Goal: Information Seeking & Learning: Check status

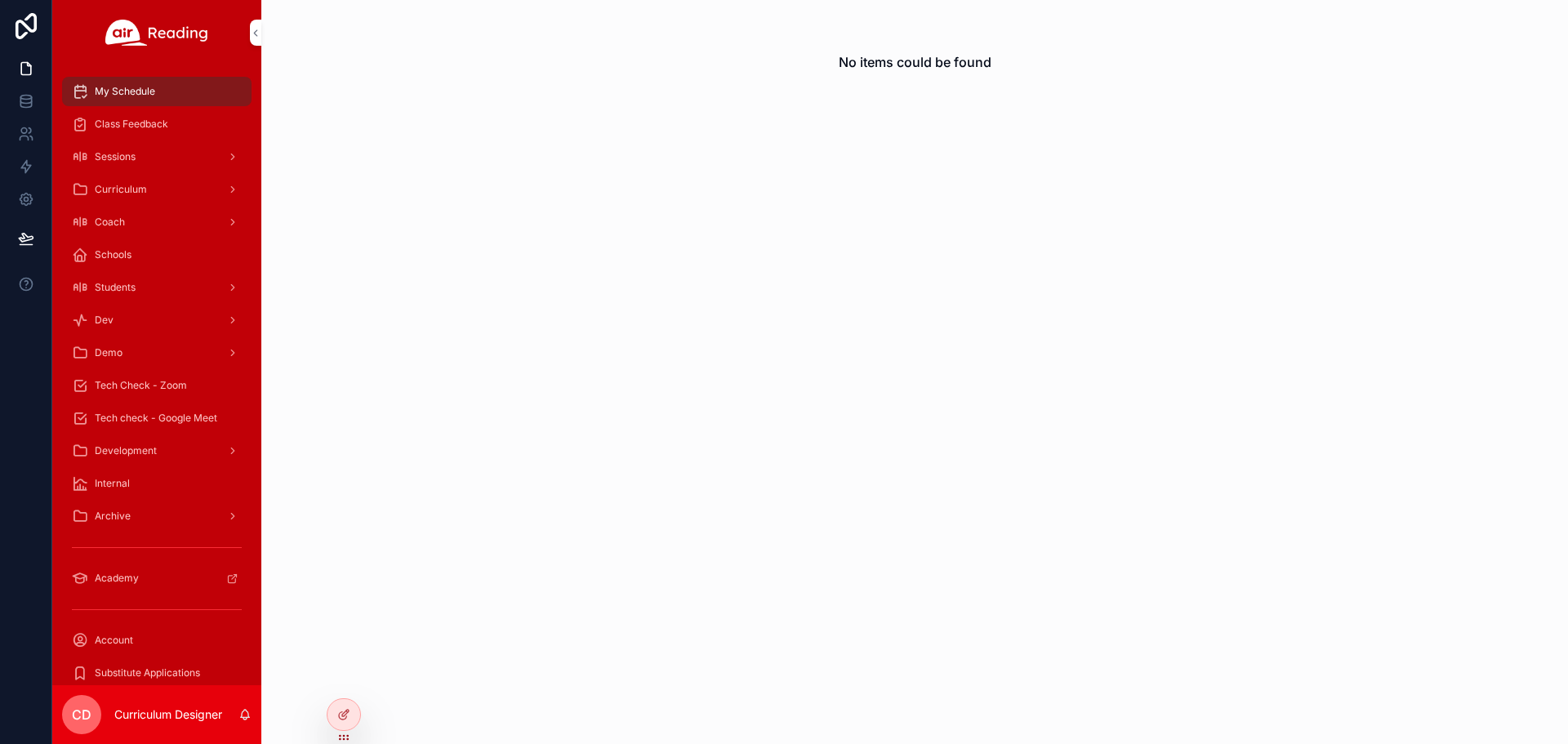
click at [0, 0] on div at bounding box center [0, 0] width 0 height 0
click at [0, 0] on icon at bounding box center [0, 0] width 0 height 0
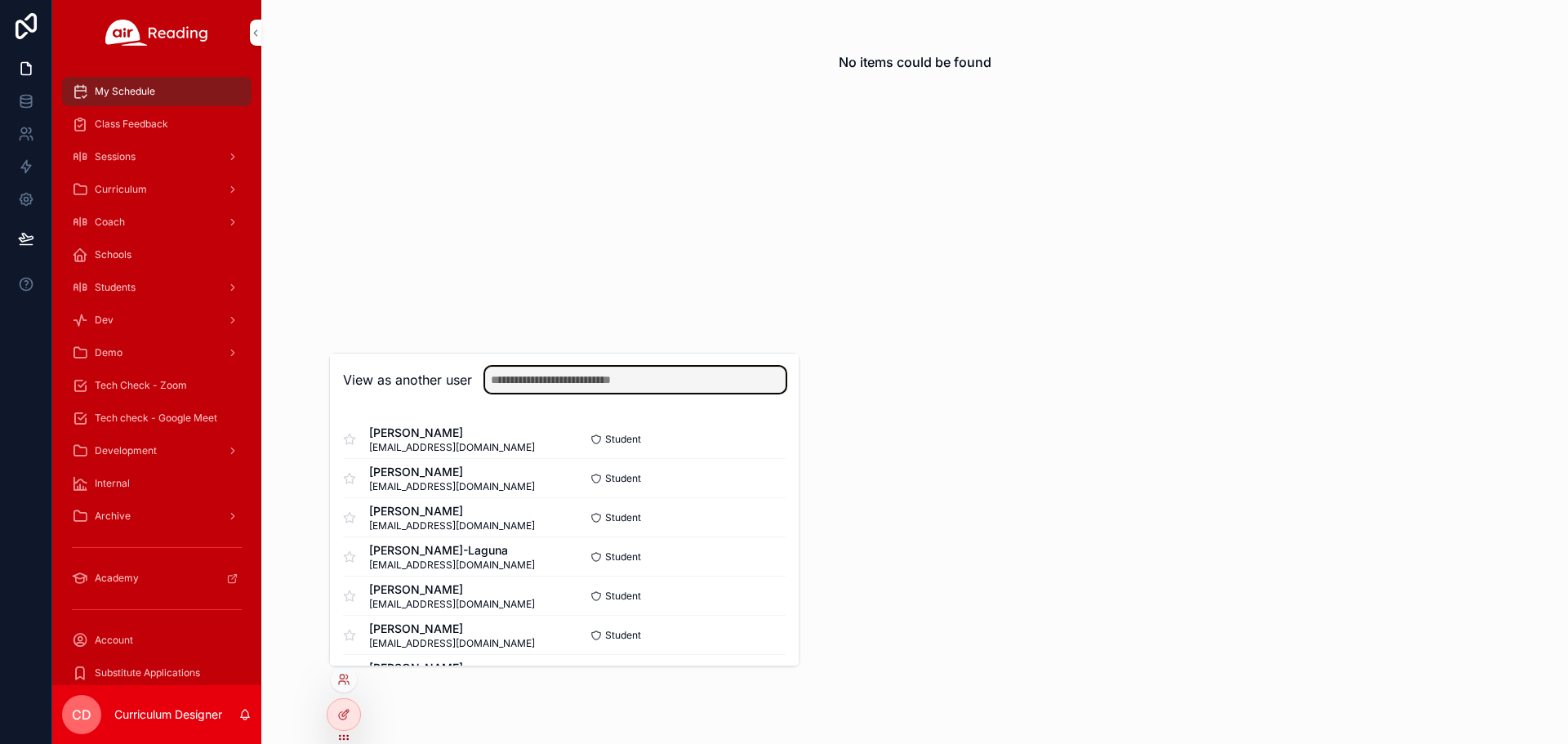
click at [532, 372] on input "text" at bounding box center [635, 380] width 300 height 26
type input "*******"
click at [0, 0] on button "Select" at bounding box center [0, 0] width 0 height 0
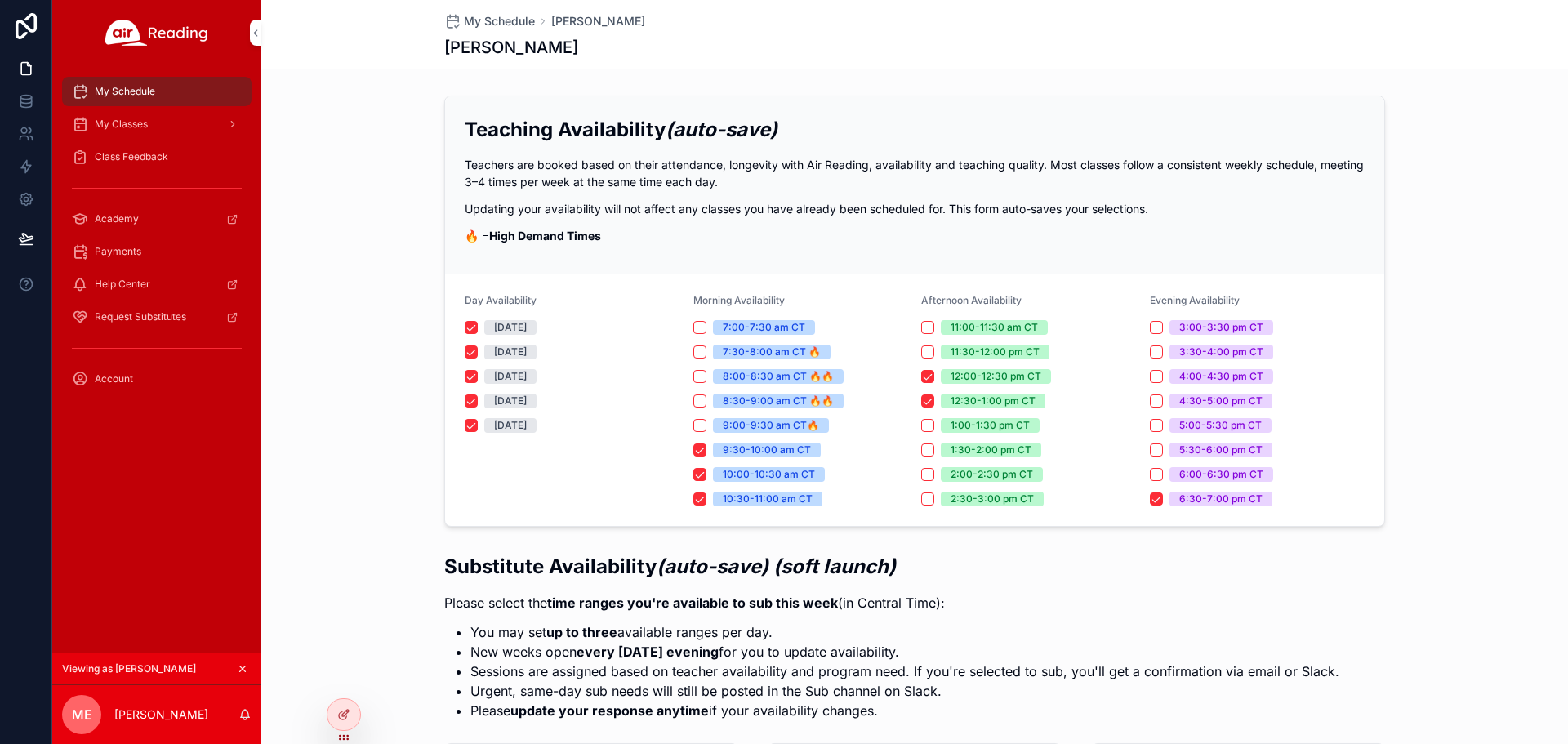
click at [131, 160] on span "Class Feedback" at bounding box center [131, 157] width 73 height 13
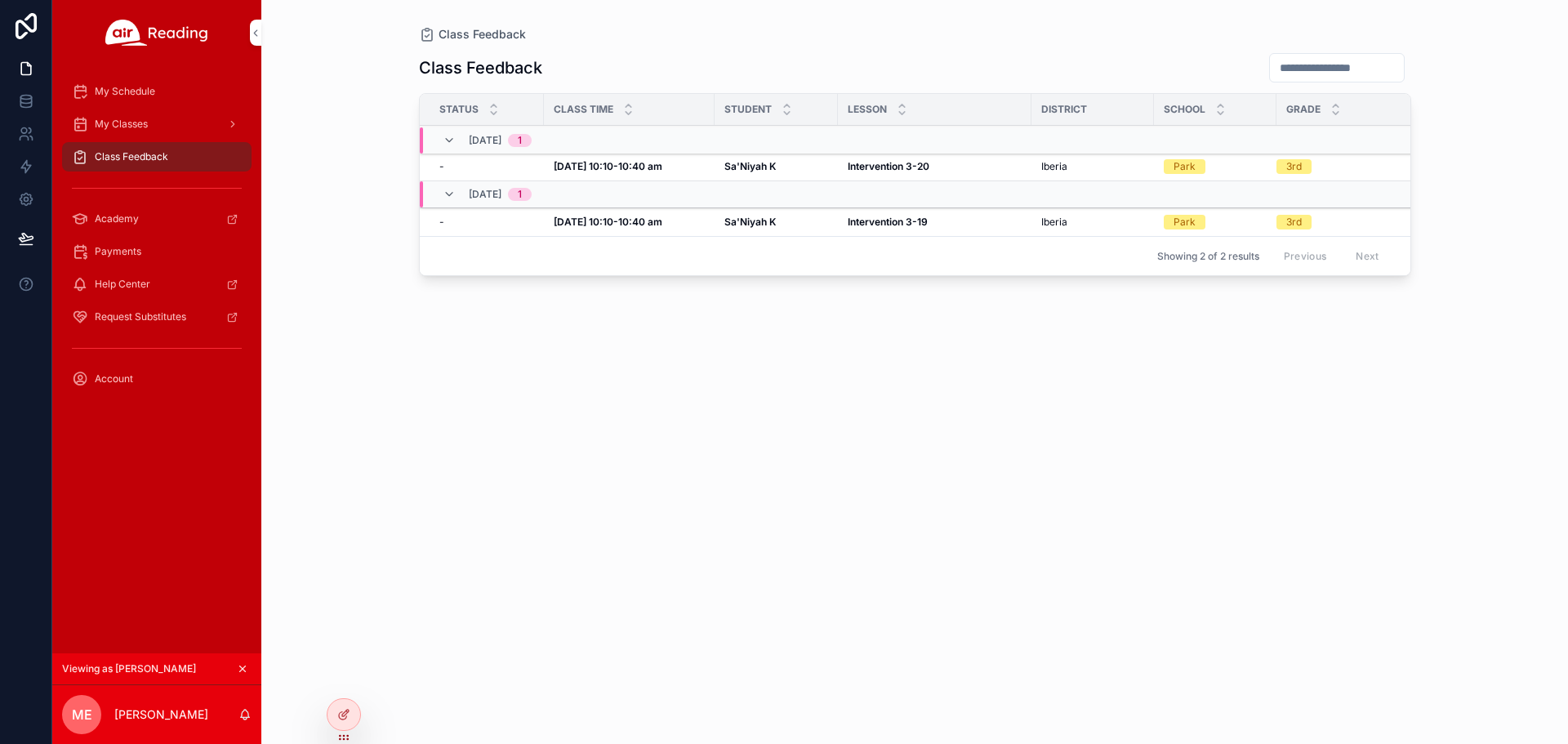
click at [588, 222] on strong "Oct 6, 10:10-10:40 am" at bounding box center [608, 221] width 109 height 12
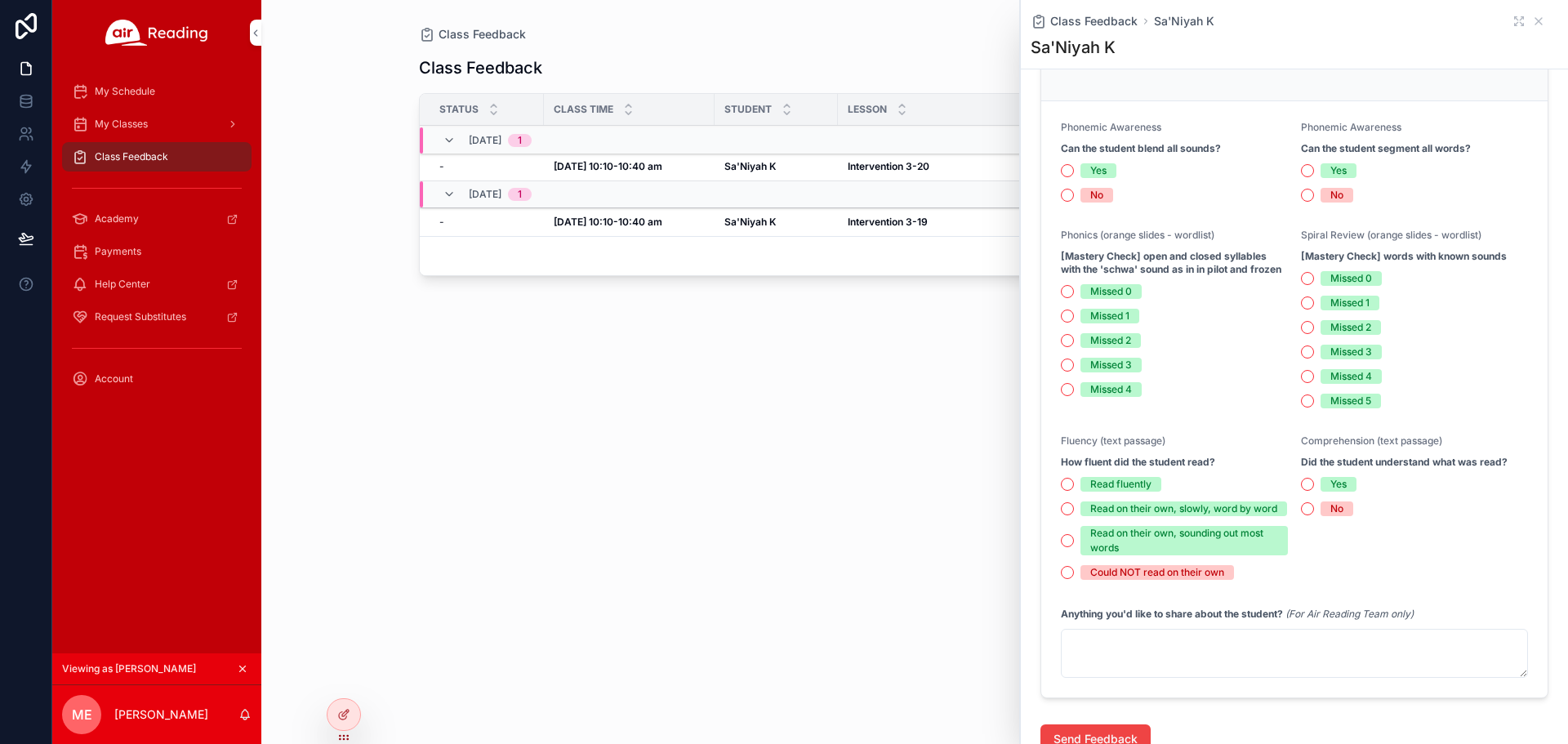
scroll to position [490, 0]
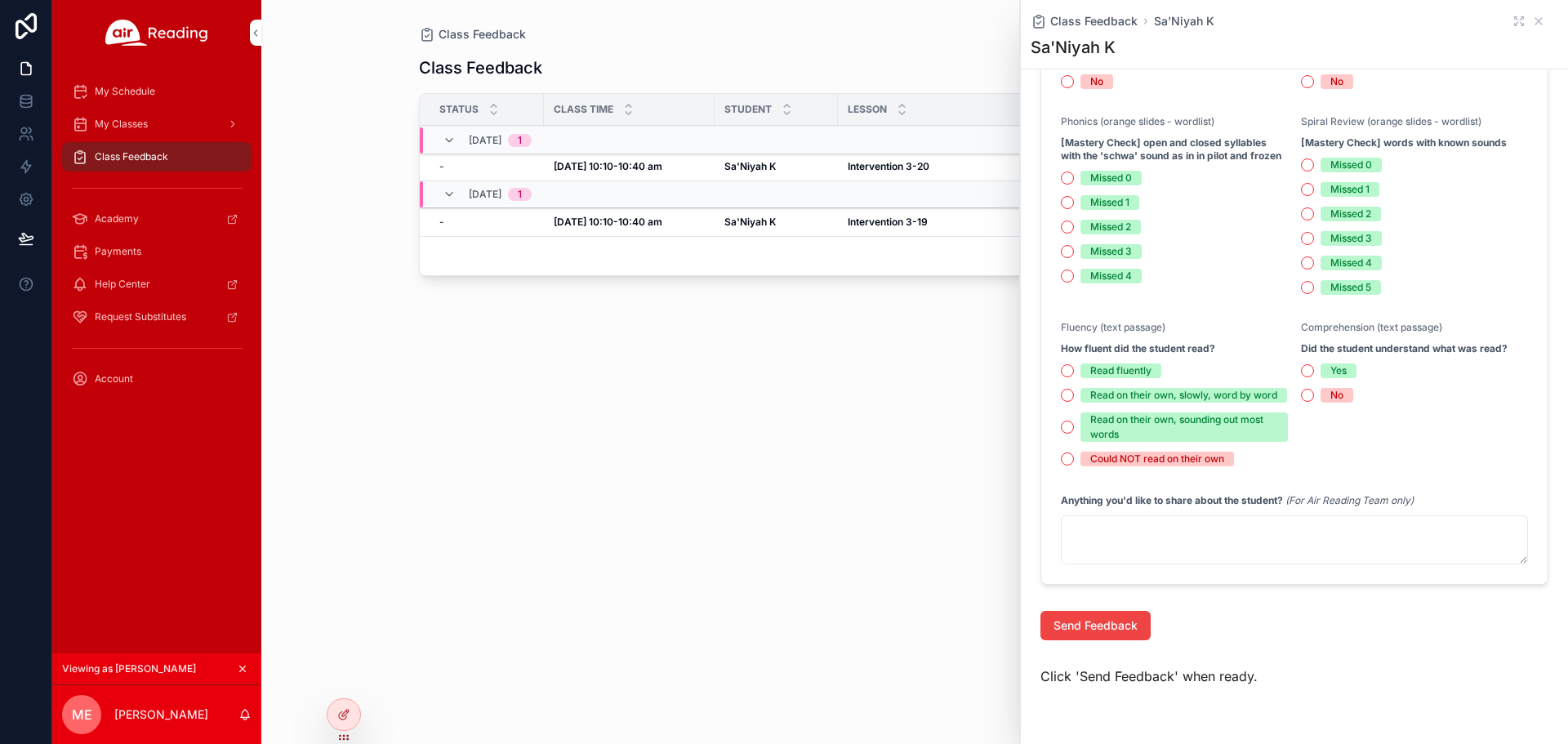
click at [0, 0] on icon at bounding box center [0, 0] width 0 height 0
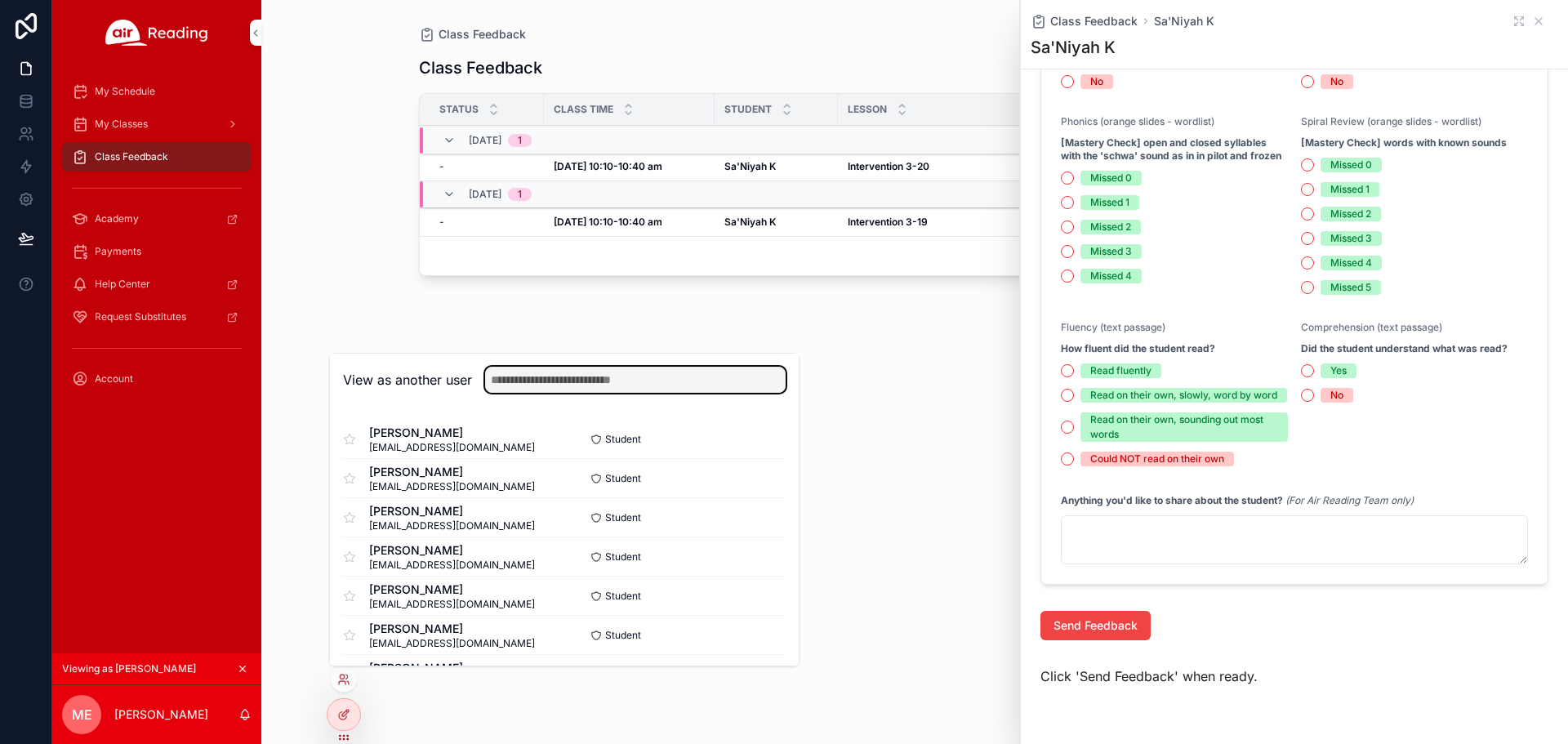
click at [527, 372] on input "text" at bounding box center [635, 380] width 300 height 26
type input "**********"
click at [0, 0] on button "Select" at bounding box center [0, 0] width 0 height 0
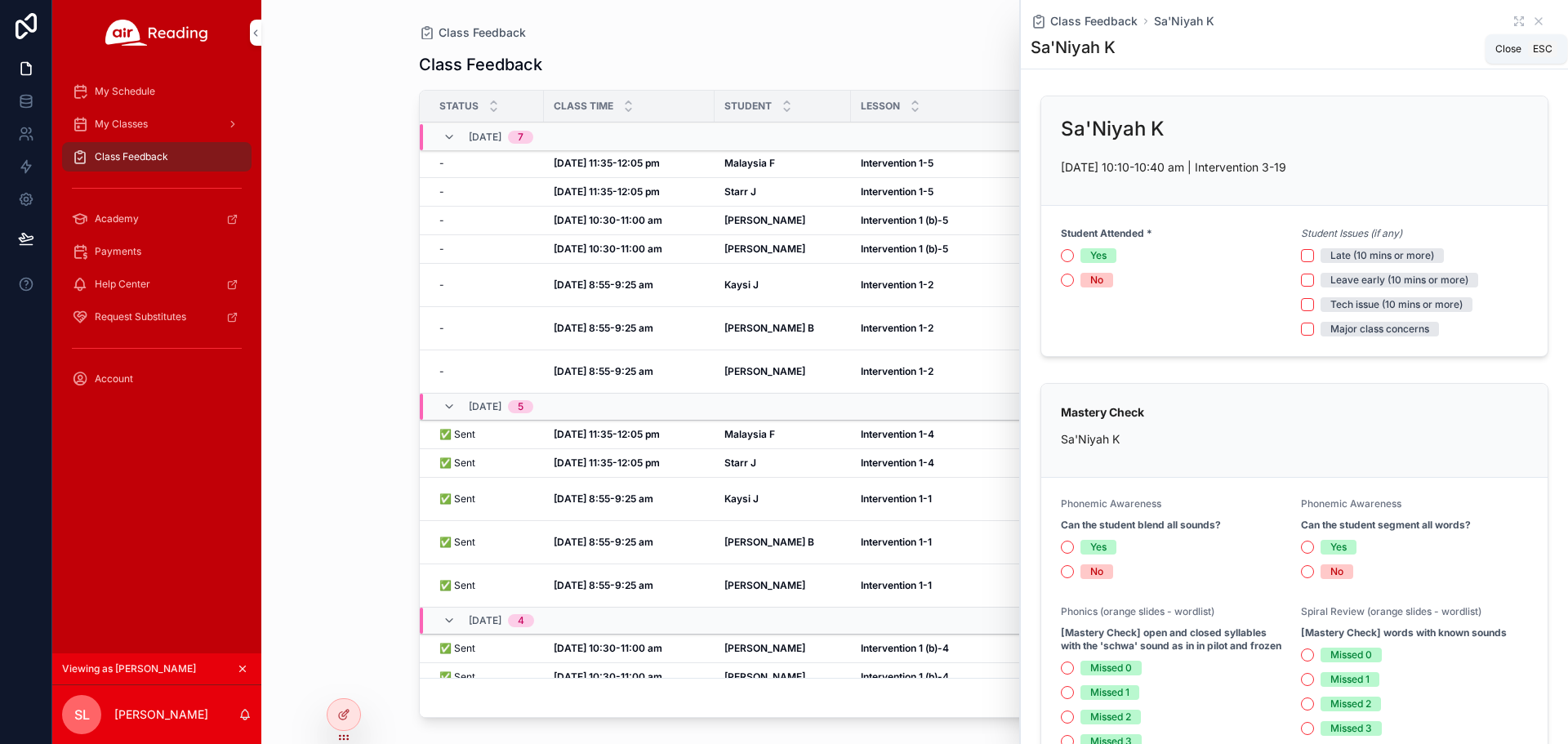
click at [1532, 21] on icon "scrollable content" at bounding box center [1538, 21] width 13 height 13
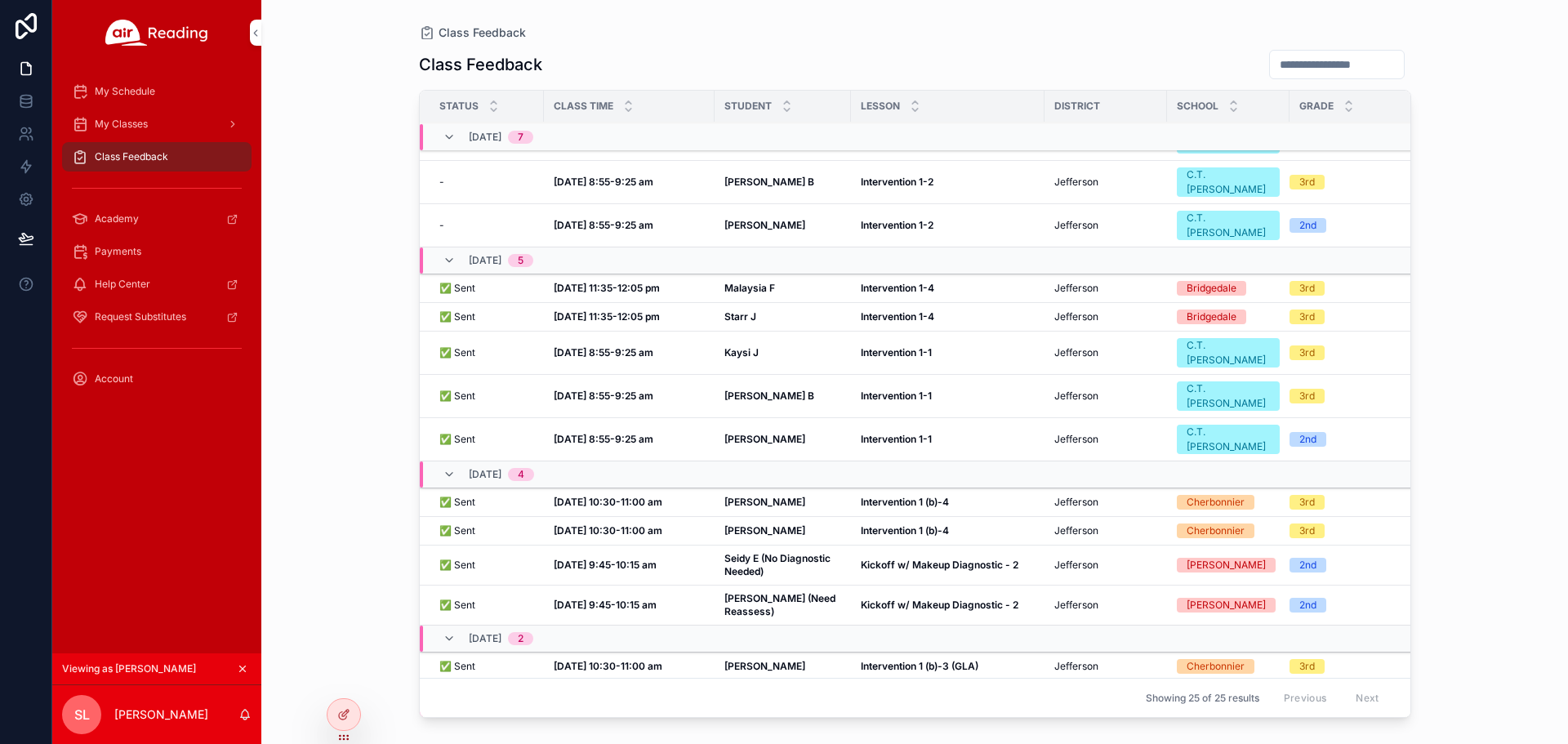
scroll to position [163, 0]
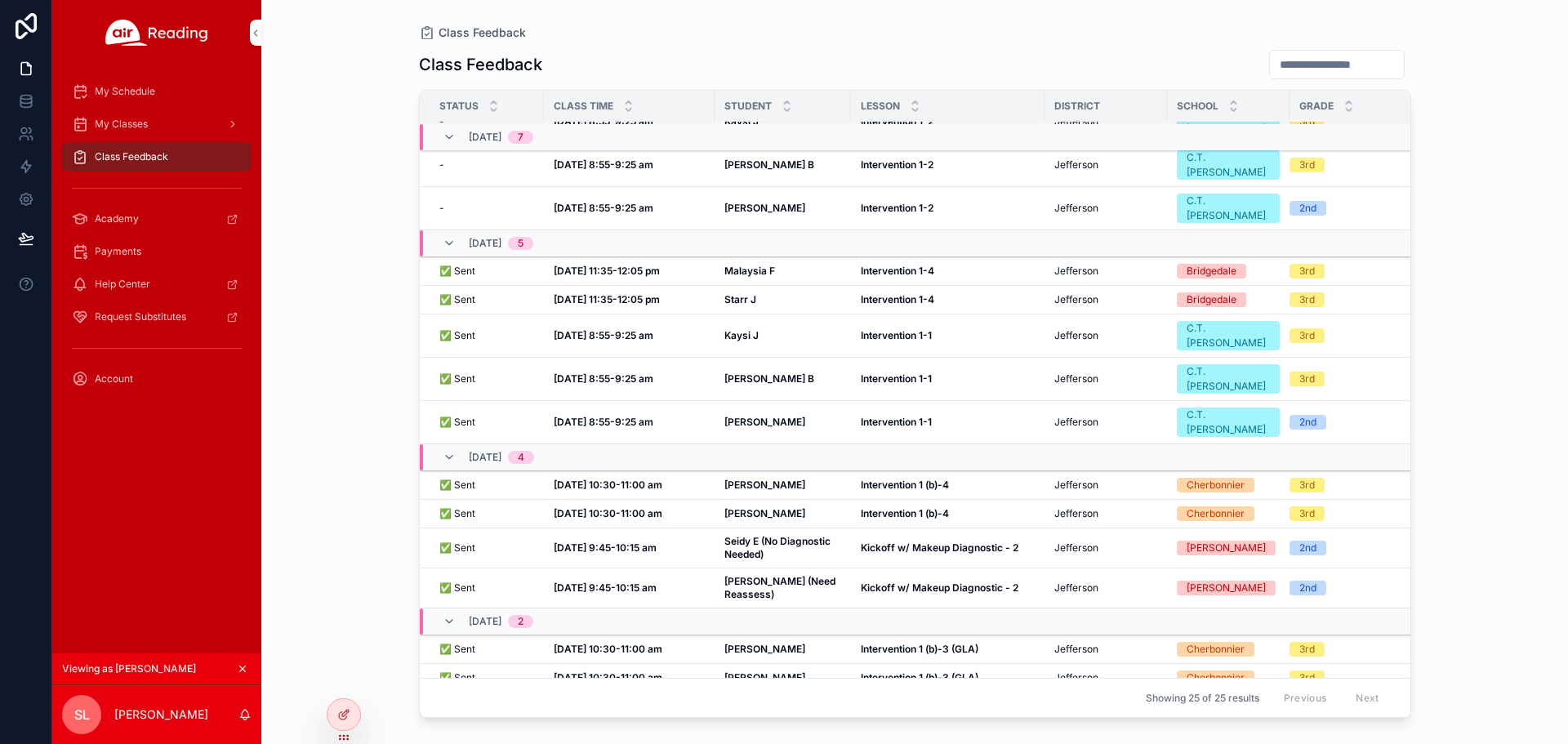
click at [594, 265] on strong "Oct 7, 11:35-12:05 pm" at bounding box center [607, 271] width 106 height 12
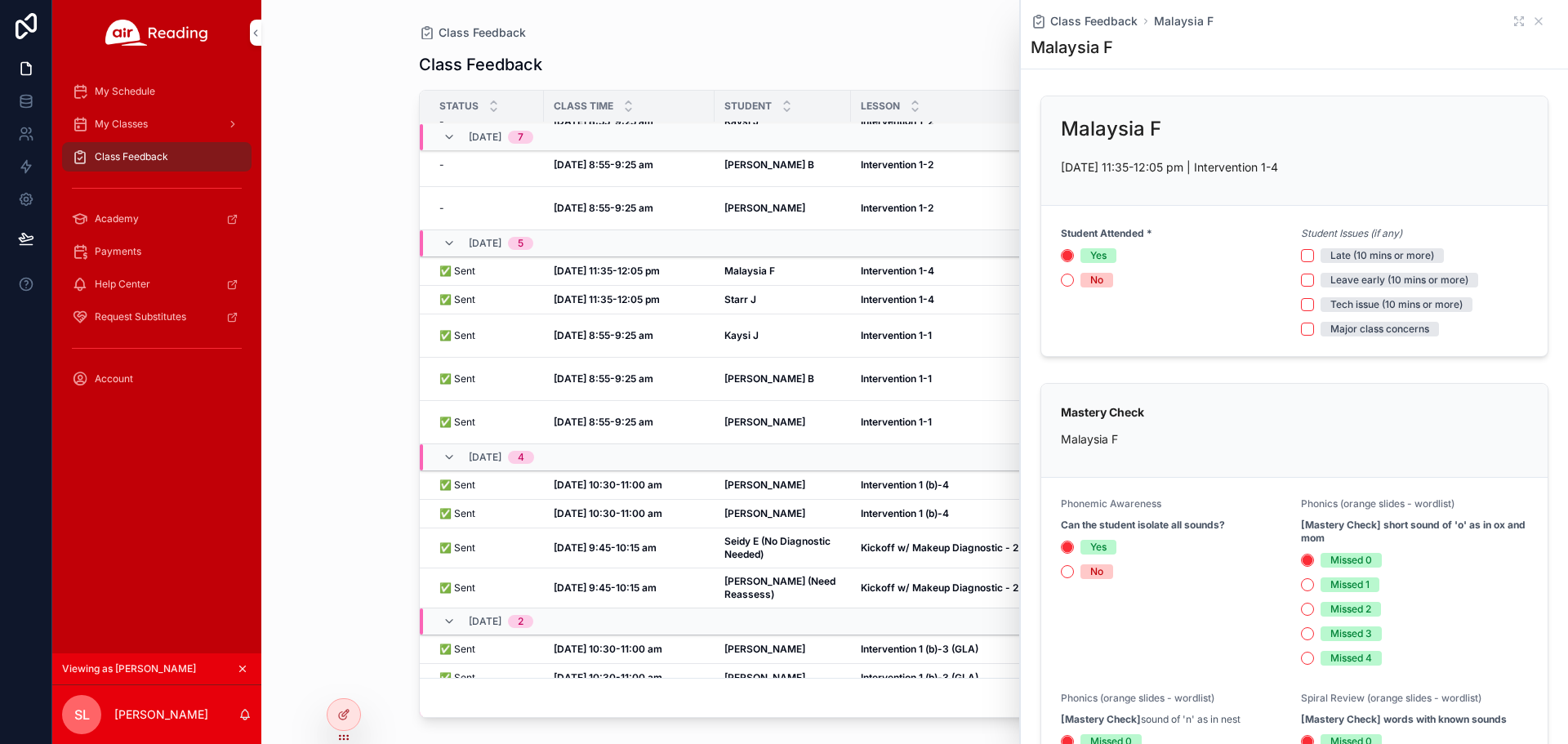
click at [593, 293] on strong "Oct 7, 11:35-12:05 pm" at bounding box center [607, 299] width 106 height 12
click at [602, 258] on td "Oct 7, 11:35-12:05 pm Oct 7, 11:35-12:05 pm" at bounding box center [629, 272] width 171 height 29
click at [609, 265] on strong "Oct 7, 11:35-12:05 pm" at bounding box center [607, 271] width 106 height 12
click at [336, 291] on div "Class Feedback Class Feedback Status Class Time Student Lesson District School …" at bounding box center [914, 372] width 1306 height 744
click at [1532, 18] on icon "scrollable content" at bounding box center [1538, 21] width 13 height 13
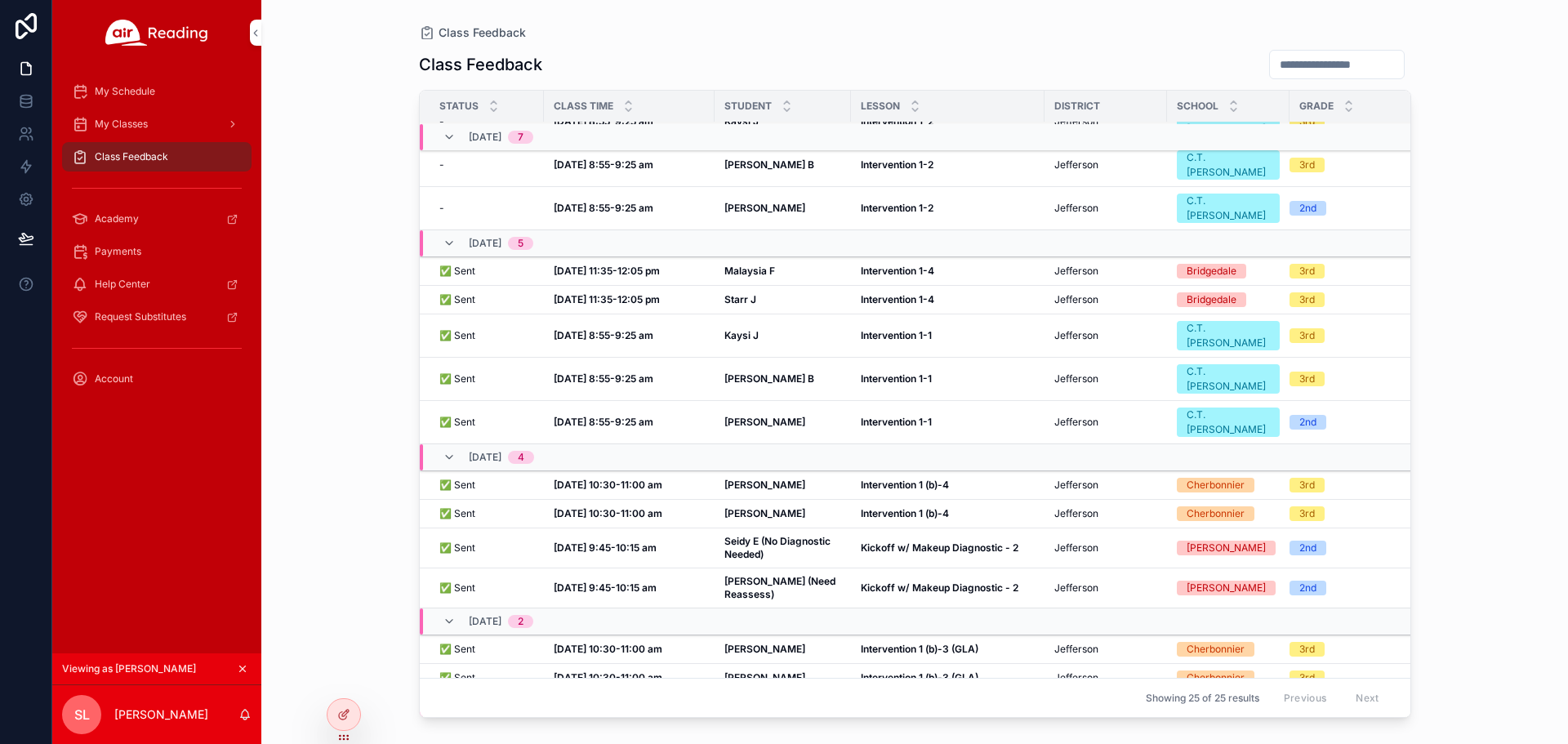
scroll to position [245, 0]
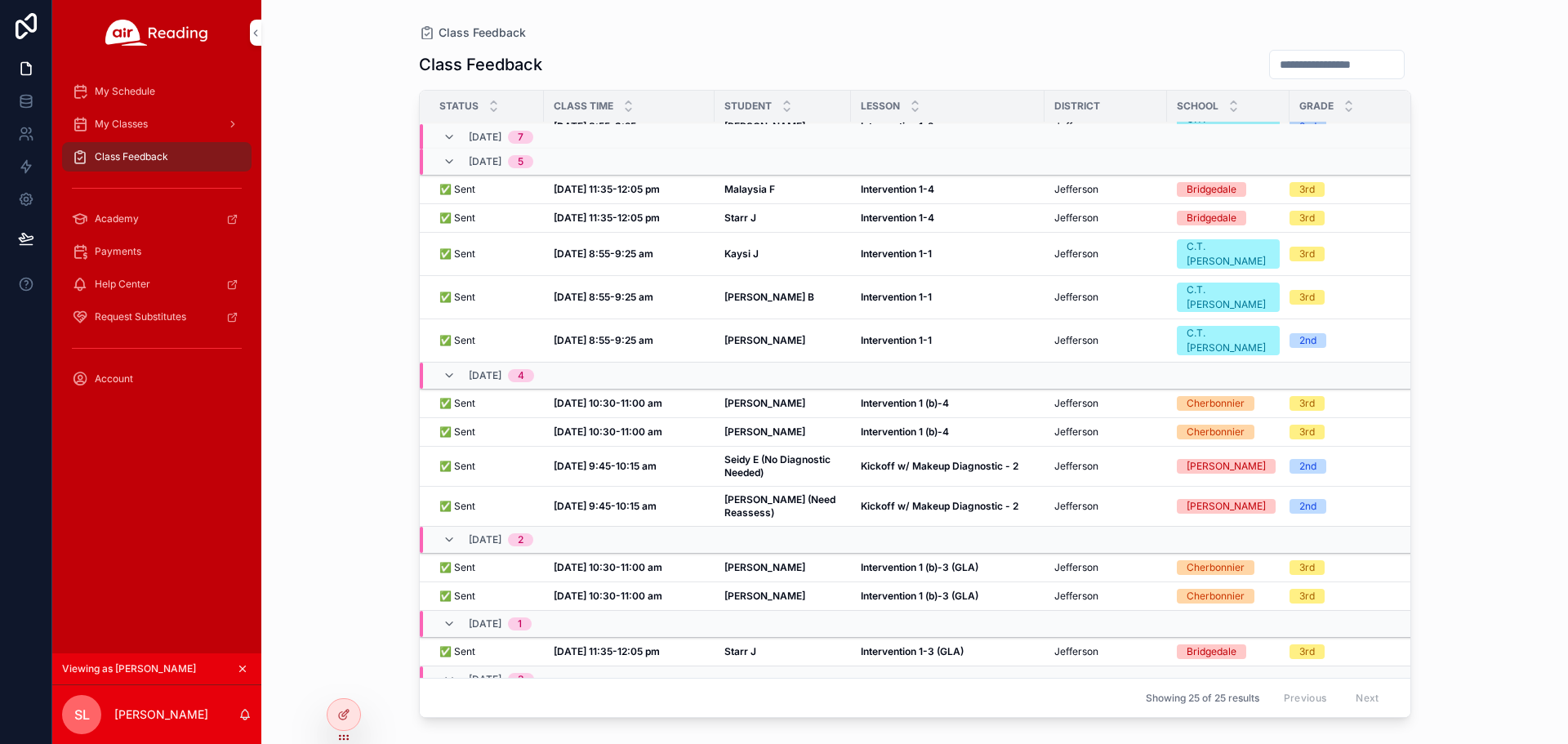
click at [745, 646] on strong "Starr J" at bounding box center [740, 652] width 32 height 12
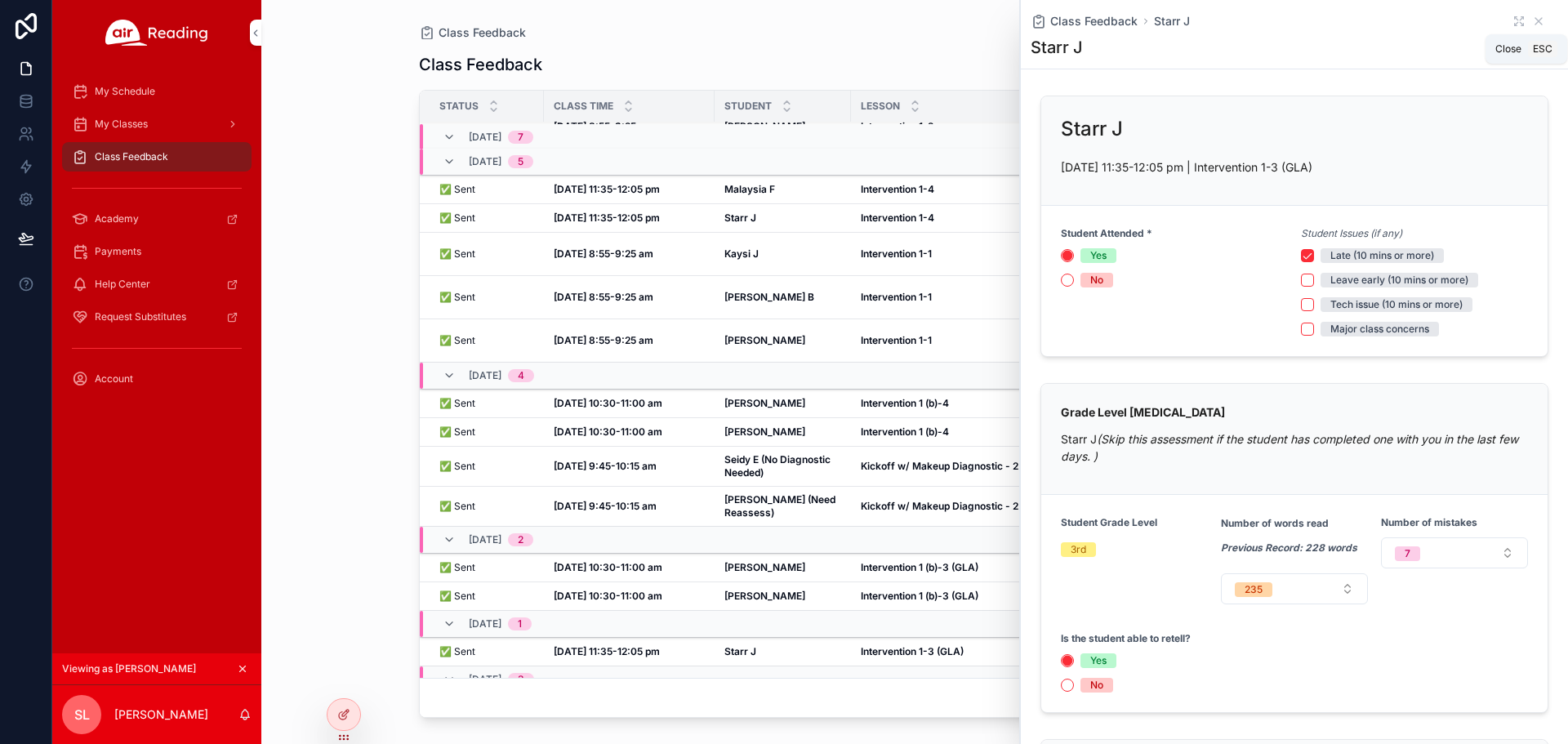
click at [1532, 21] on icon "scrollable content" at bounding box center [1538, 21] width 13 height 13
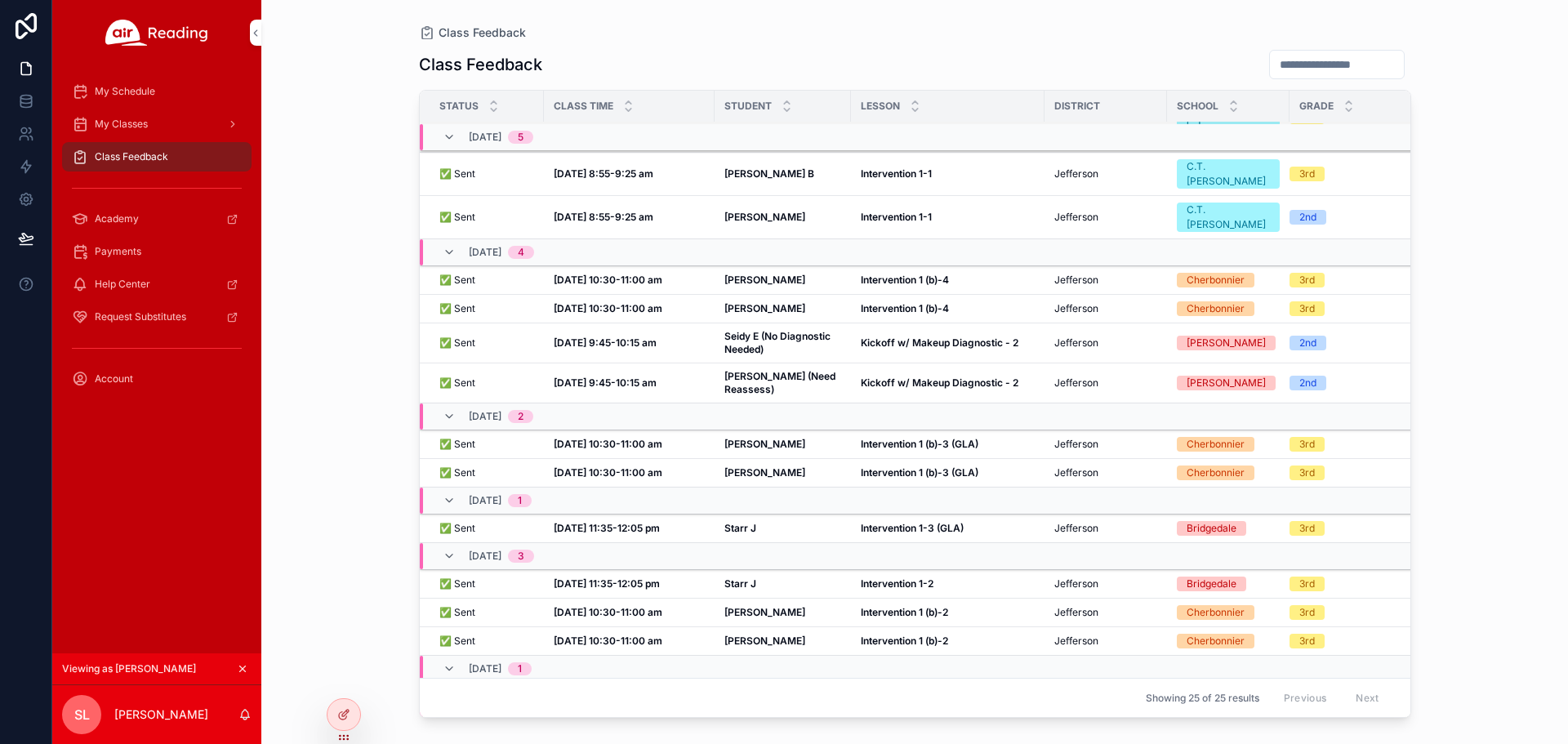
scroll to position [431, 0]
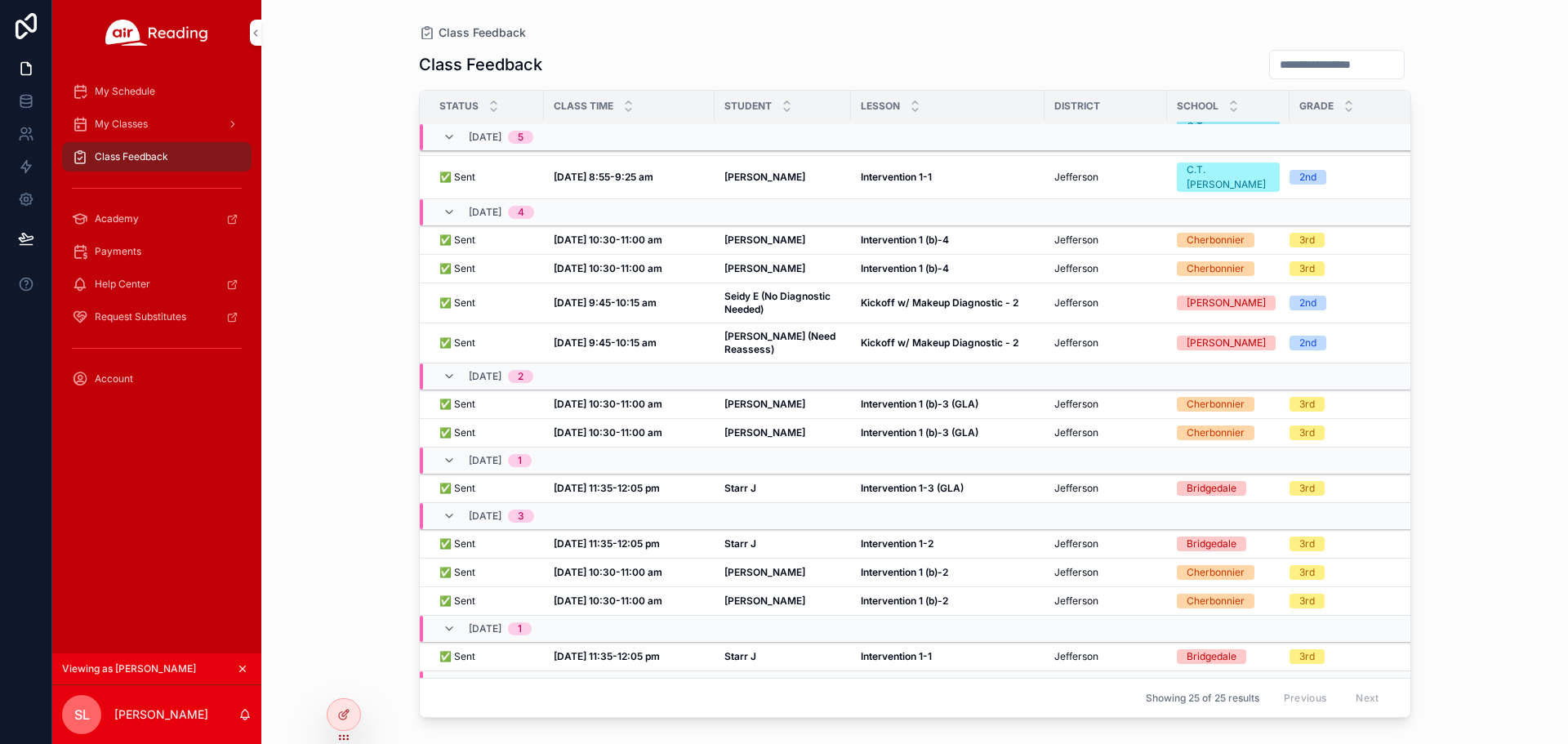
click at [750, 538] on strong "Starr J" at bounding box center [740, 543] width 32 height 12
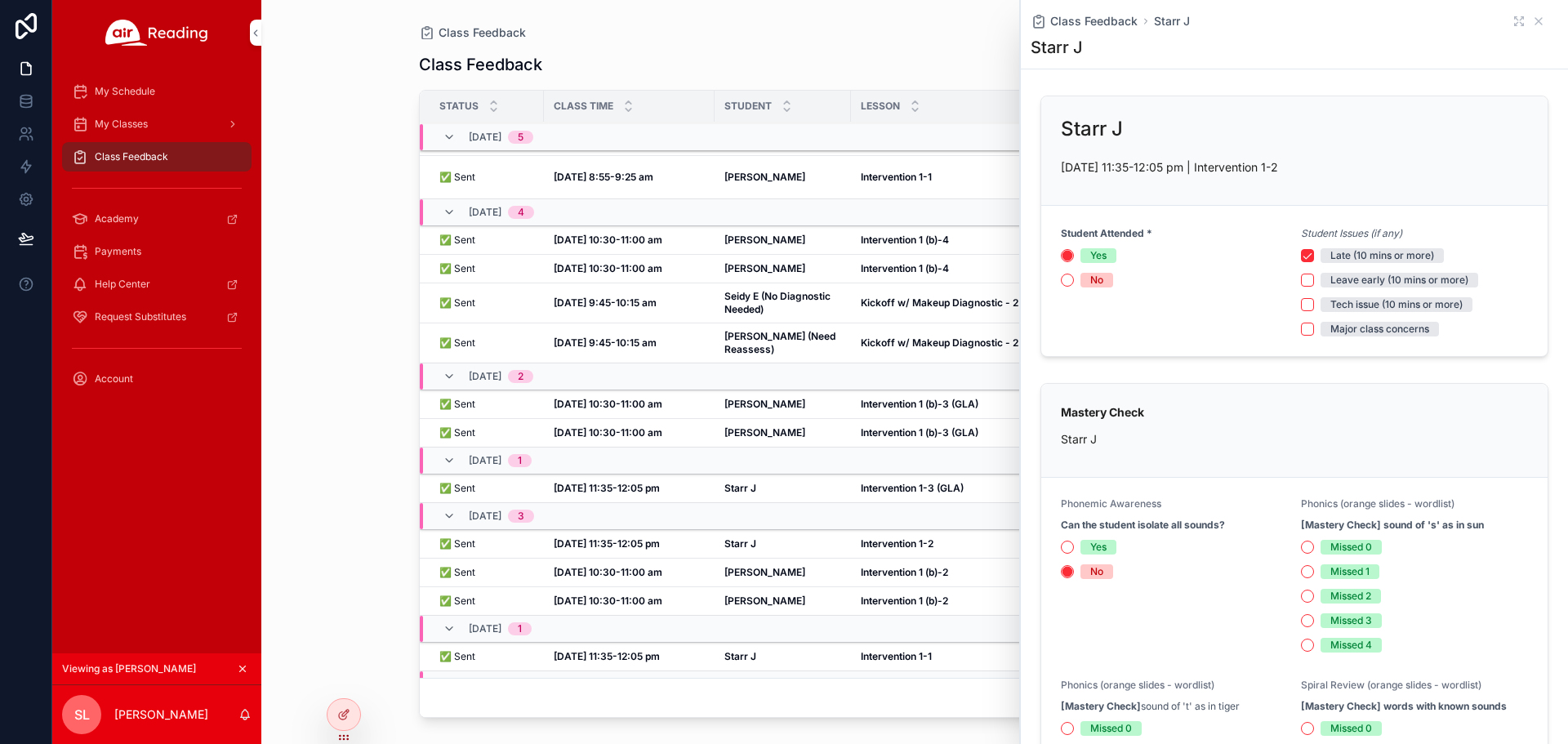
click at [1532, 26] on icon "scrollable content" at bounding box center [1538, 21] width 13 height 13
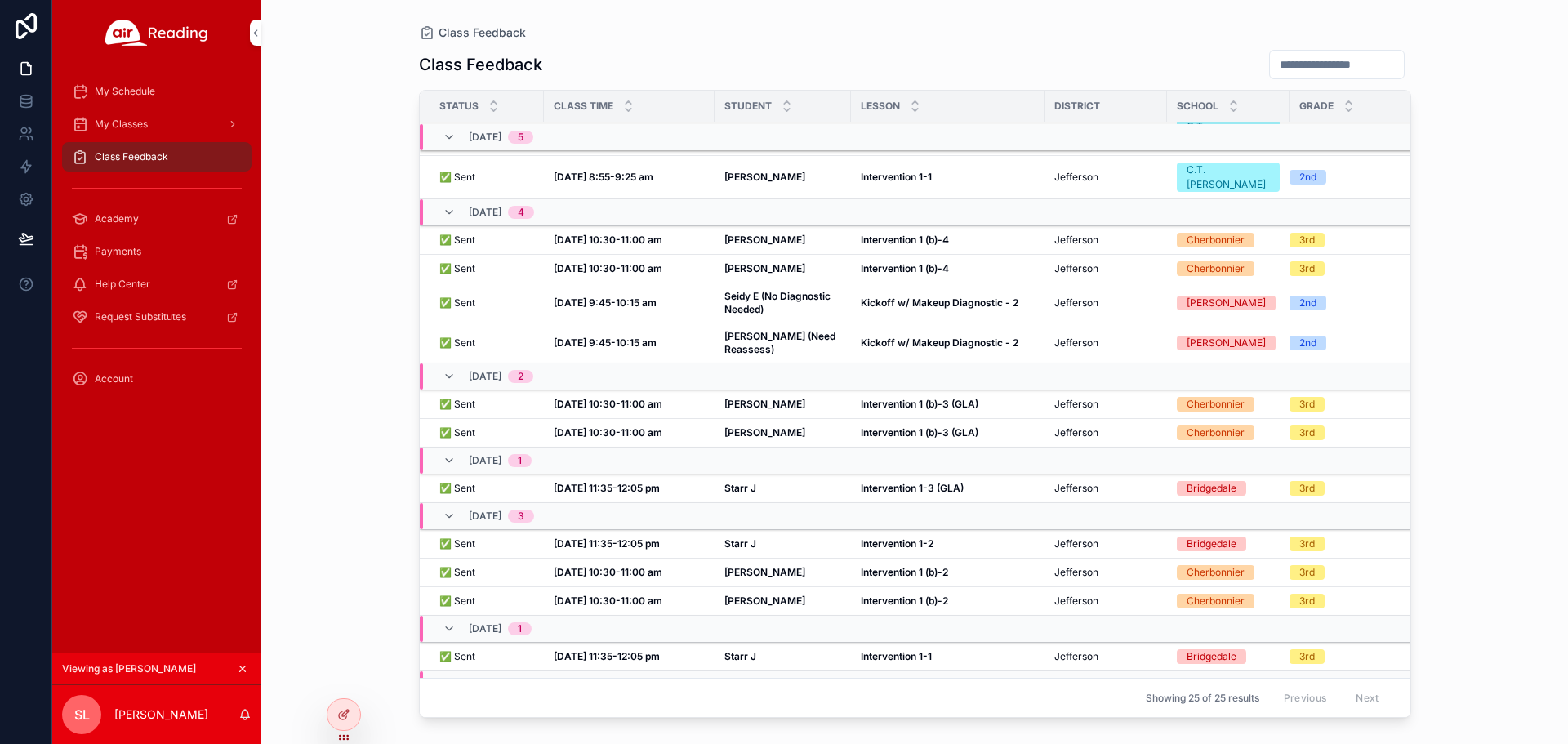
click at [742, 651] on strong "Starr J" at bounding box center [740, 656] width 32 height 12
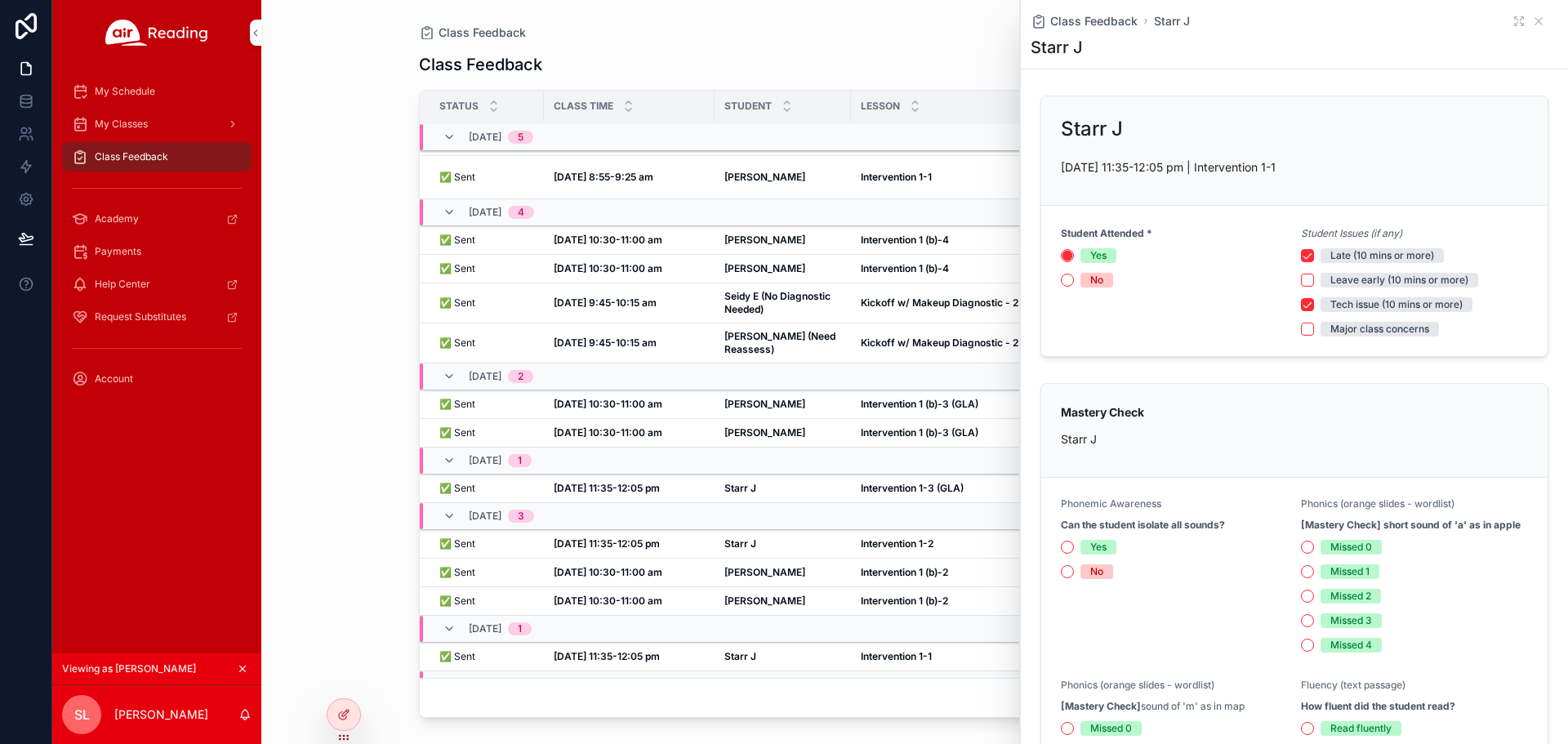
click at [1525, 31] on div "Class Feedback Starr J Starr J" at bounding box center [1294, 34] width 527 height 69
click at [1532, 17] on icon "scrollable content" at bounding box center [1538, 21] width 13 height 13
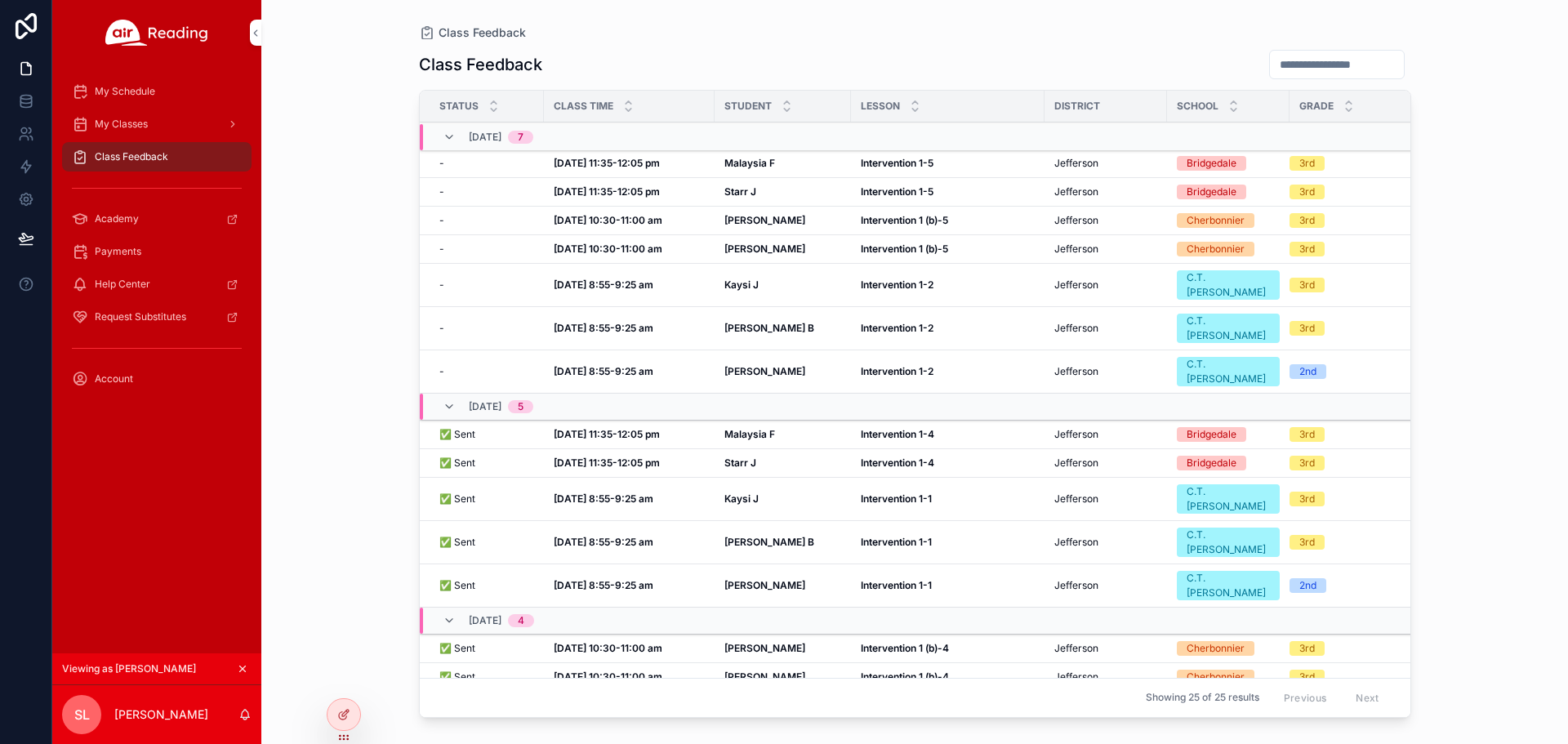
click at [730, 457] on strong "Starr J" at bounding box center [740, 462] width 32 height 12
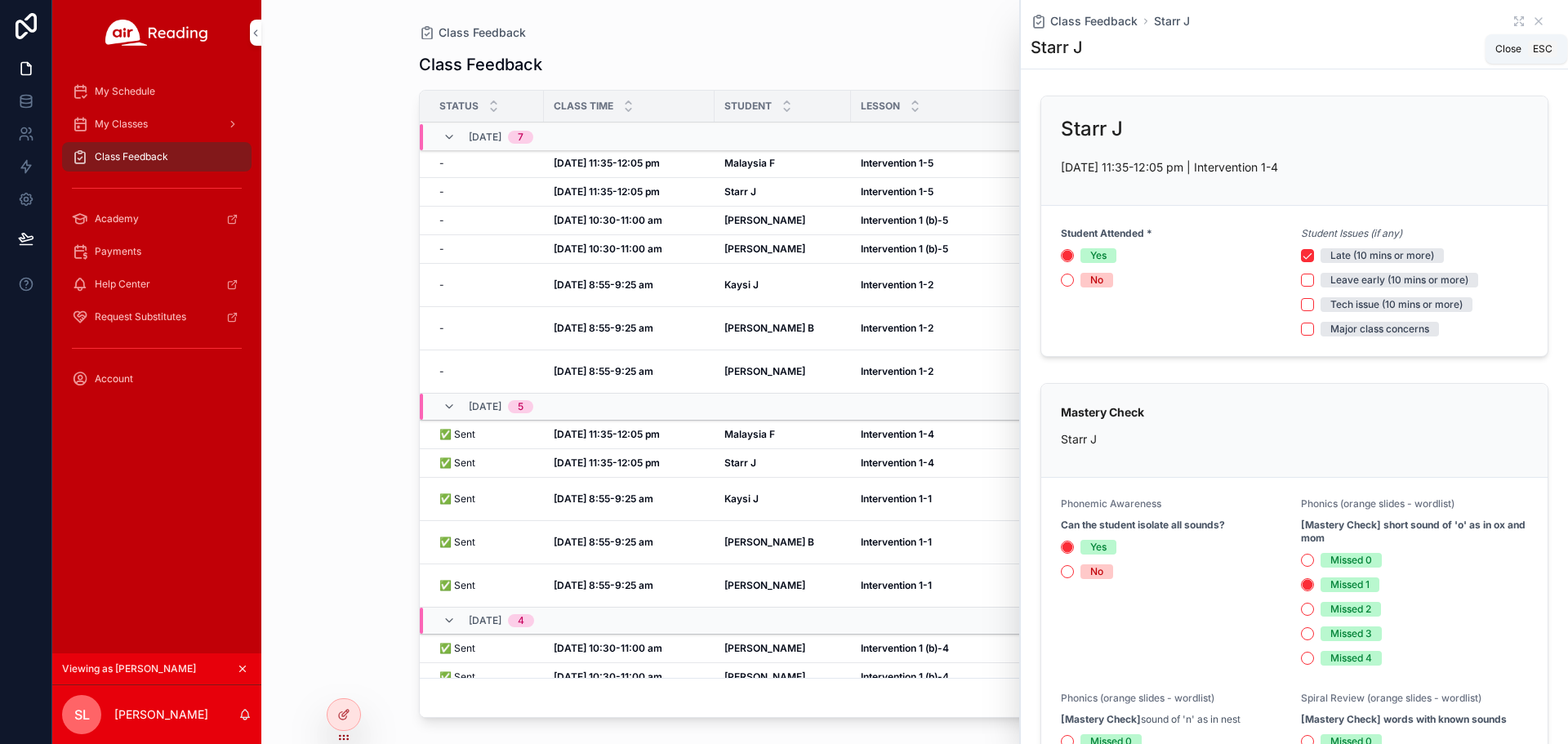
click at [1532, 17] on icon "scrollable content" at bounding box center [1538, 21] width 13 height 13
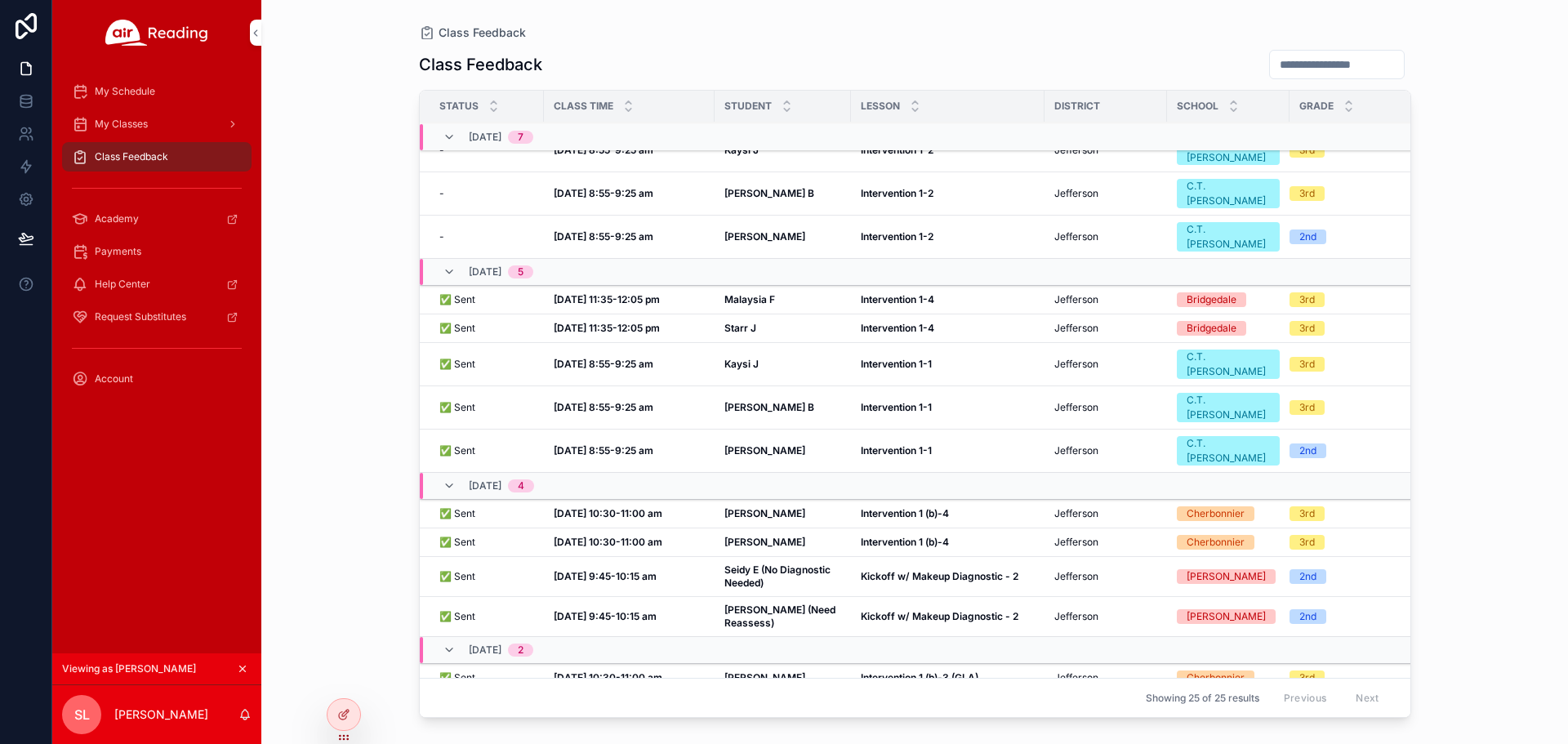
scroll to position [163, 0]
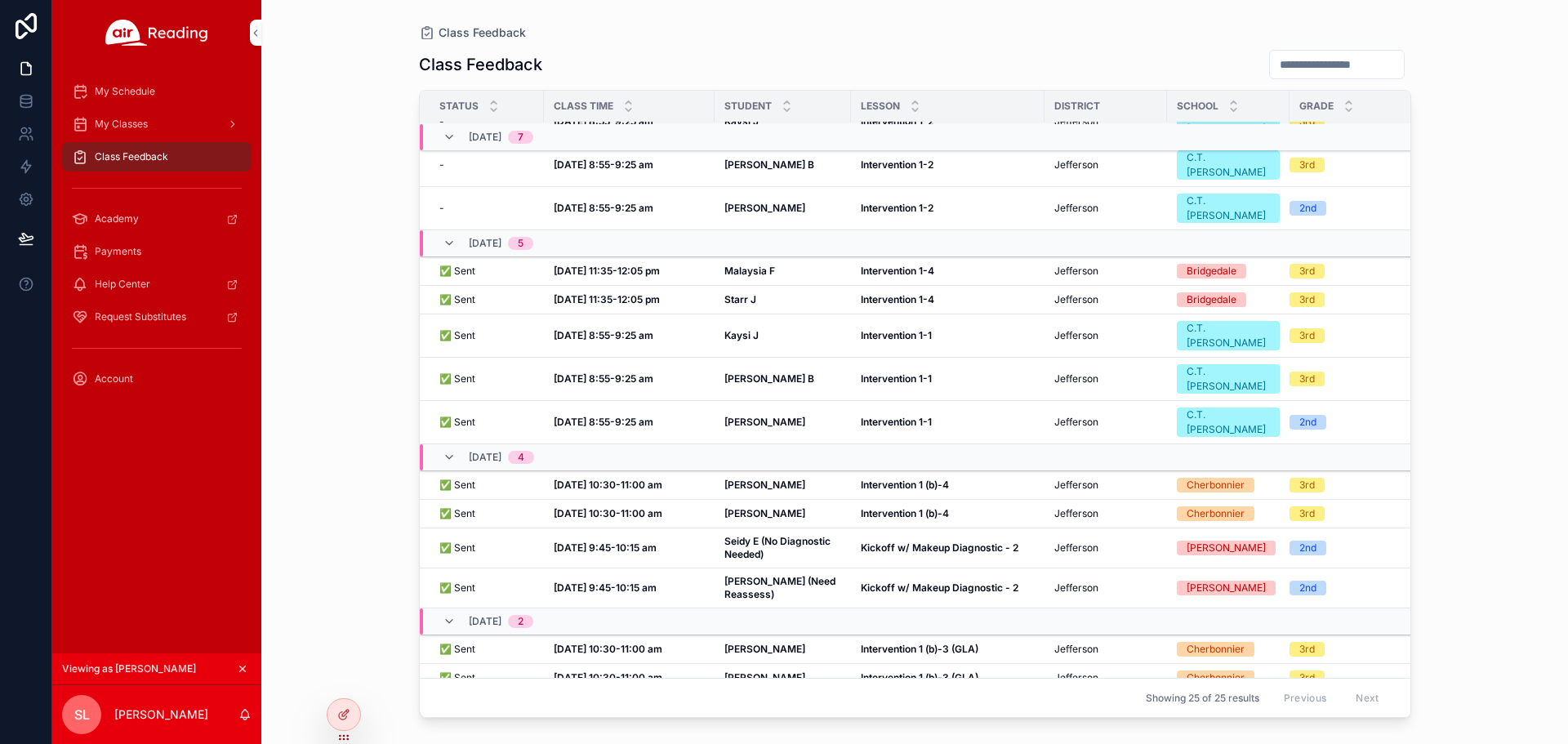
click at [757, 727] on div "Starr J Starr J" at bounding box center [783, 734] width 117 height 13
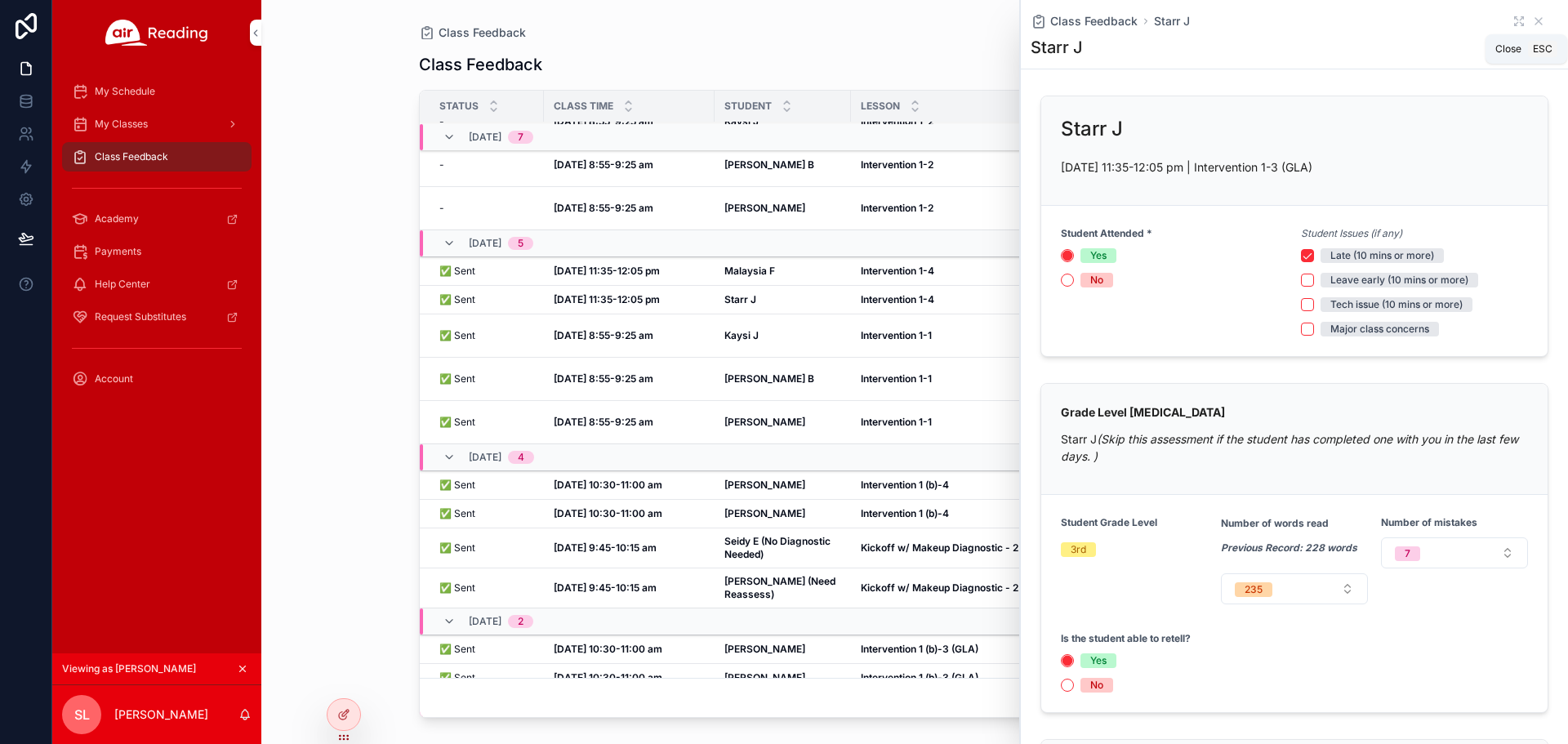
click at [1532, 19] on icon "scrollable content" at bounding box center [1538, 21] width 13 height 13
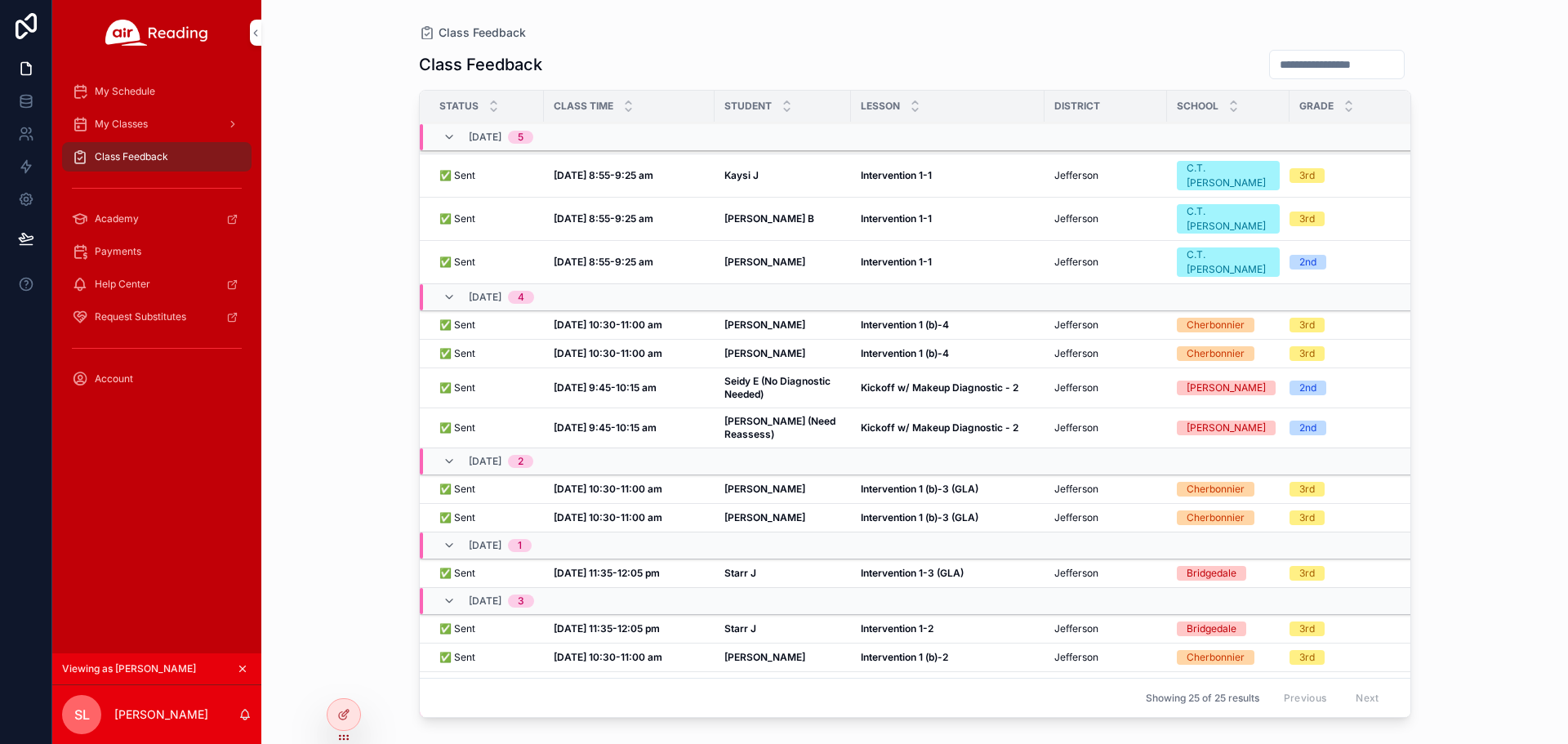
scroll to position [350, 0]
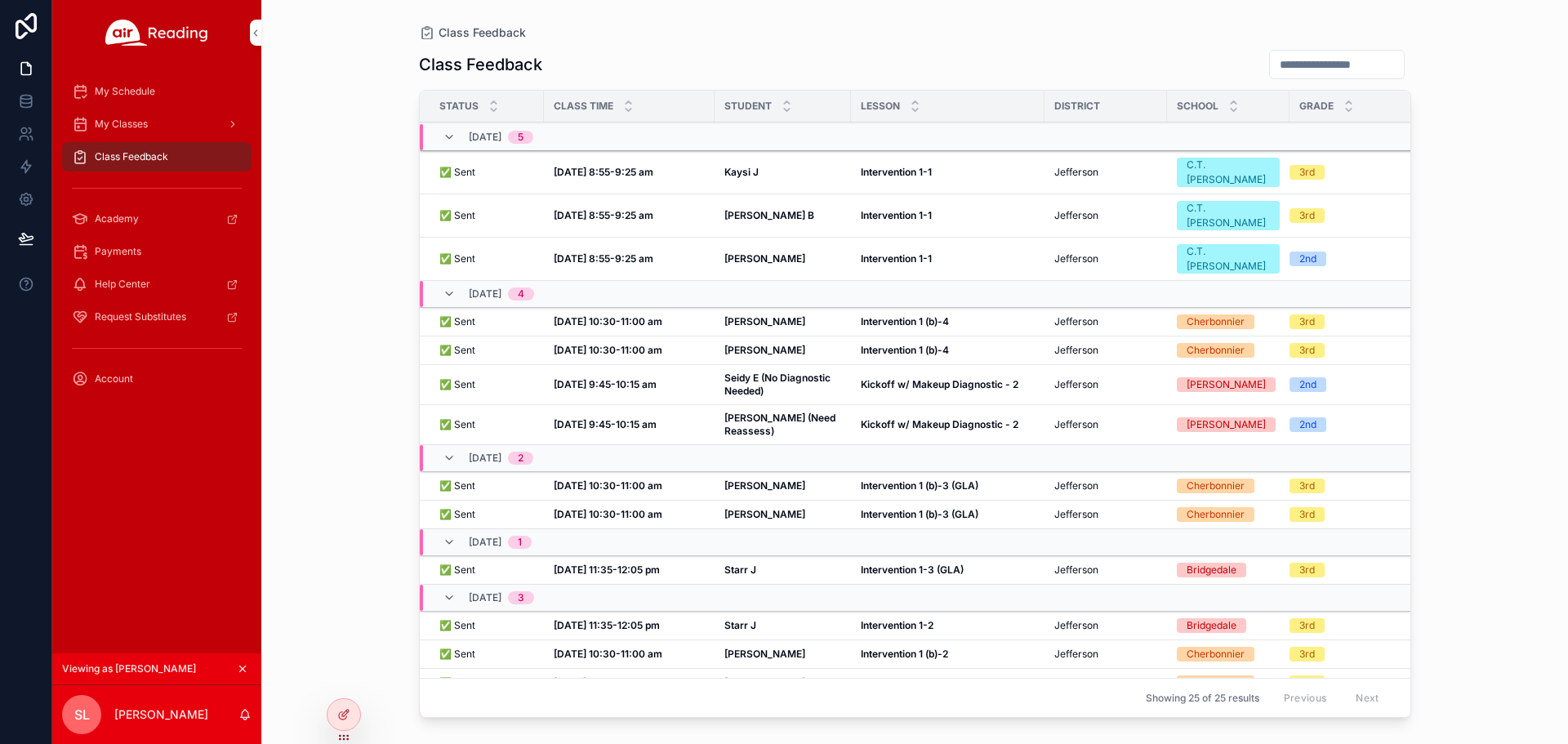
click at [750, 612] on td "Starr J Starr J" at bounding box center [782, 626] width 136 height 29
click at [753, 619] on strong "Starr J" at bounding box center [740, 625] width 32 height 12
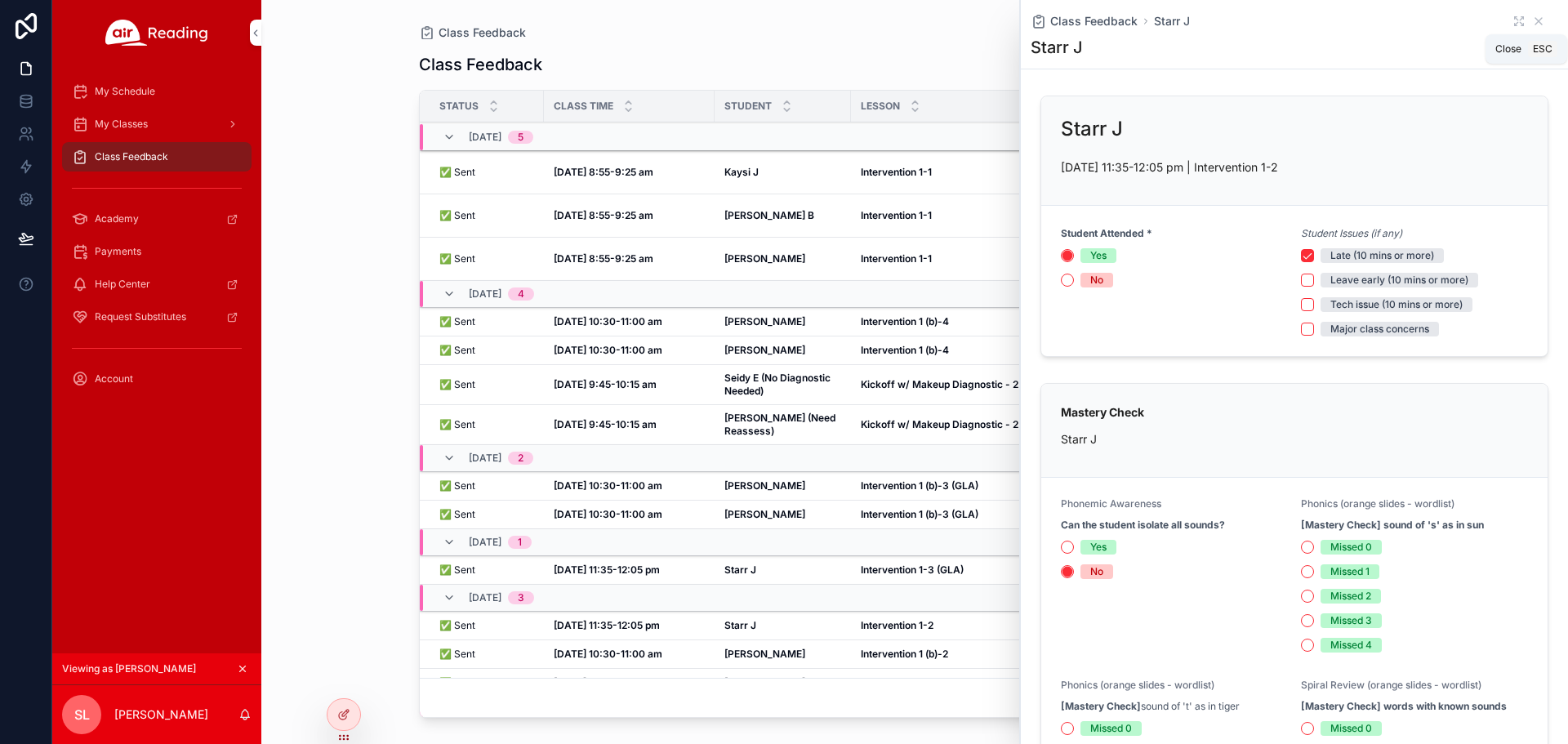
click at [1532, 20] on icon "scrollable content" at bounding box center [1538, 21] width 13 height 13
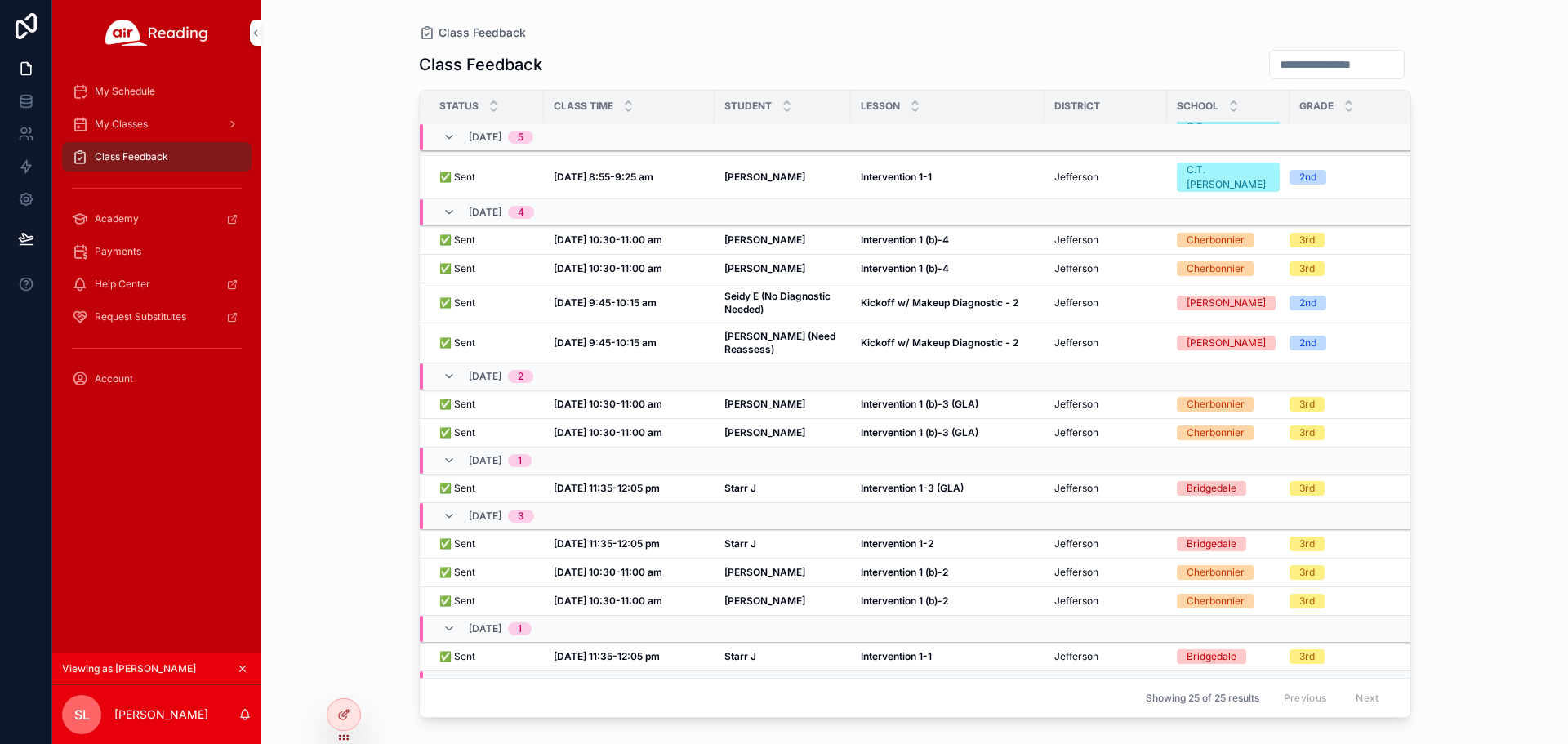
scroll to position [432, 0]
click at [741, 650] on strong "Starr J" at bounding box center [740, 656] width 32 height 12
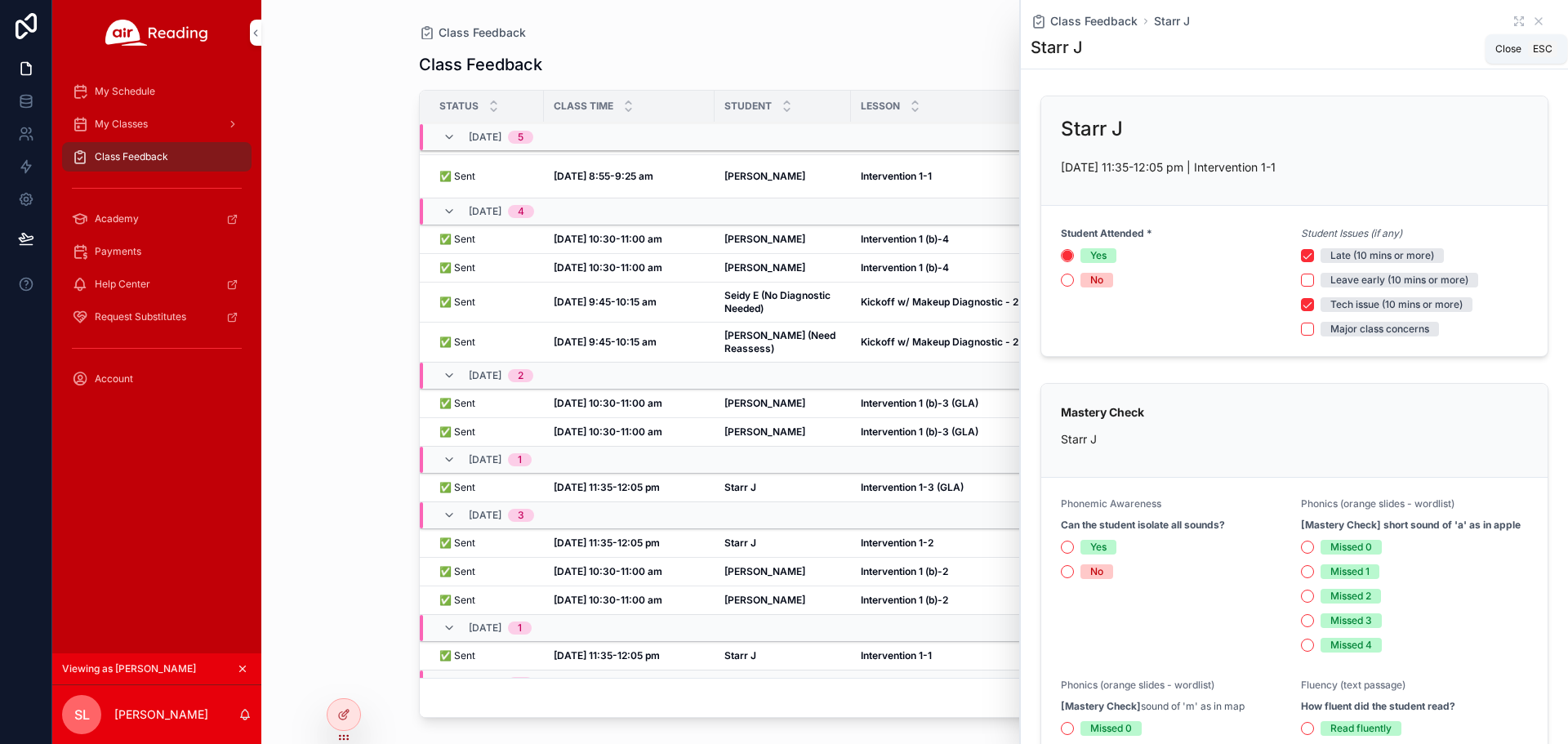
click at [1532, 19] on icon "scrollable content" at bounding box center [1538, 21] width 13 height 13
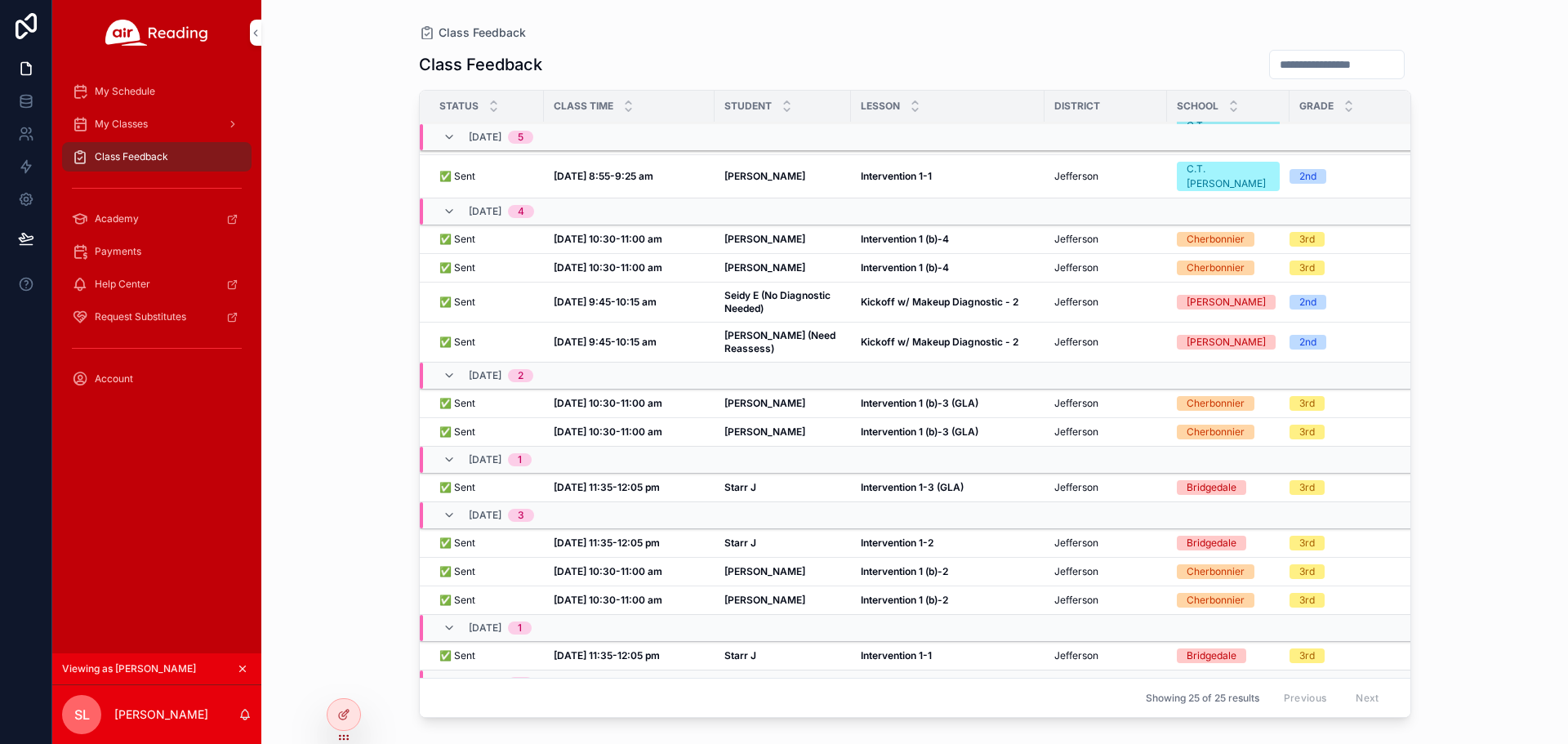
click at [838, 650] on div "Starr J Starr J" at bounding box center [783, 656] width 117 height 13
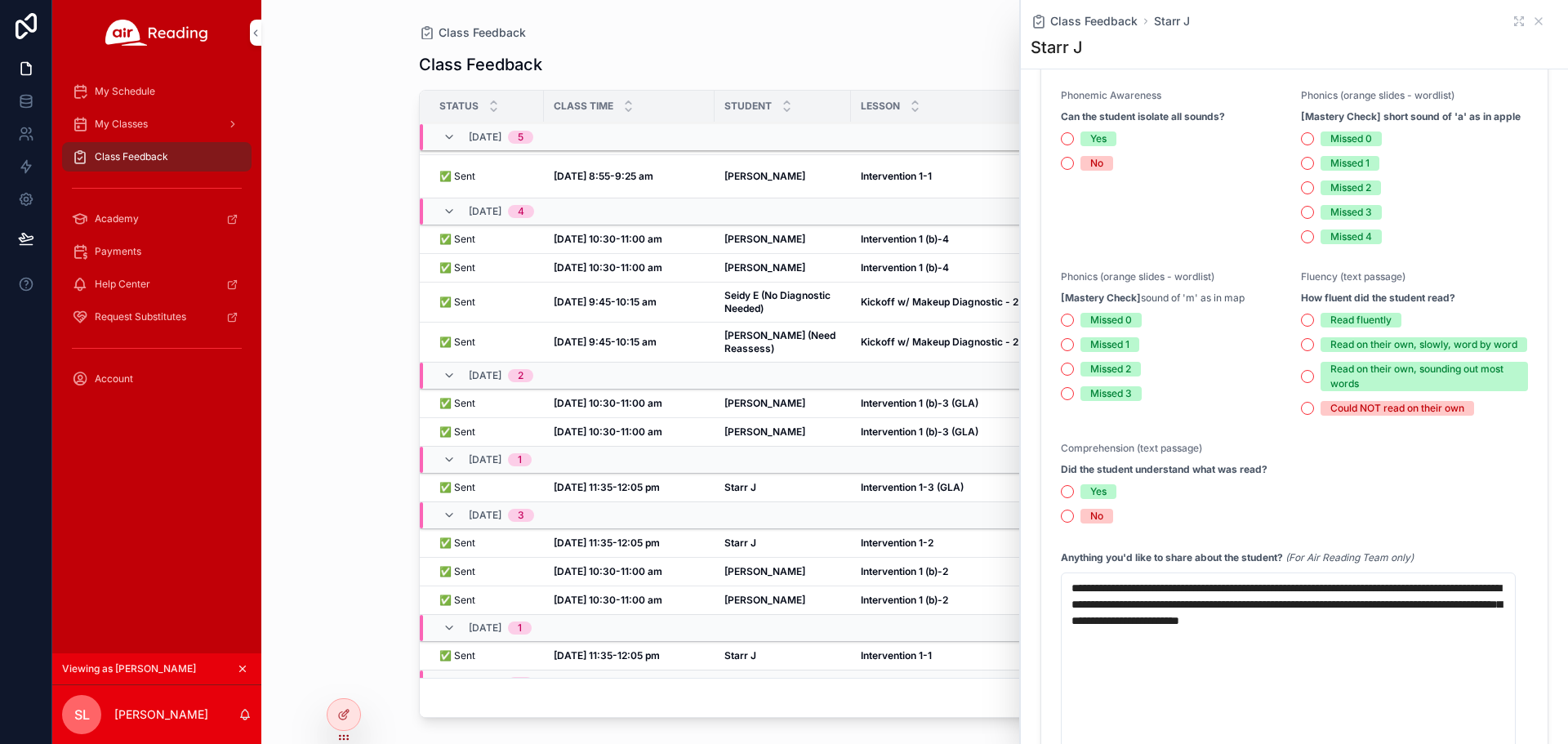
scroll to position [572, 0]
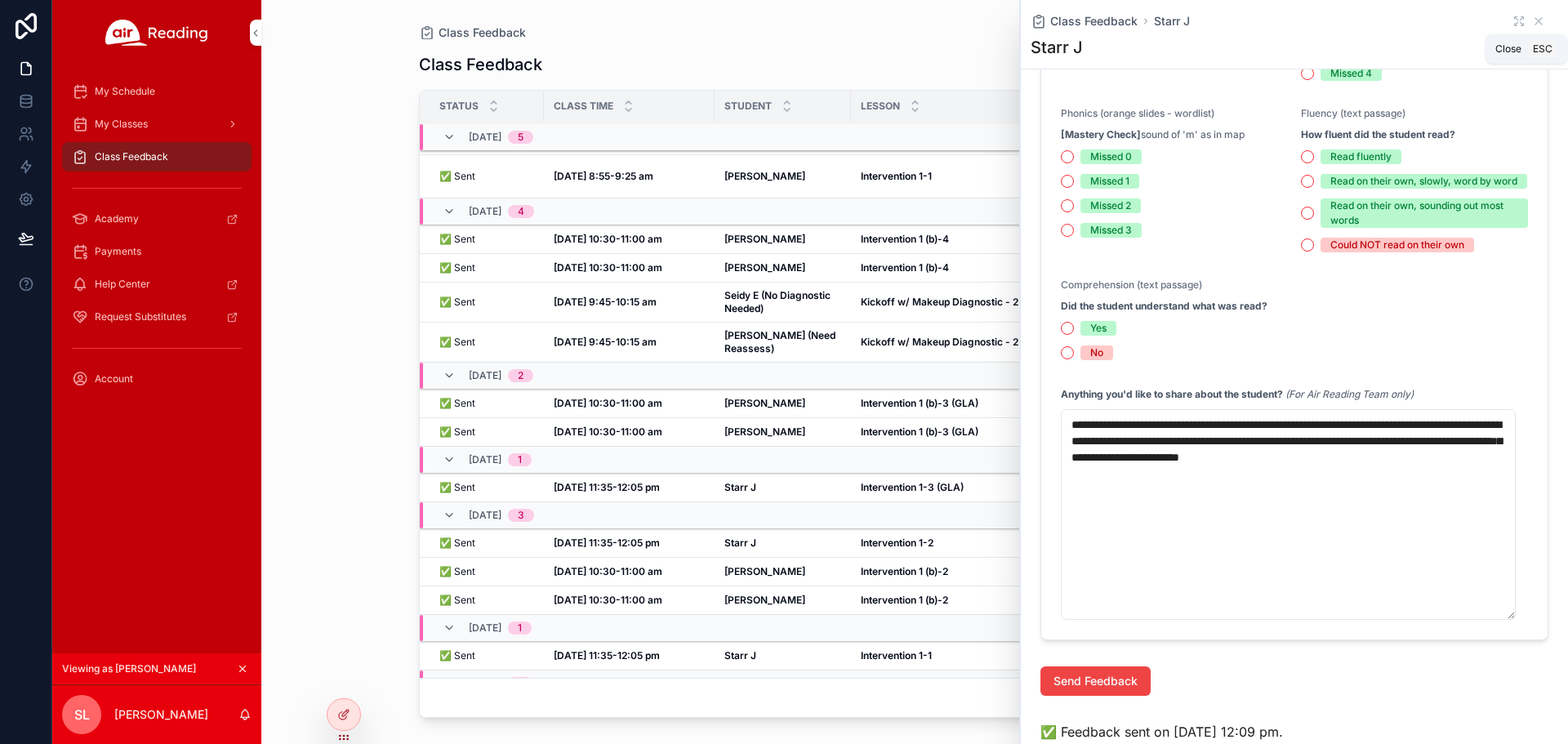
click at [1532, 21] on icon "scrollable content" at bounding box center [1538, 21] width 13 height 13
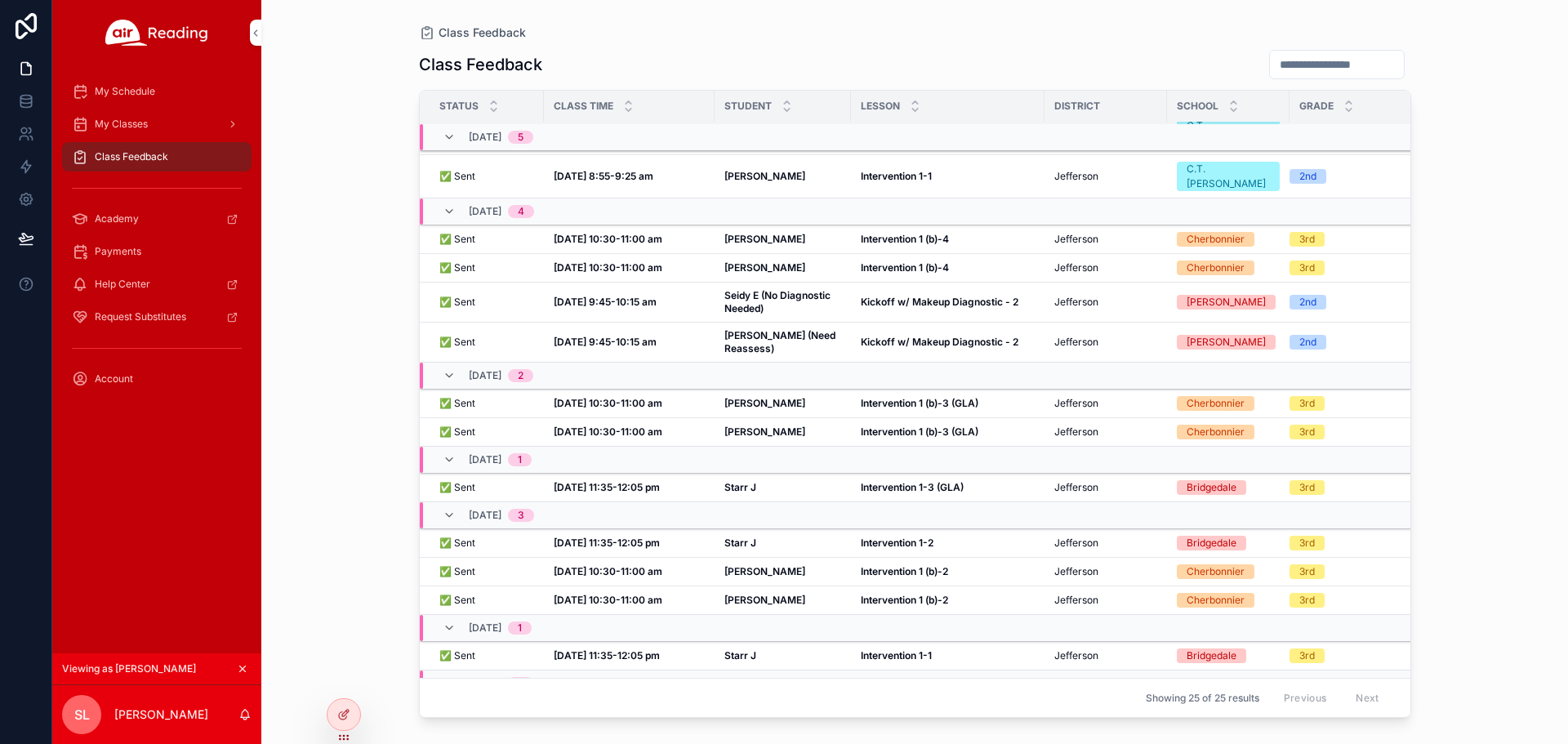
click at [755, 481] on strong "Starr J" at bounding box center [740, 487] width 32 height 12
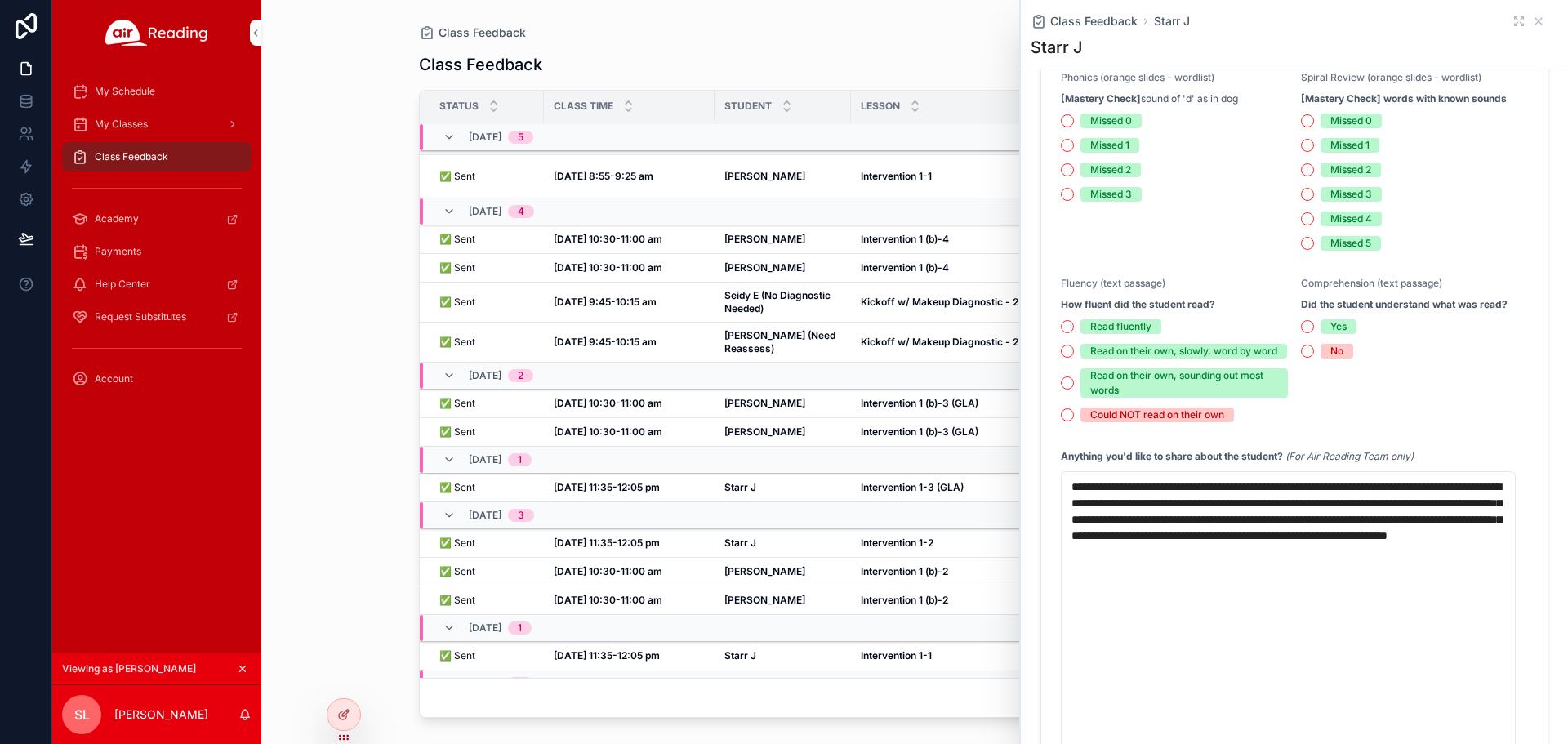
scroll to position [980, 0]
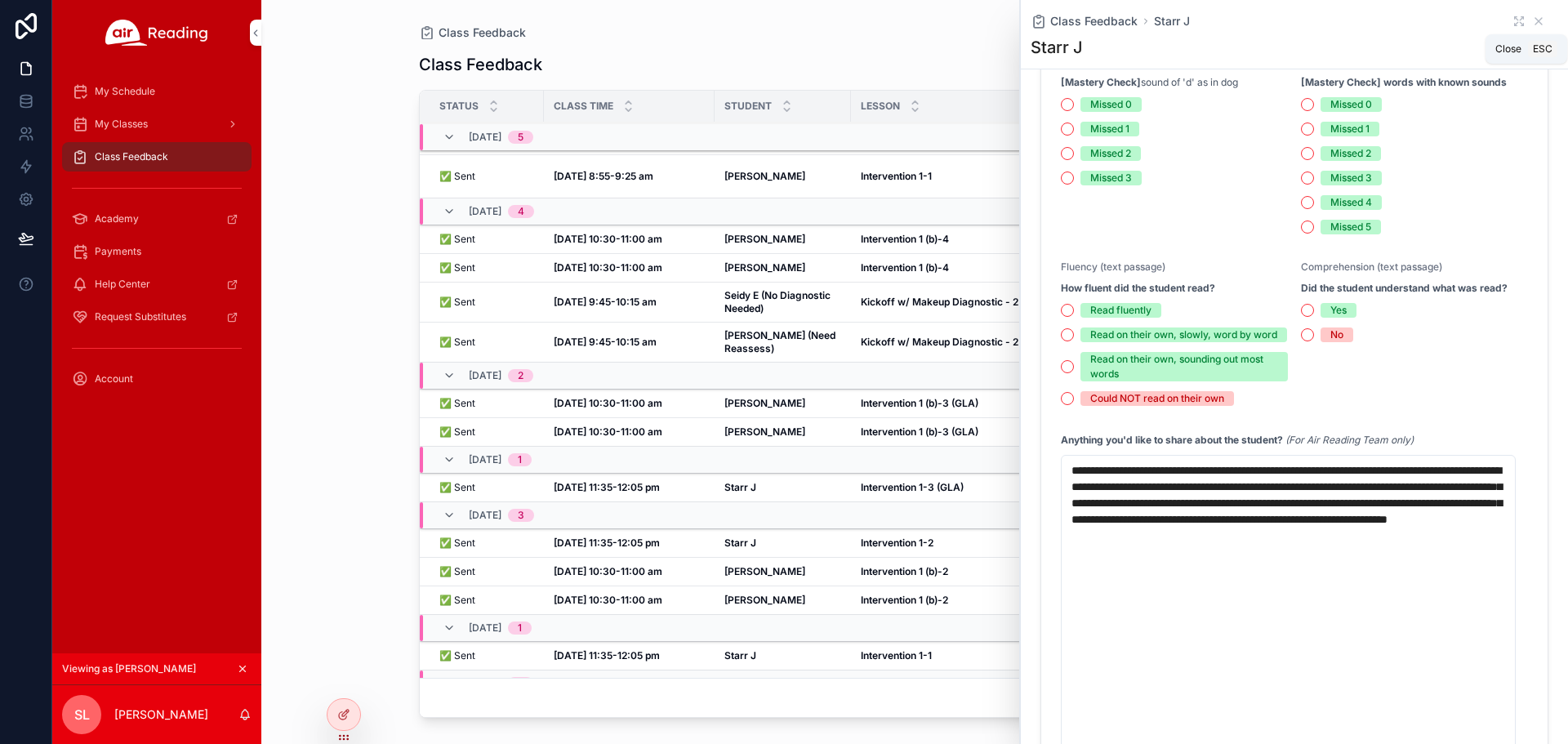
click at [1532, 23] on icon "scrollable content" at bounding box center [1538, 21] width 13 height 13
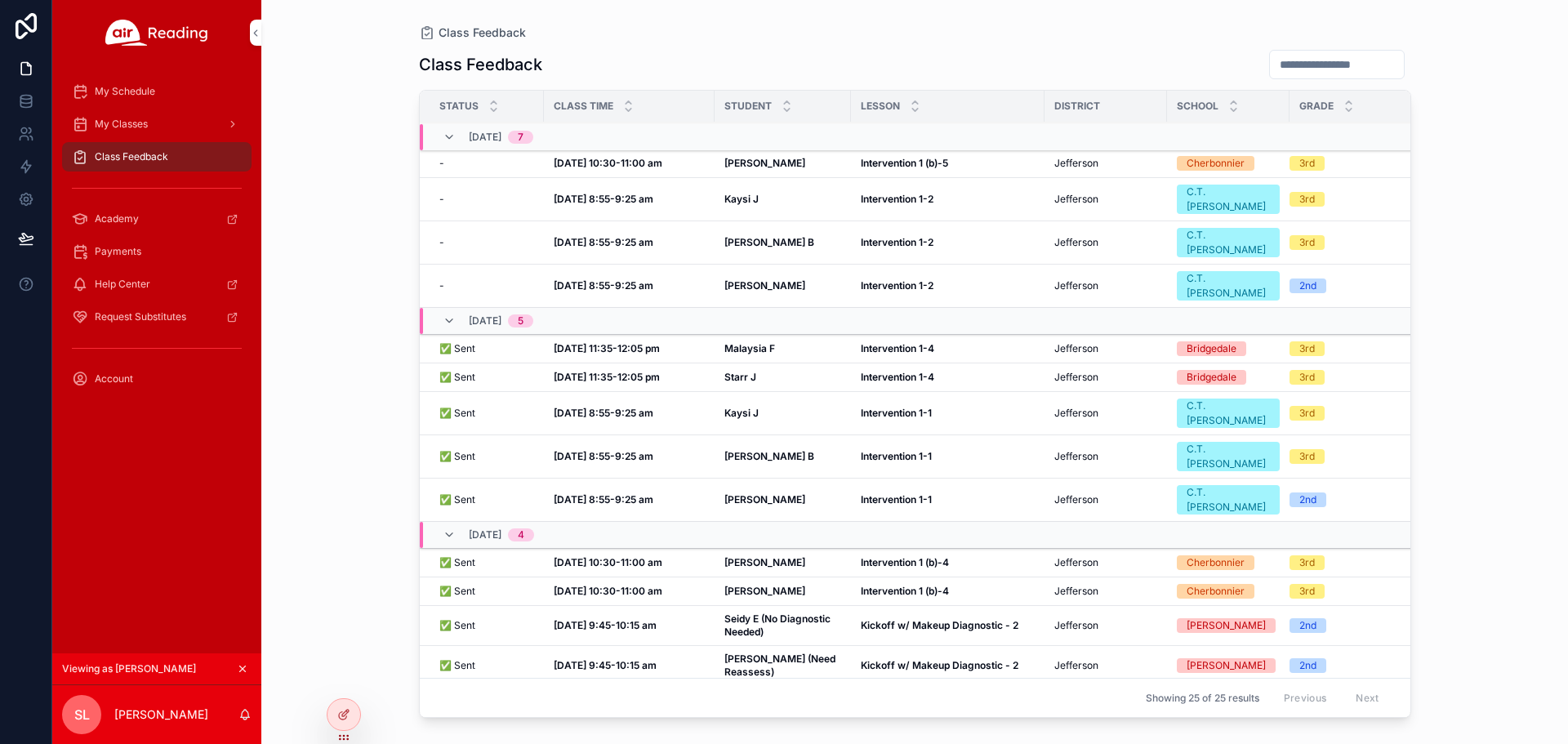
scroll to position [83, 0]
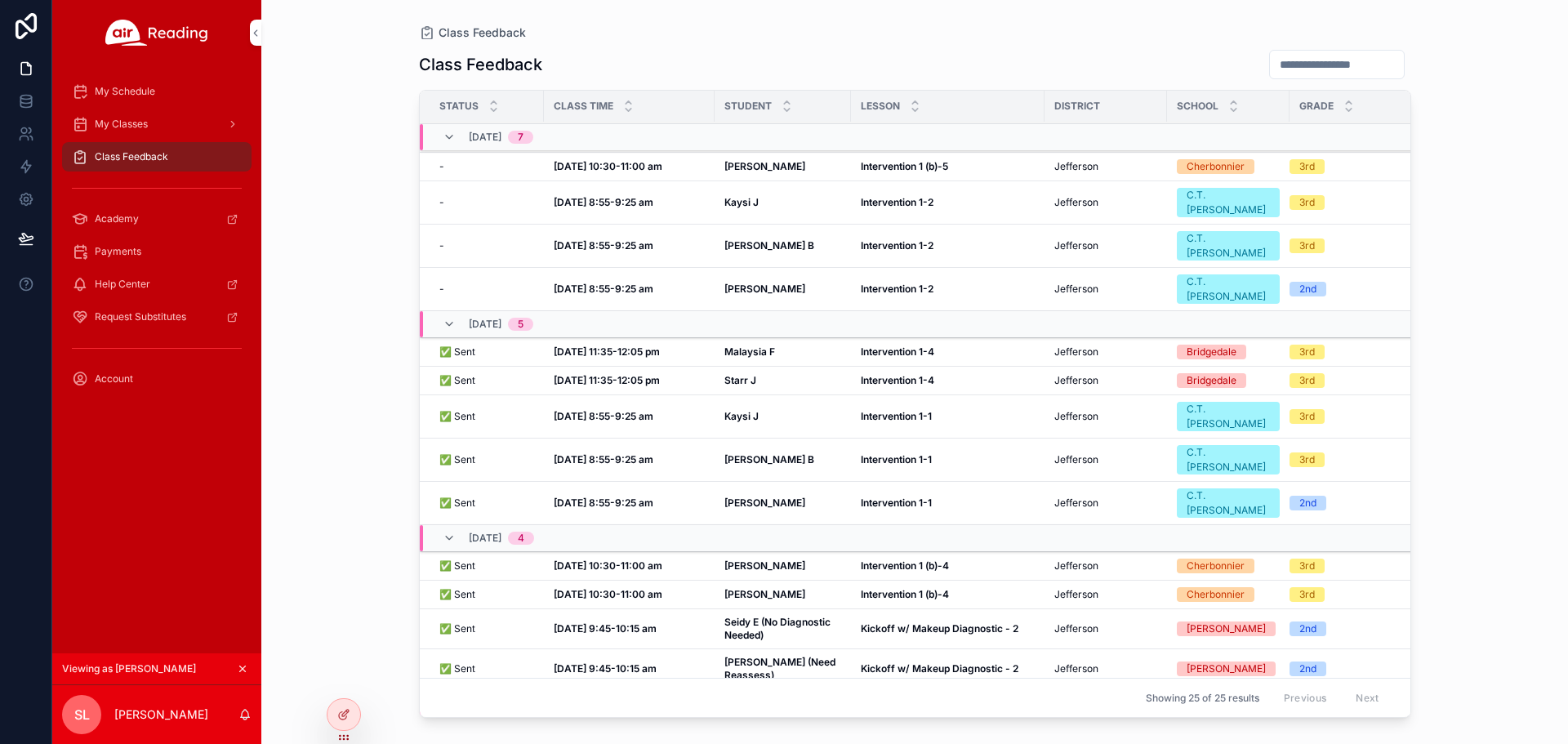
click at [737, 367] on td "Starr J Starr J" at bounding box center [782, 381] width 136 height 29
click at [737, 374] on strong "Starr J" at bounding box center [740, 380] width 32 height 12
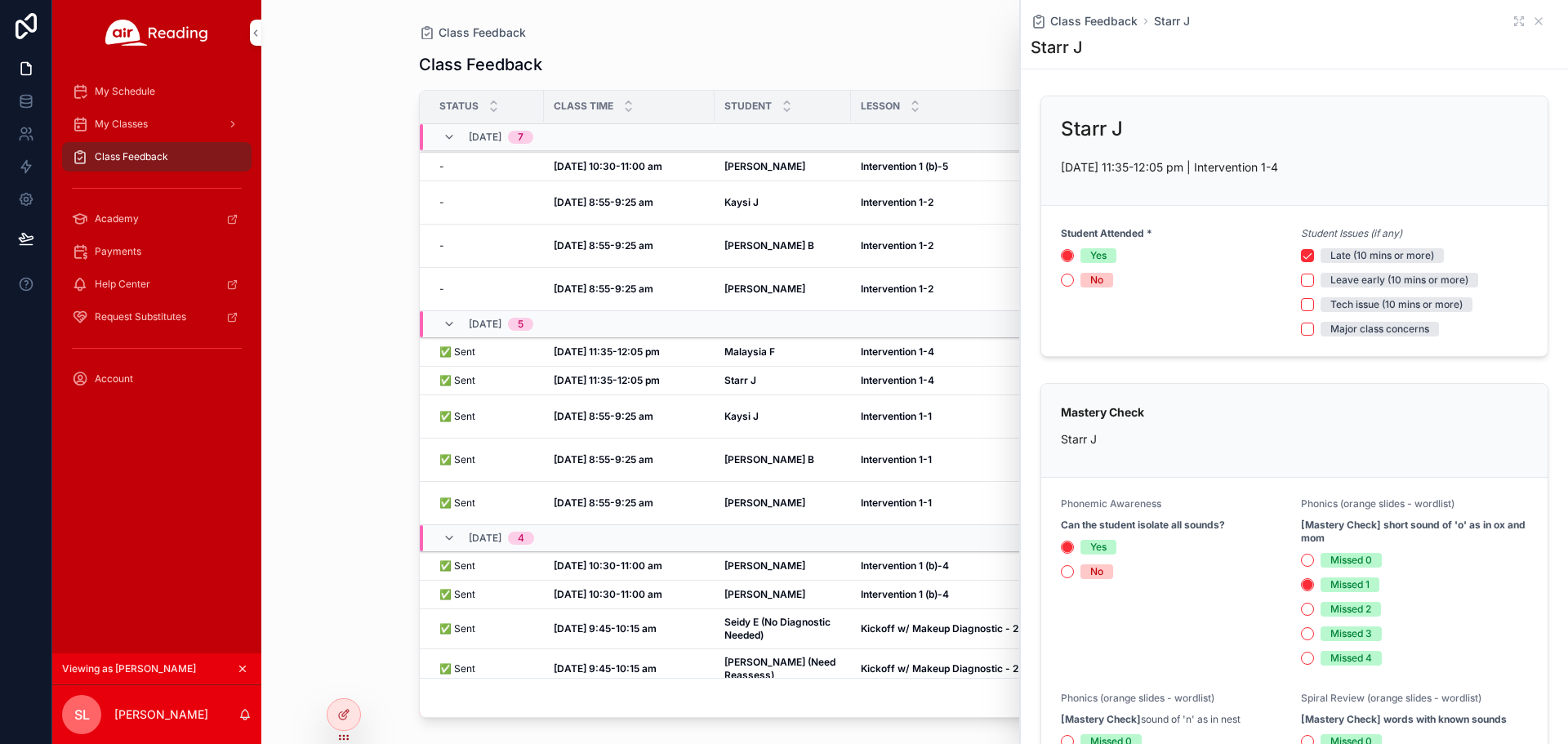
click at [1532, 22] on icon "scrollable content" at bounding box center [1538, 21] width 13 height 13
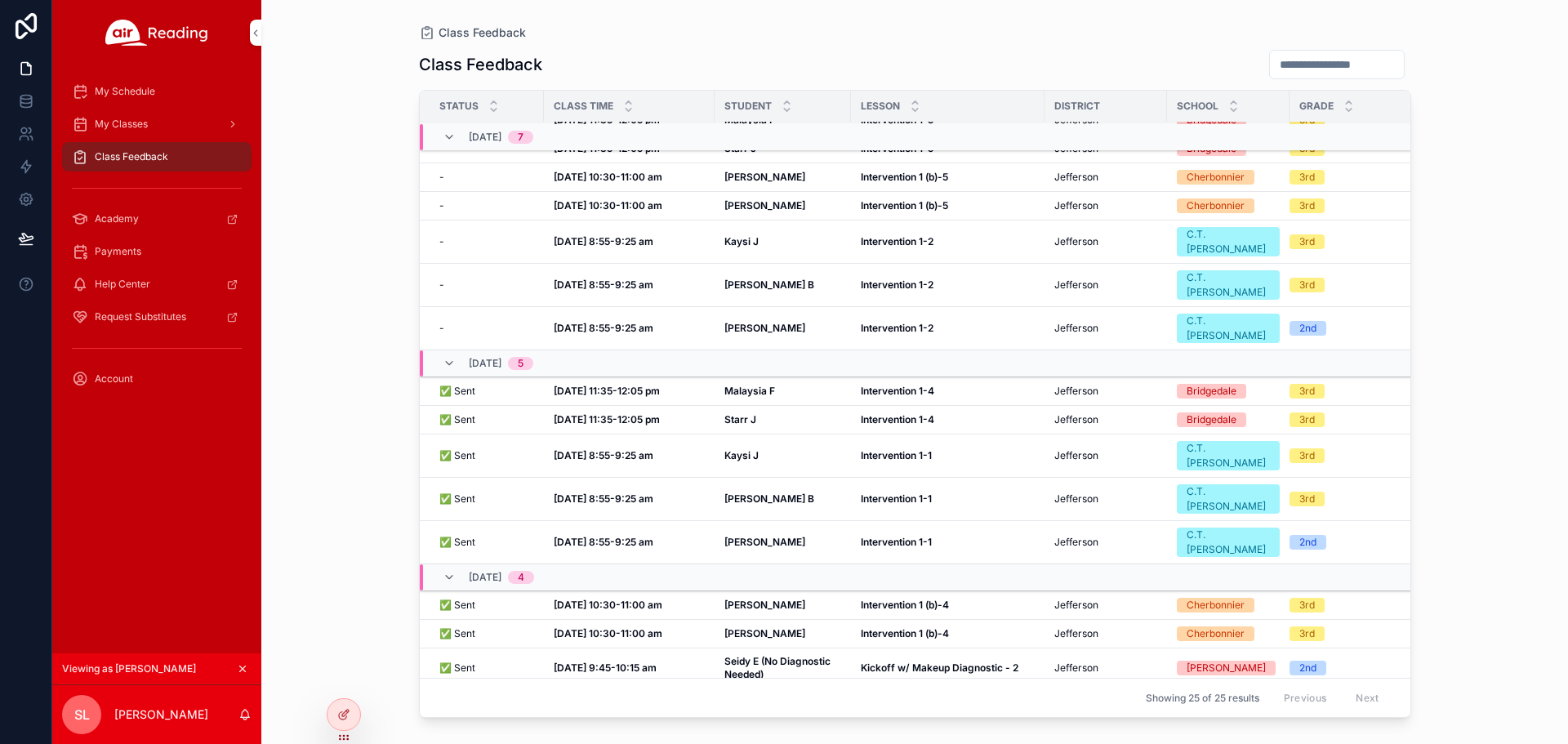
scroll to position [82, 0]
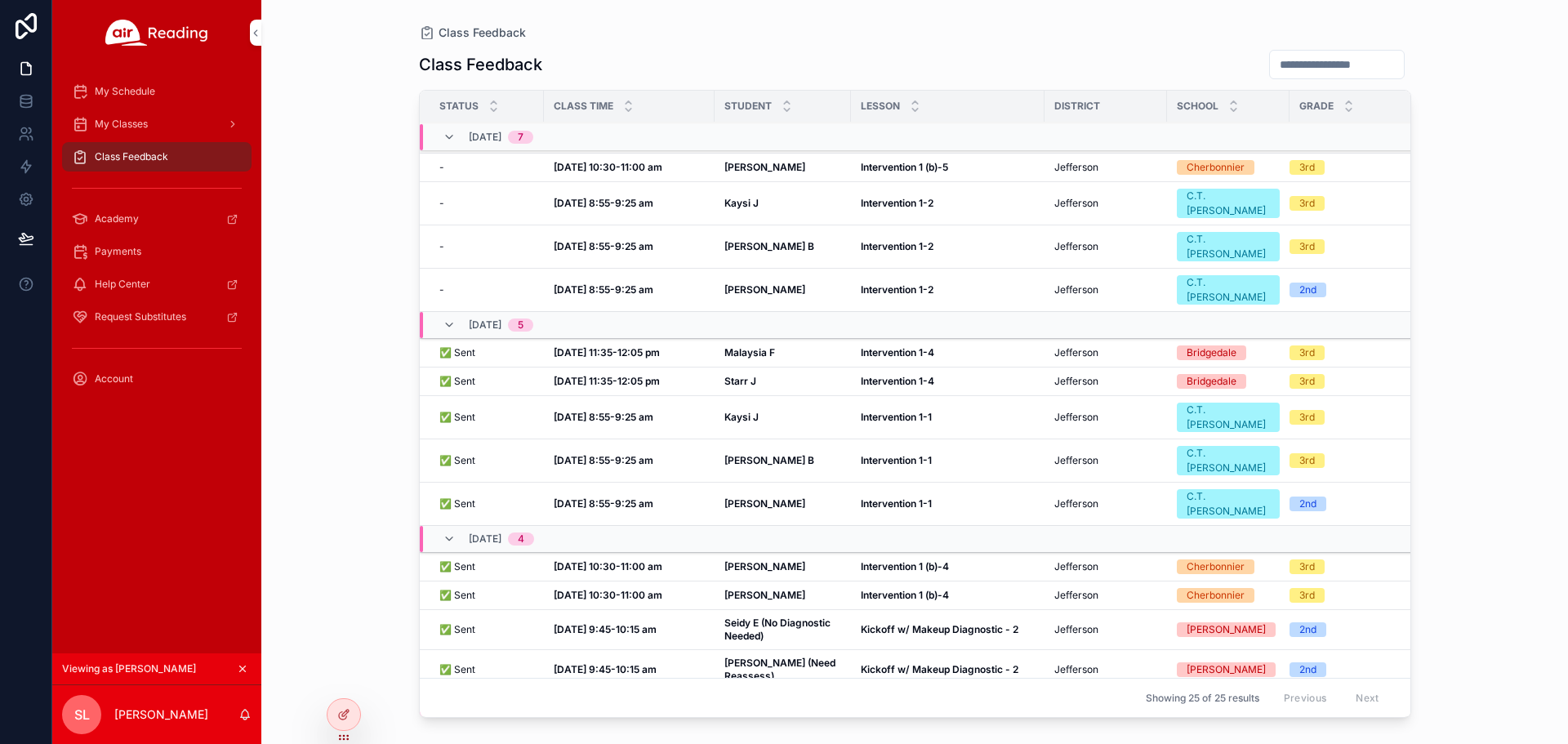
click at [757, 375] on div "Starr J Starr J" at bounding box center [783, 381] width 117 height 13
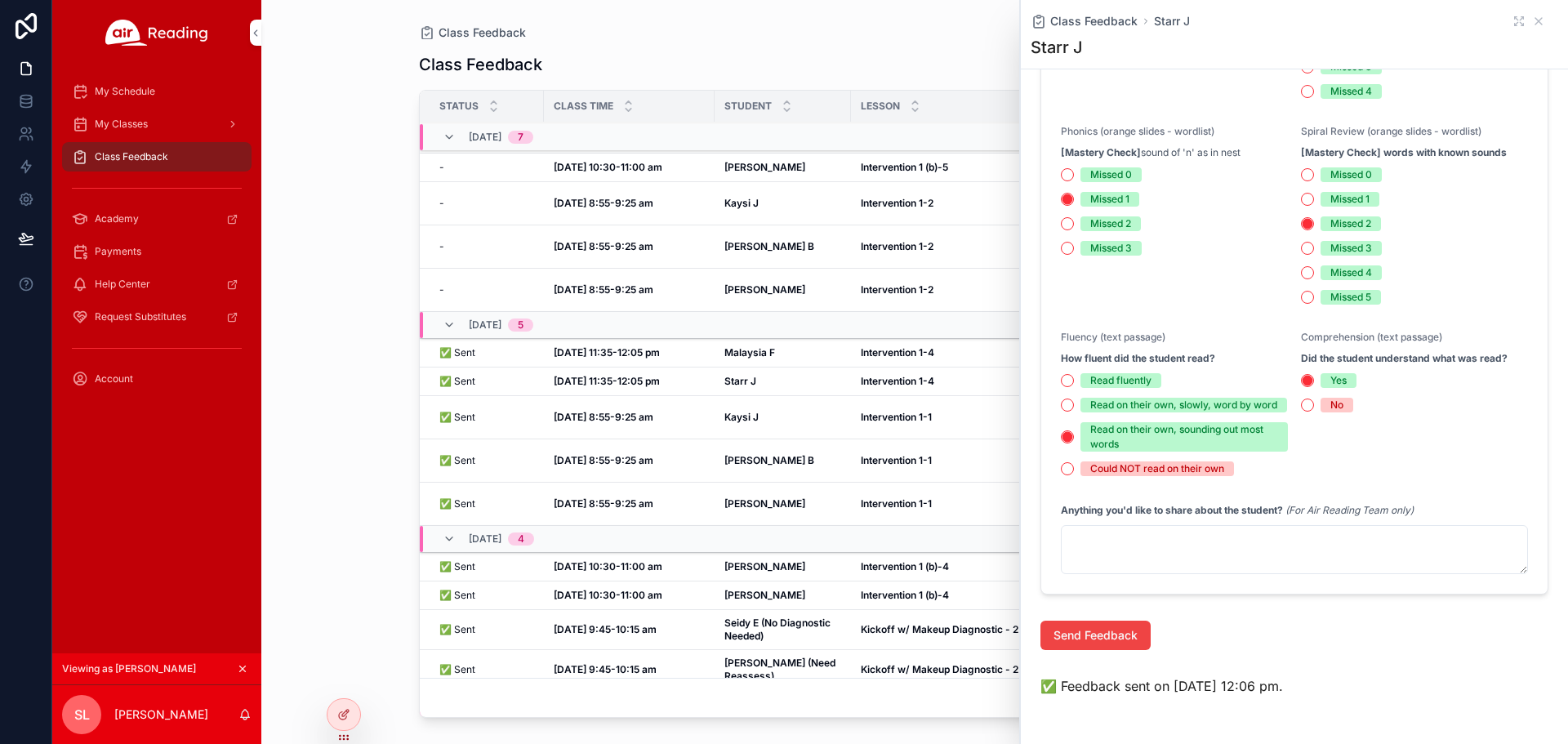
scroll to position [572, 0]
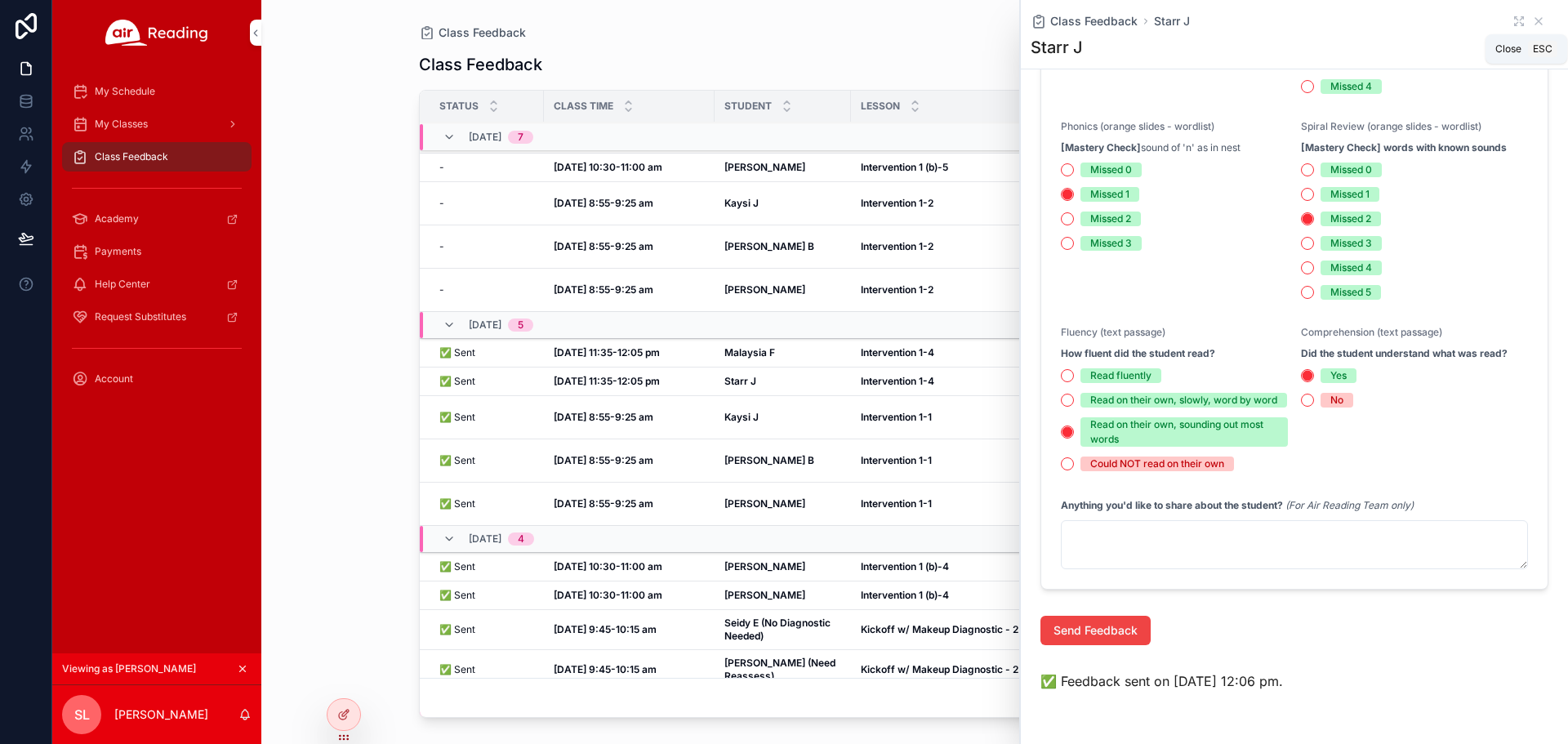
click at [1535, 22] on icon "scrollable content" at bounding box center [1538, 21] width 7 height 7
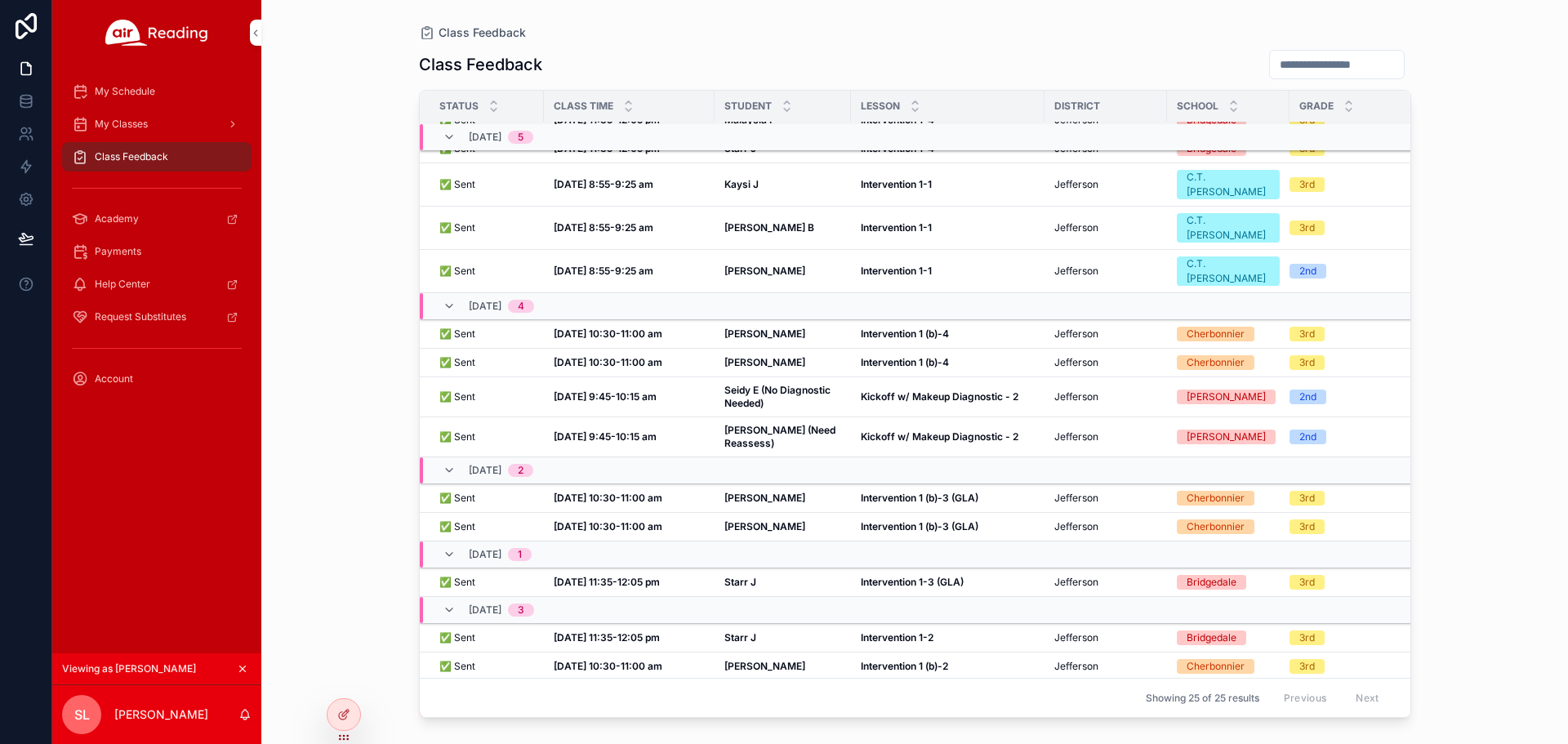
scroll to position [350, 0]
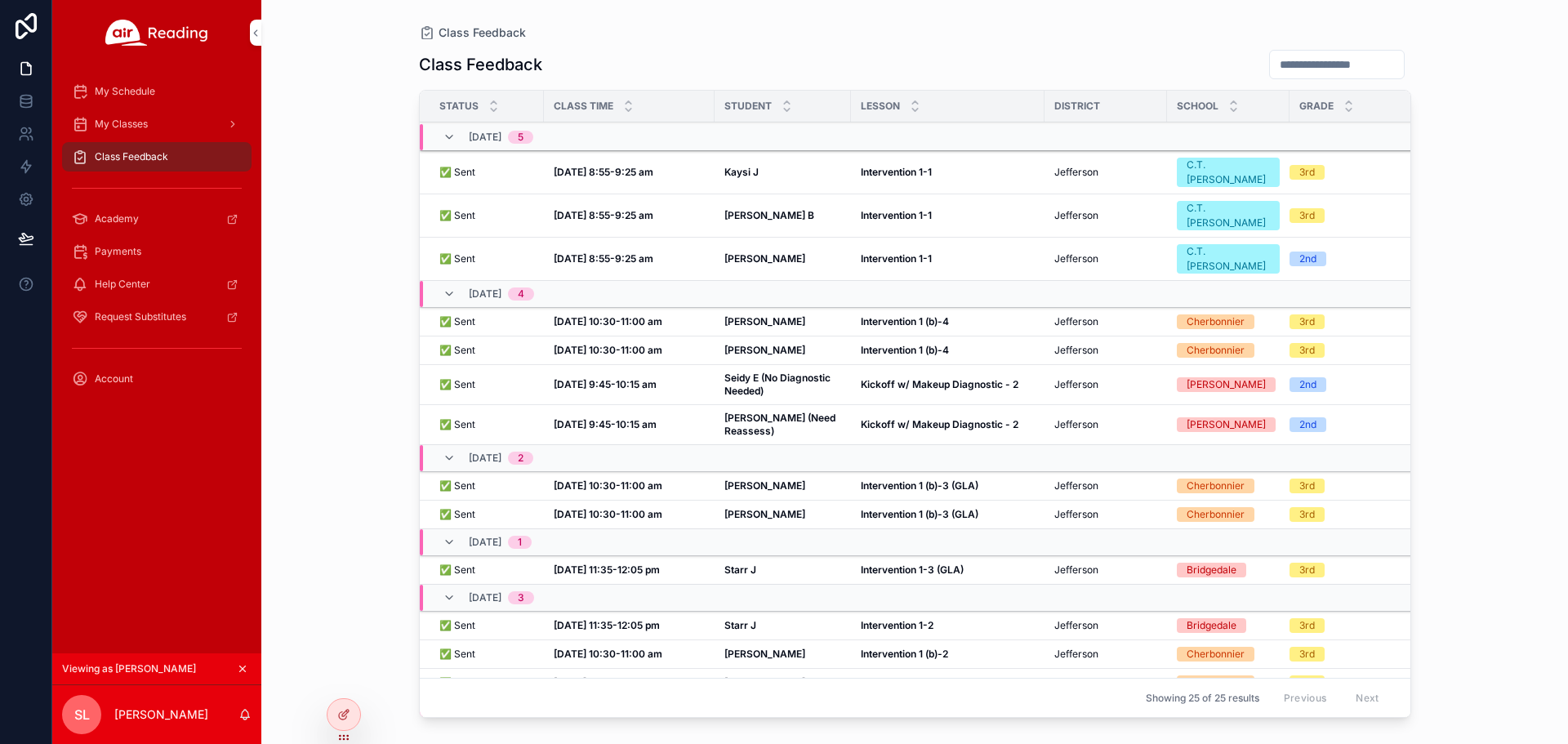
click at [749, 564] on strong "Starr J" at bounding box center [740, 570] width 32 height 12
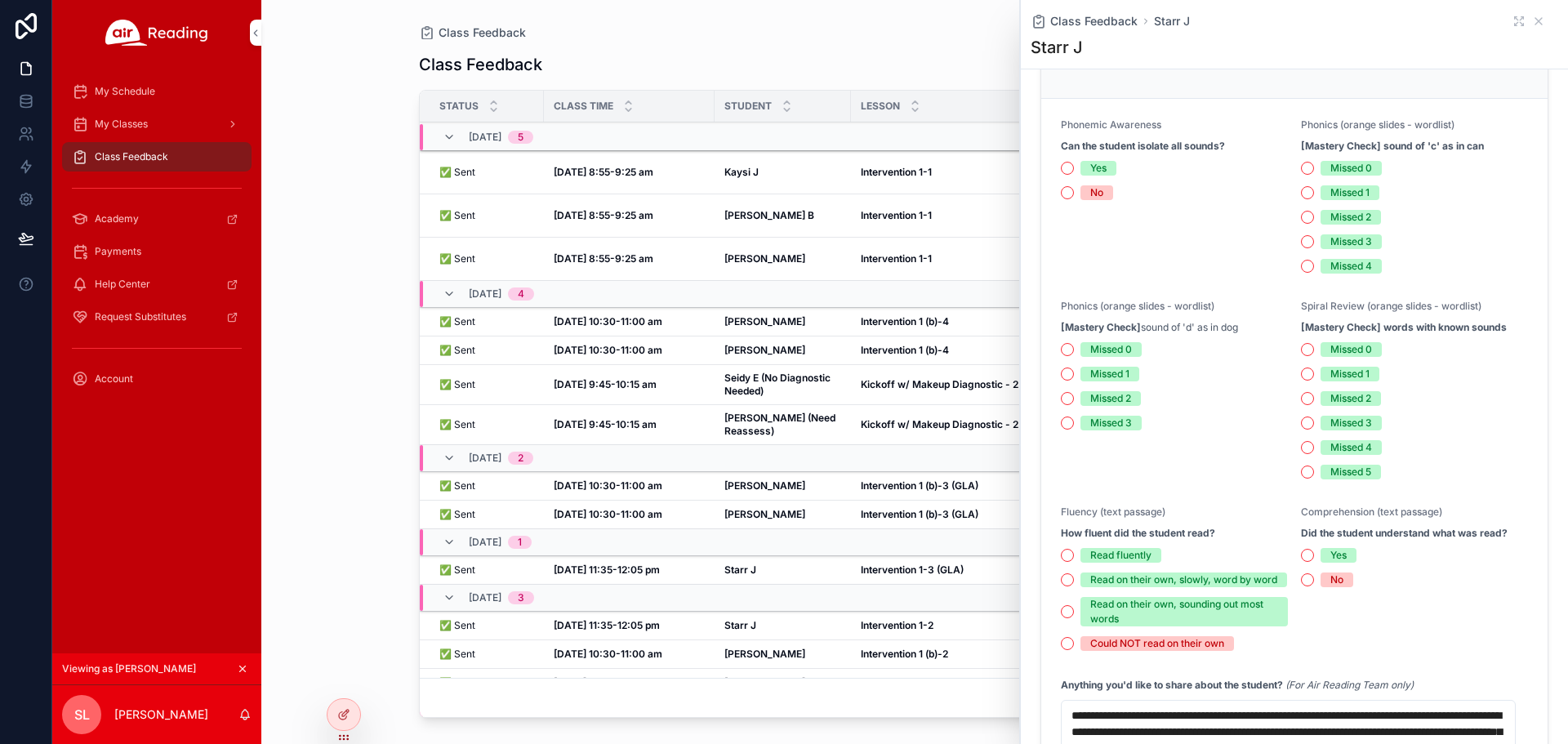
scroll to position [817, 0]
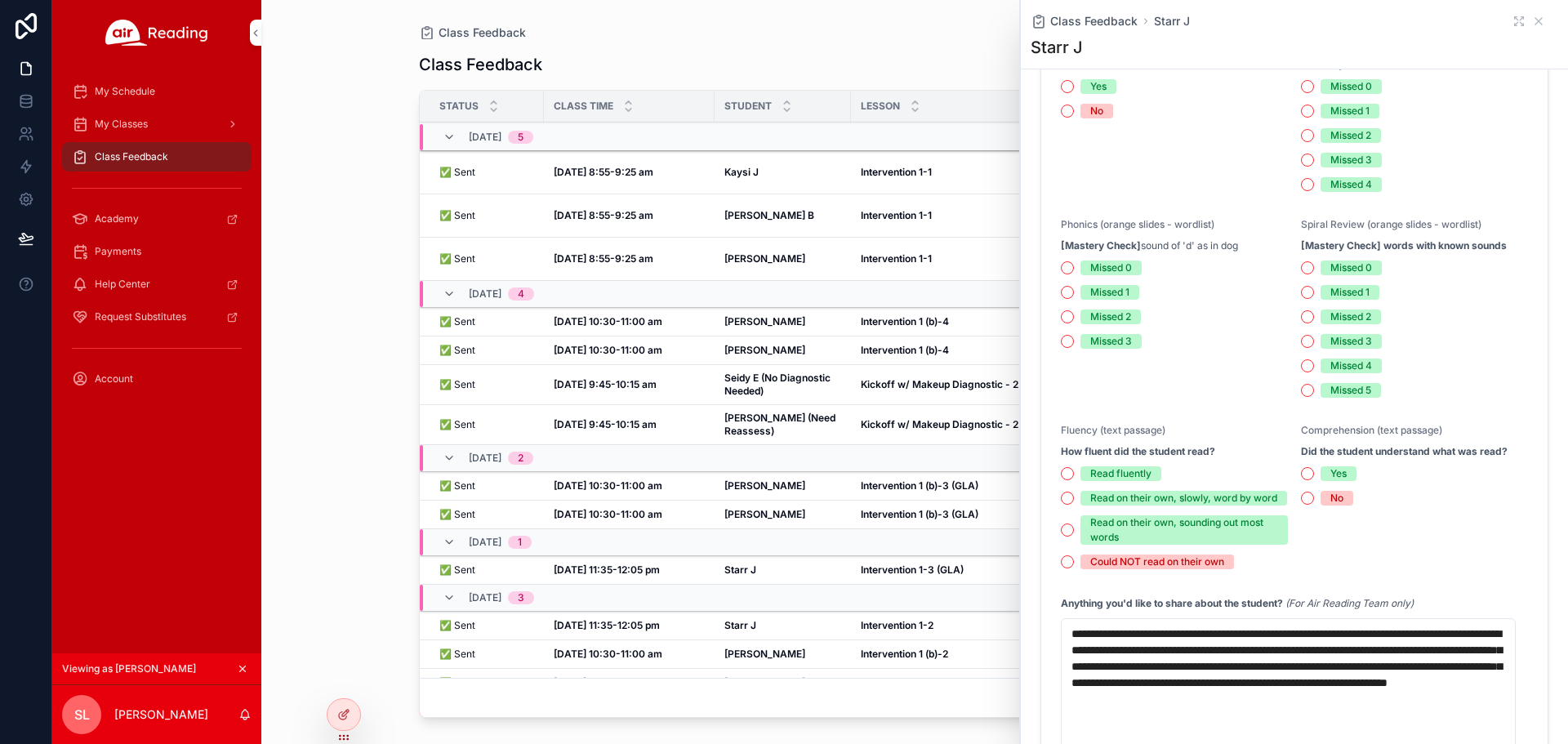
click at [1525, 12] on div "Class Feedback Starr J Starr J" at bounding box center [1294, 34] width 527 height 69
click at [1519, 19] on div "Class Feedback Starr J" at bounding box center [1294, 21] width 527 height 17
click at [1532, 17] on icon "scrollable content" at bounding box center [1538, 21] width 13 height 13
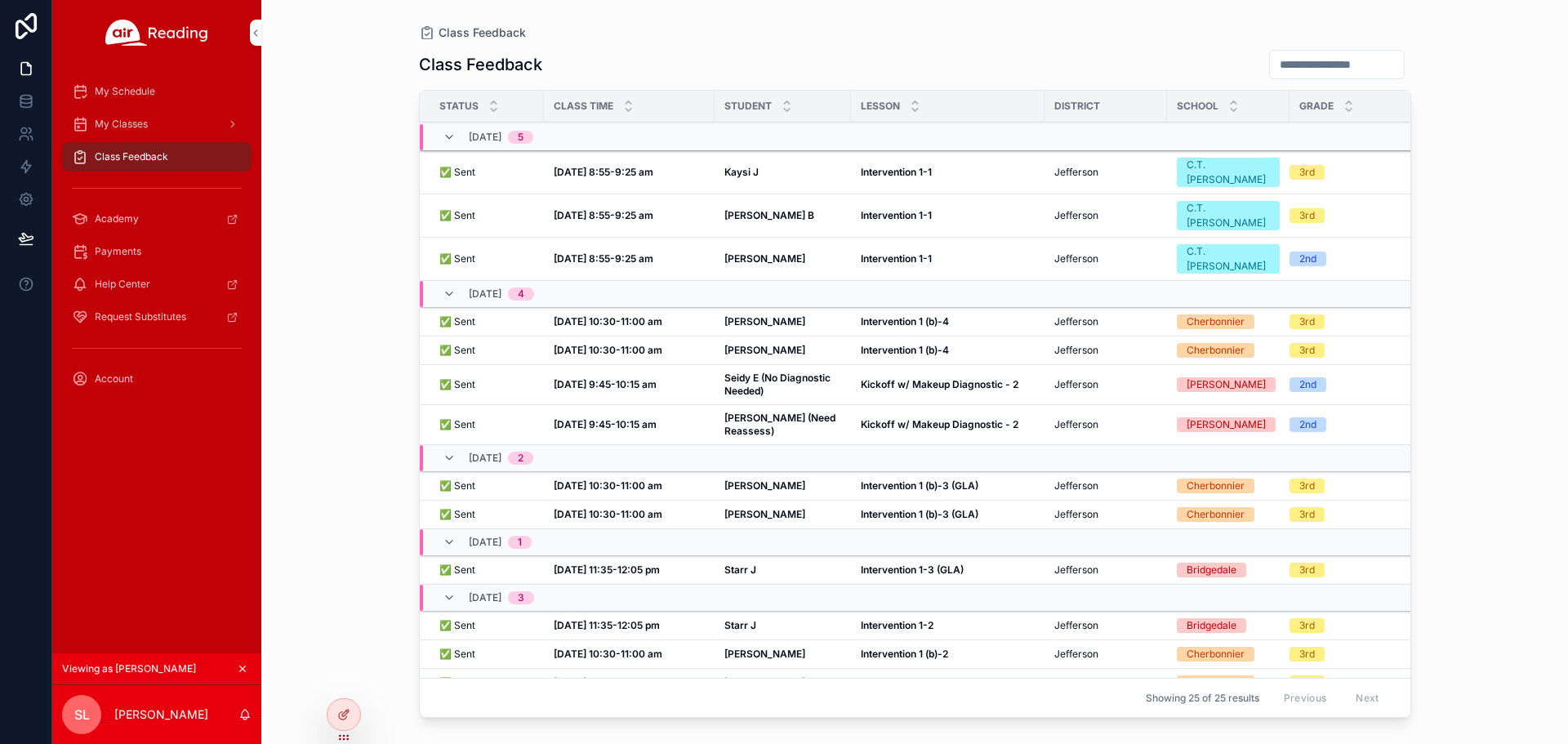
click at [730, 619] on strong "Starr J" at bounding box center [740, 625] width 32 height 12
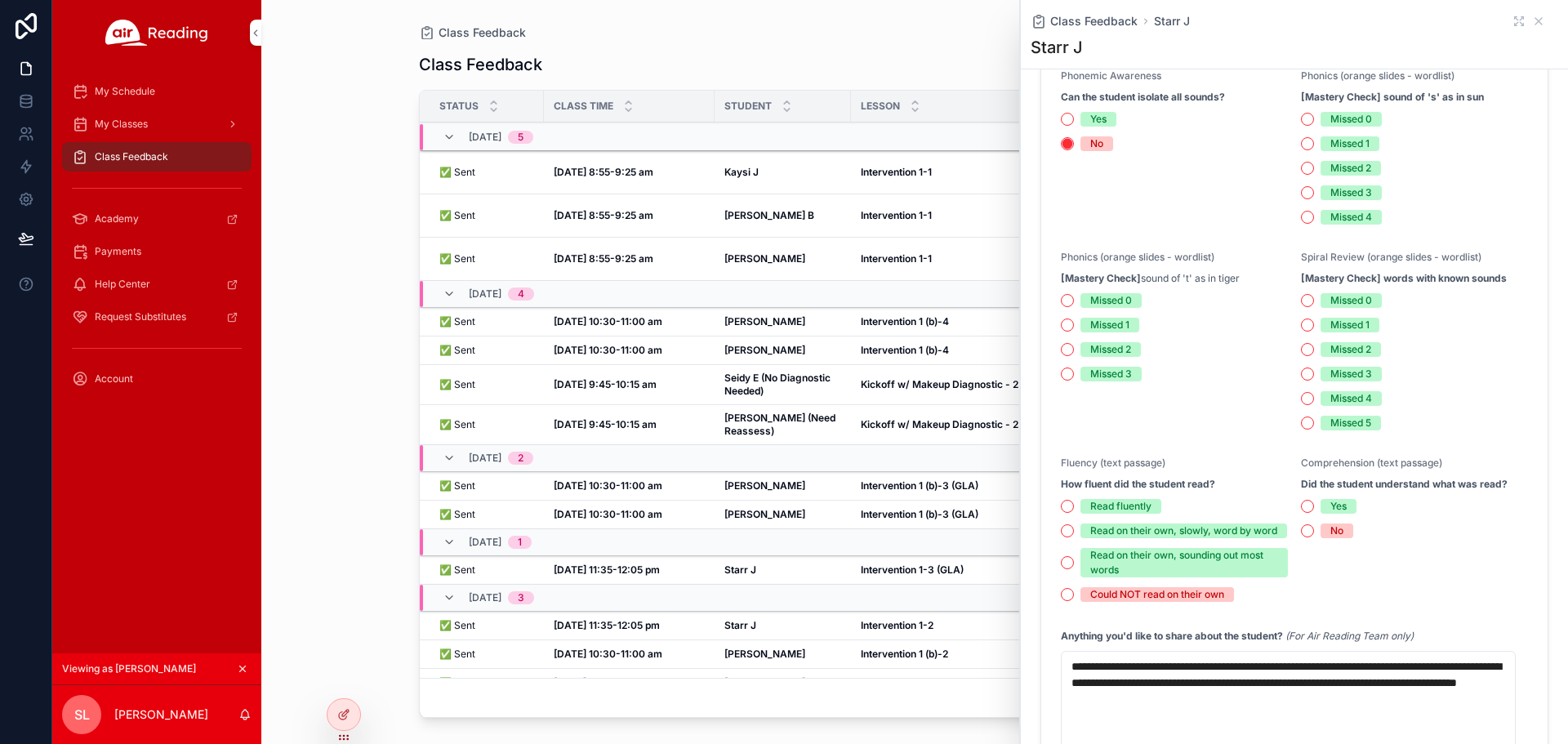
scroll to position [572, 0]
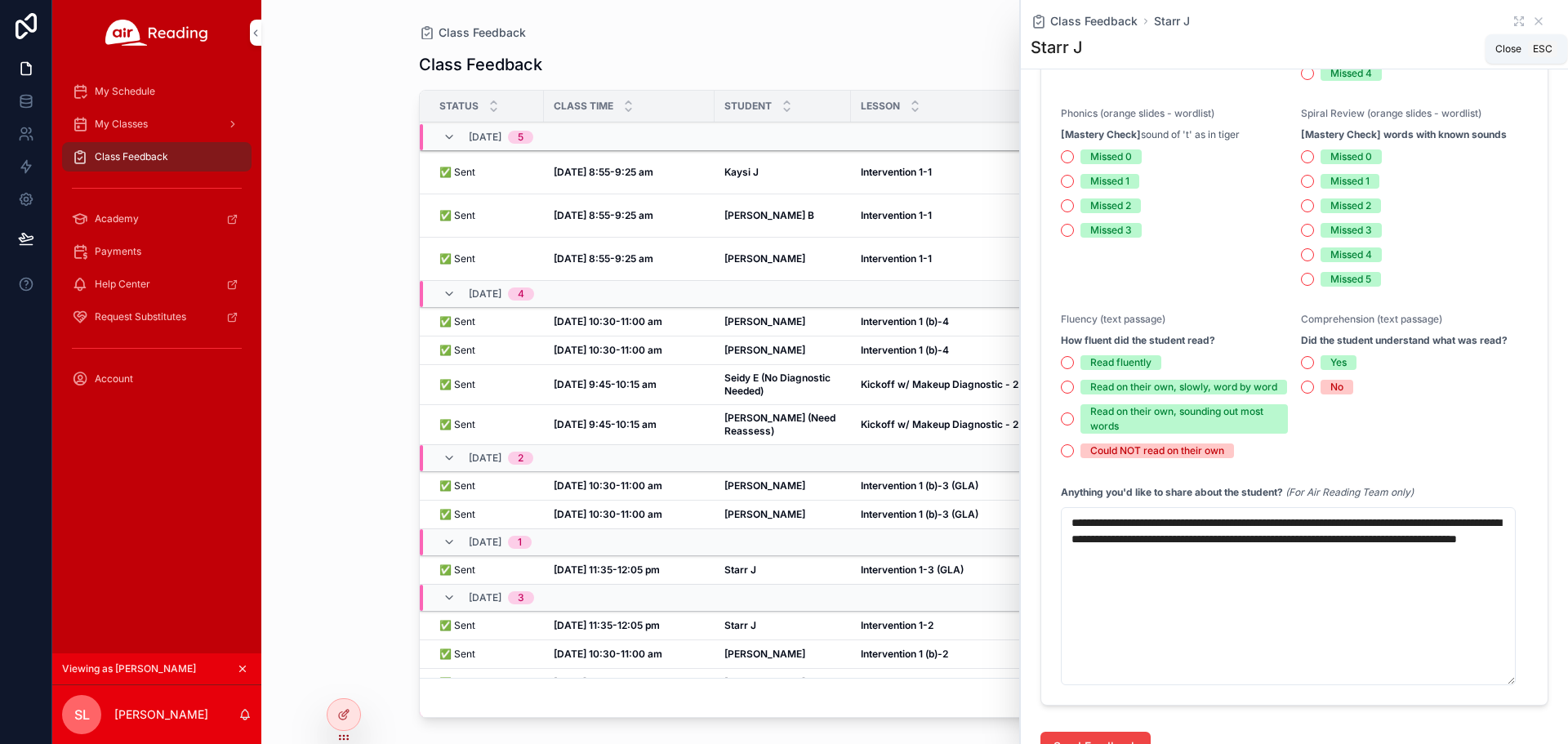
click at [1535, 24] on icon "scrollable content" at bounding box center [1538, 21] width 7 height 7
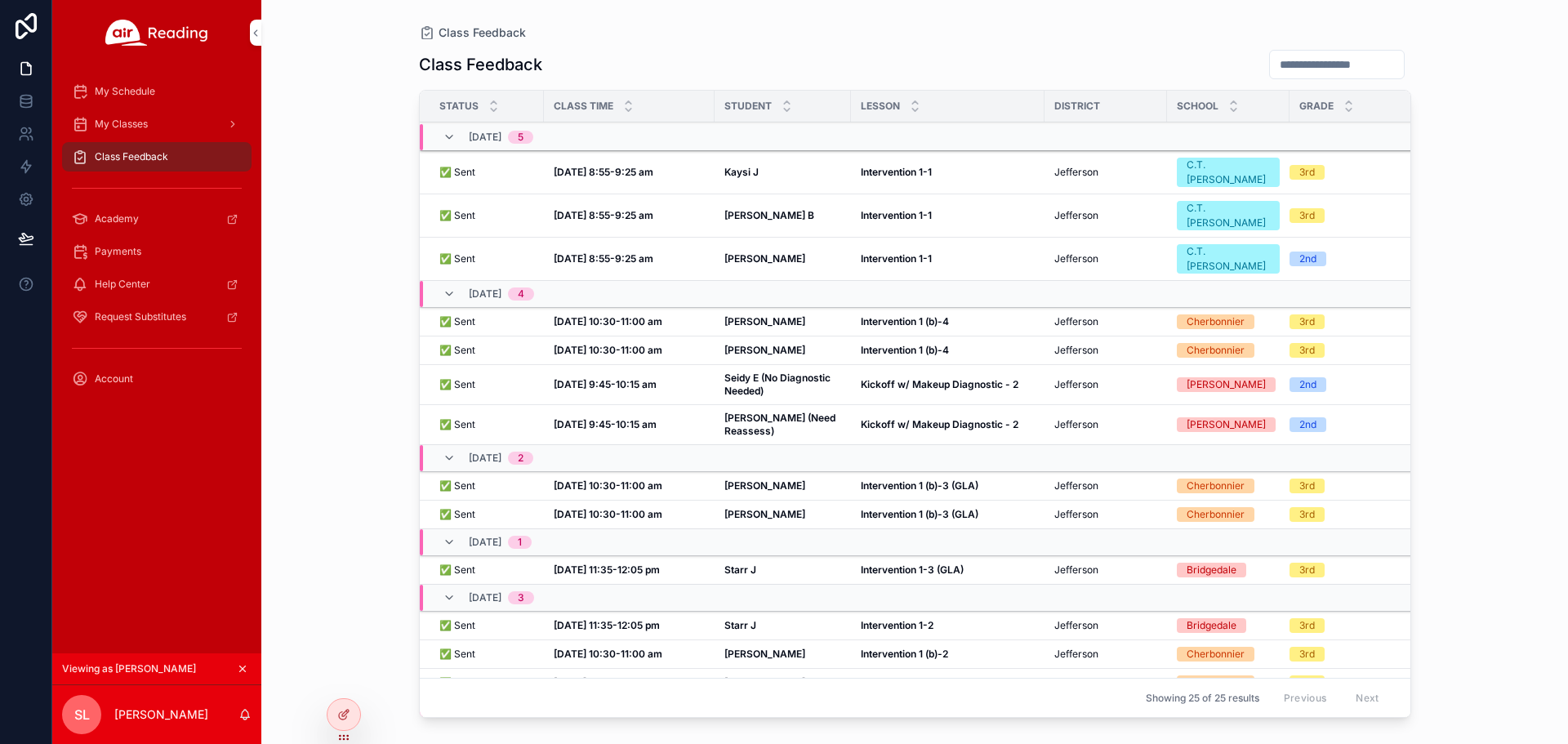
click at [743, 732] on strong "Starr J" at bounding box center [740, 738] width 32 height 12
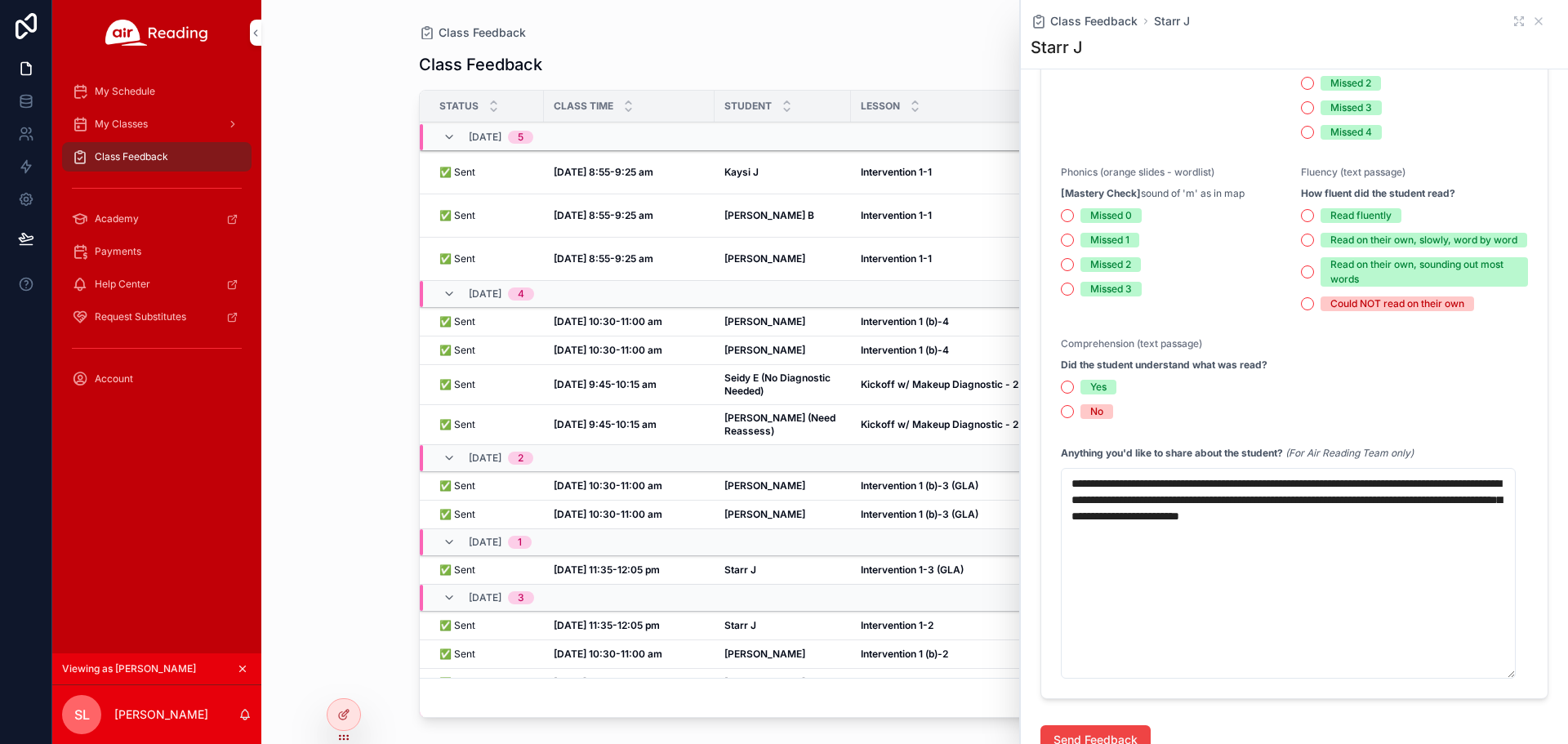
scroll to position [654, 0]
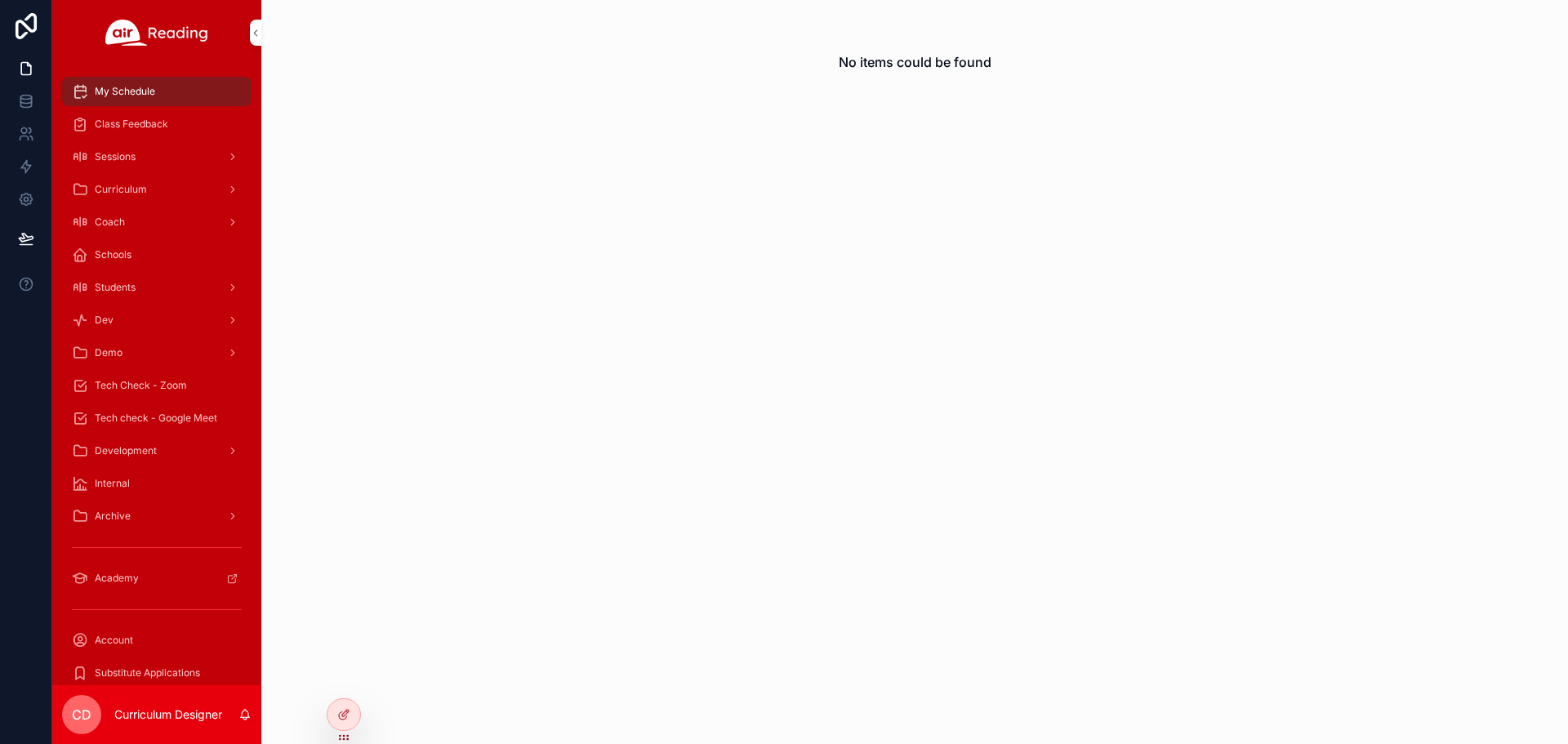
click at [0, 0] on icon at bounding box center [0, 0] width 0 height 0
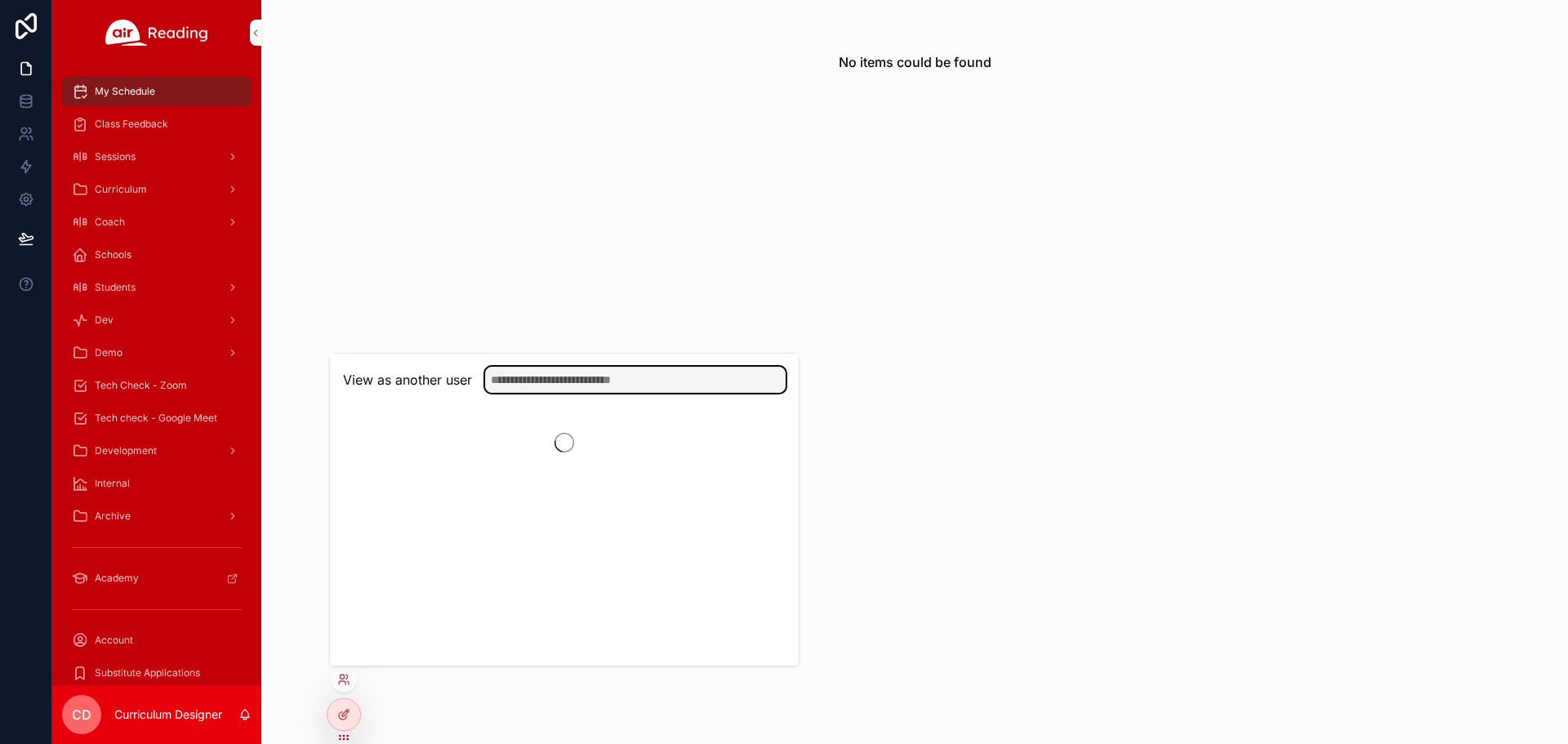
click at [610, 377] on input "text" at bounding box center [635, 380] width 300 height 26
click at [610, 377] on input "********" at bounding box center [635, 380] width 300 height 26
type input "********"
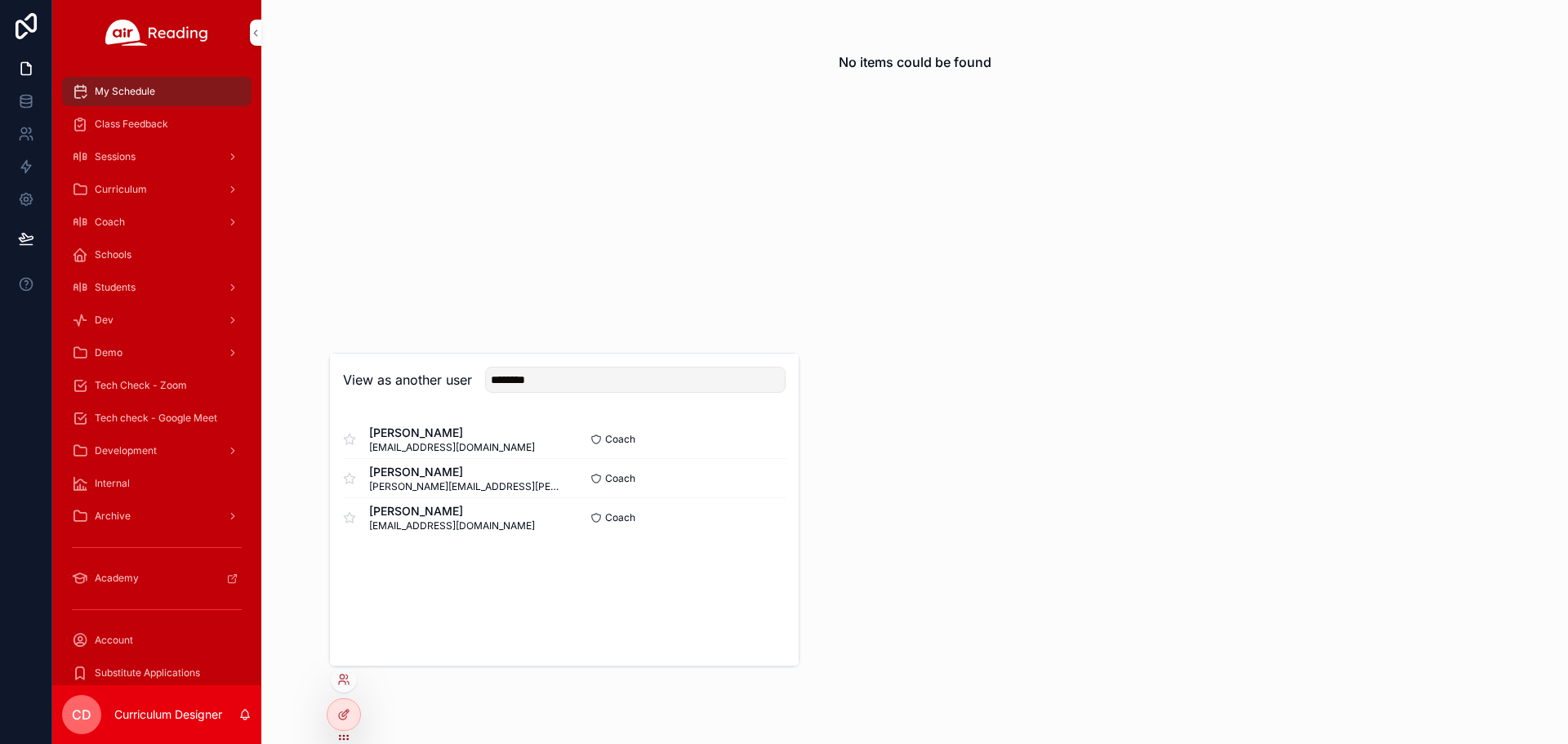
click at [0, 0] on button "Select" at bounding box center [0, 0] width 0 height 0
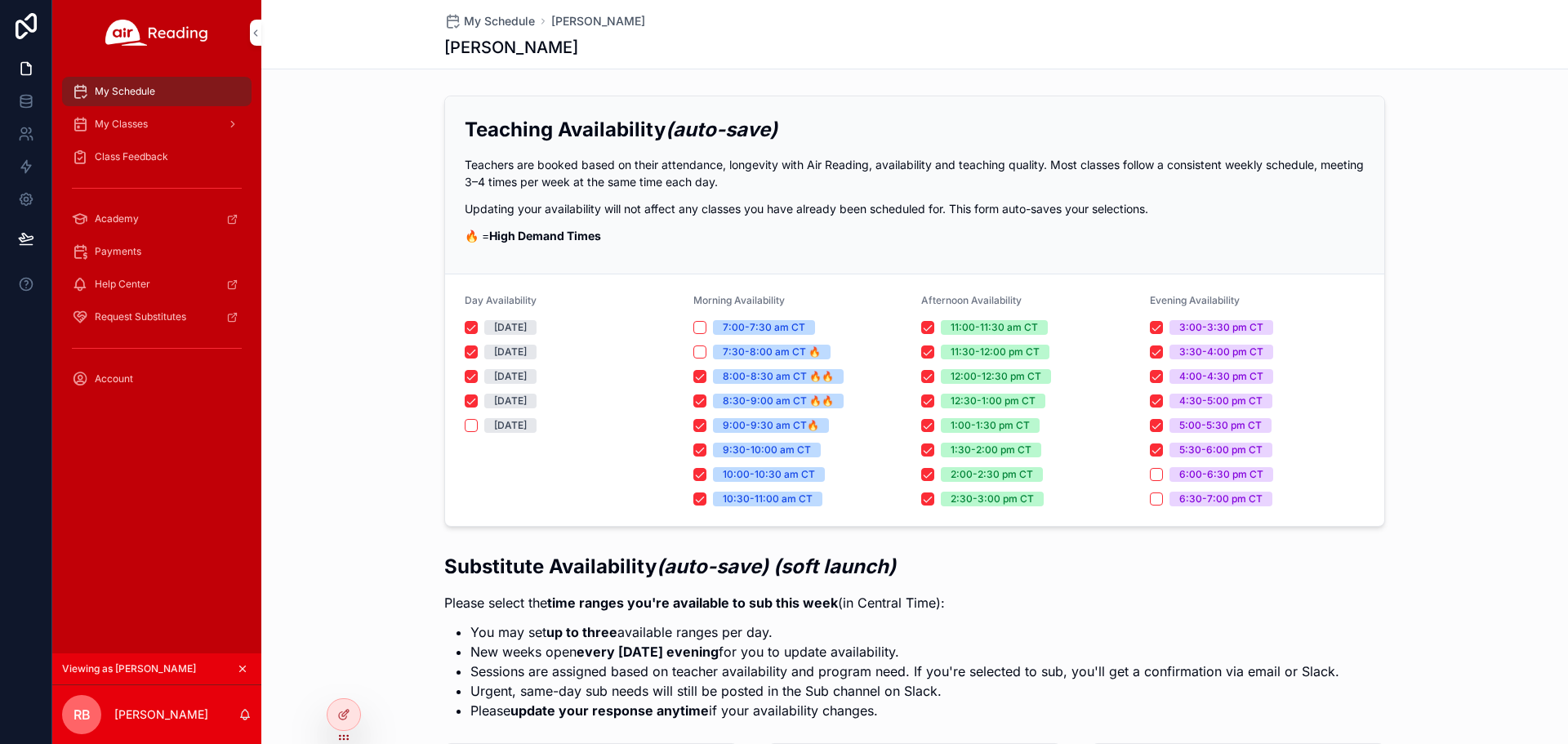
click at [125, 153] on span "Class Feedback" at bounding box center [131, 157] width 73 height 13
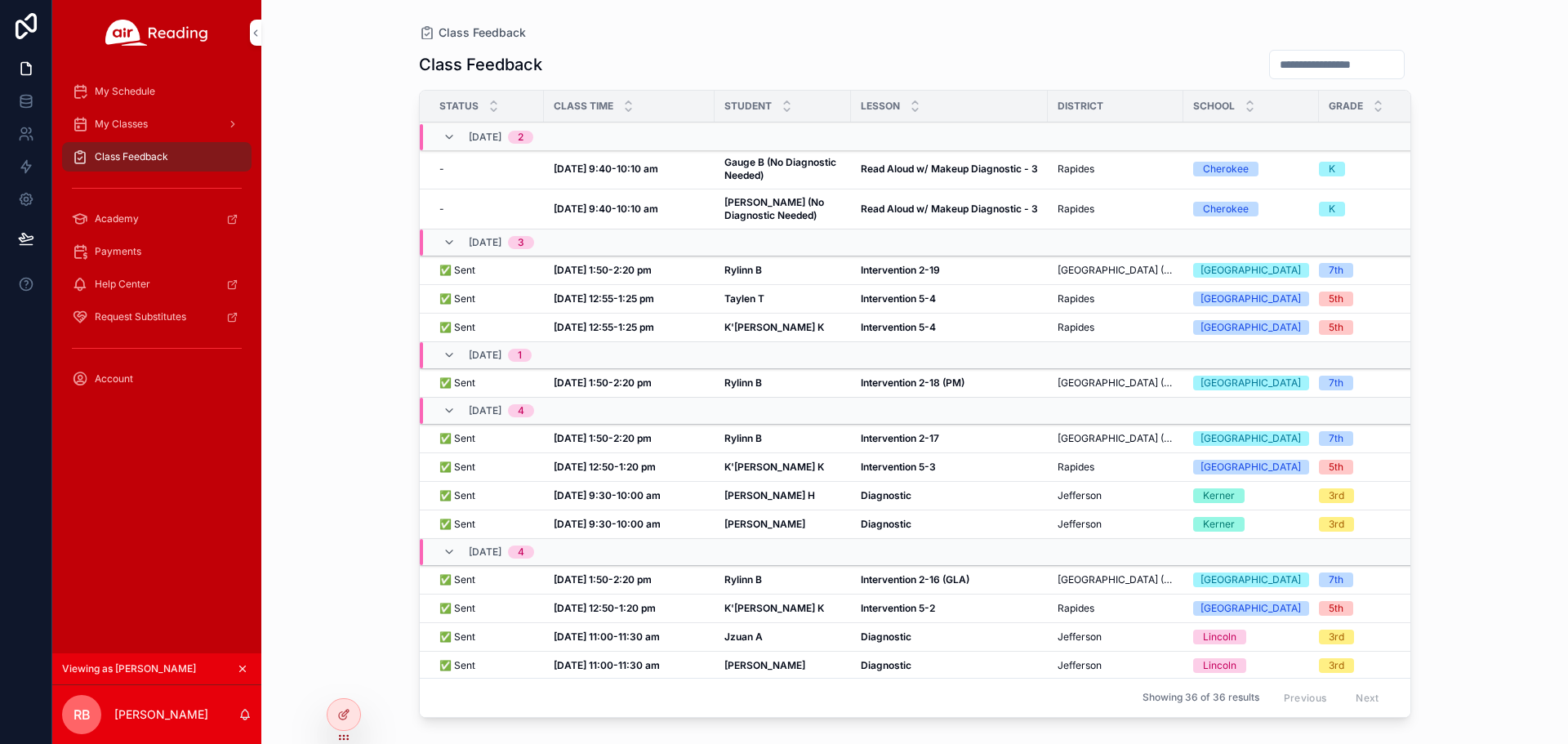
click at [585, 274] on strong "[DATE] 1:50-2:20 pm" at bounding box center [602, 270] width 98 height 12
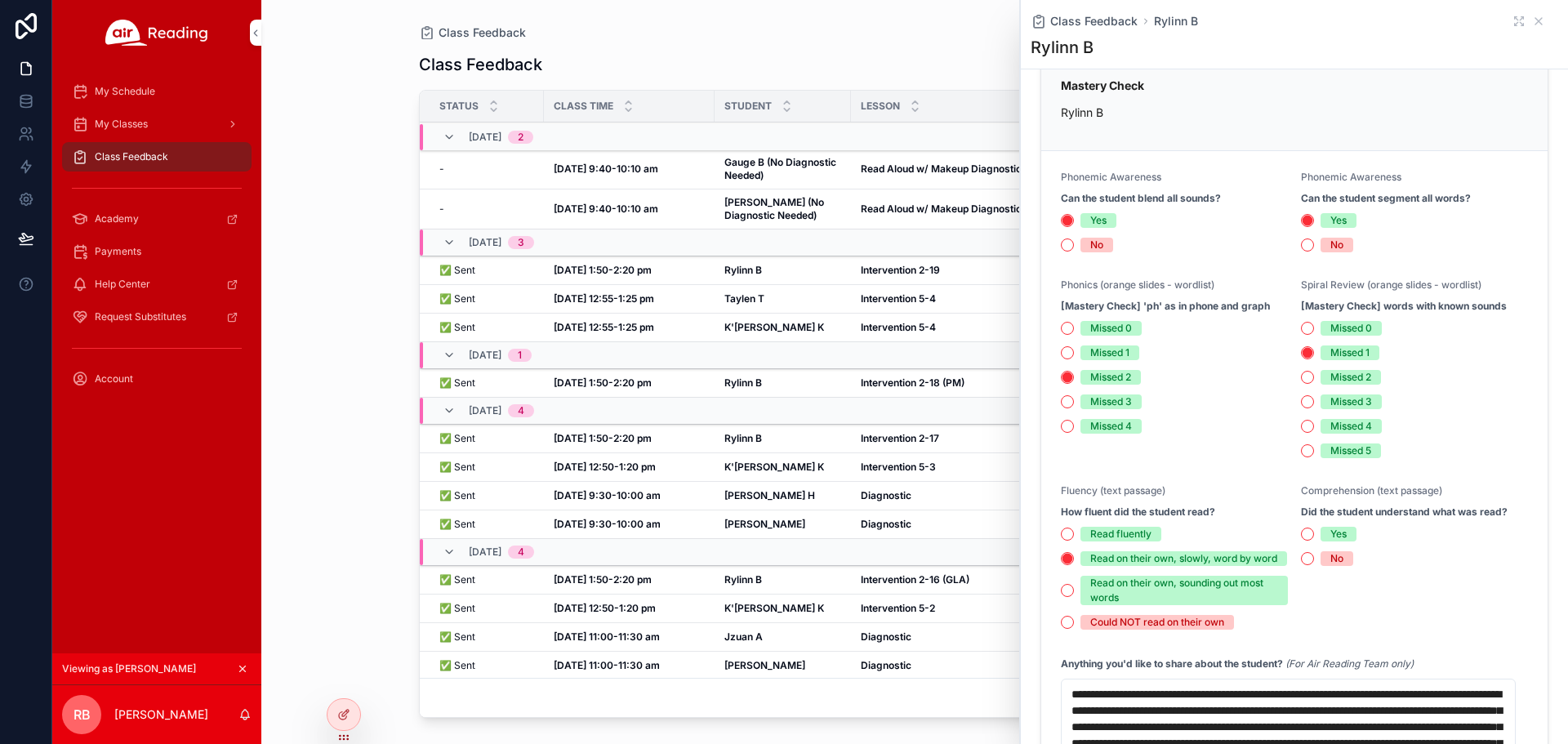
scroll to position [654, 0]
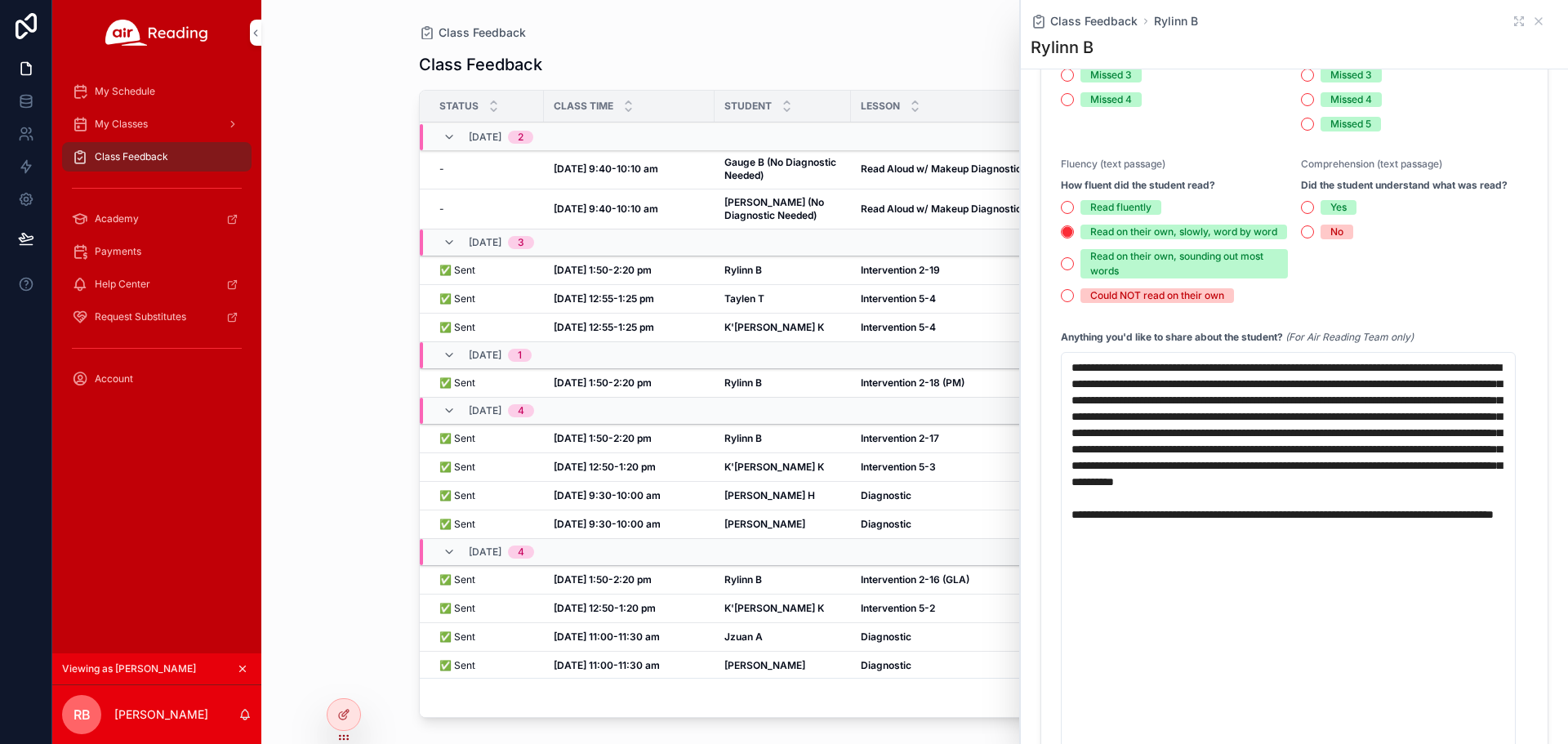
click at [324, 389] on div "Class Feedback Class Feedback Status Class Time Student [GEOGRAPHIC_DATA] Grade…" at bounding box center [914, 372] width 1306 height 744
click at [772, 445] on div "Rylinn B Rylinn B" at bounding box center [783, 438] width 117 height 13
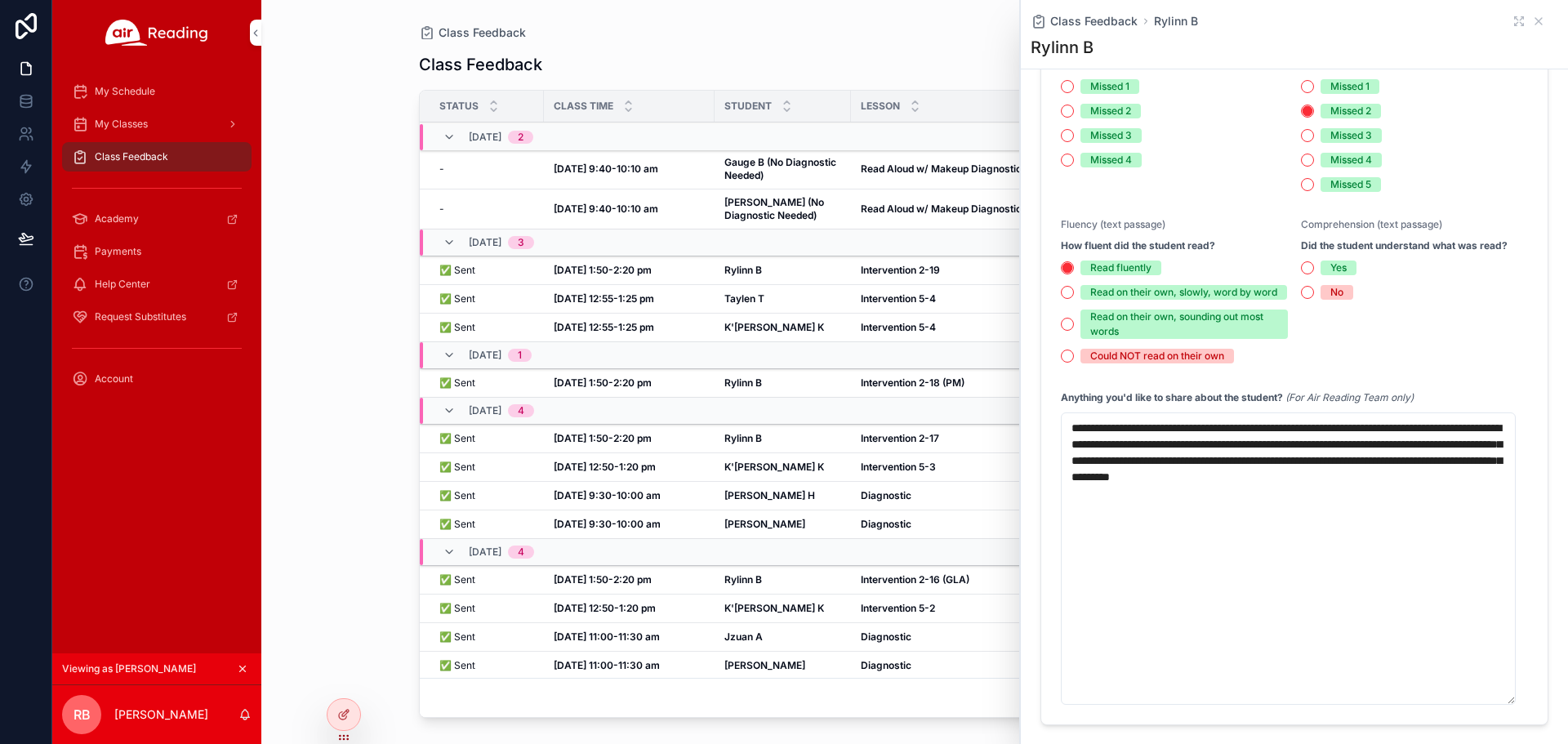
scroll to position [604, 0]
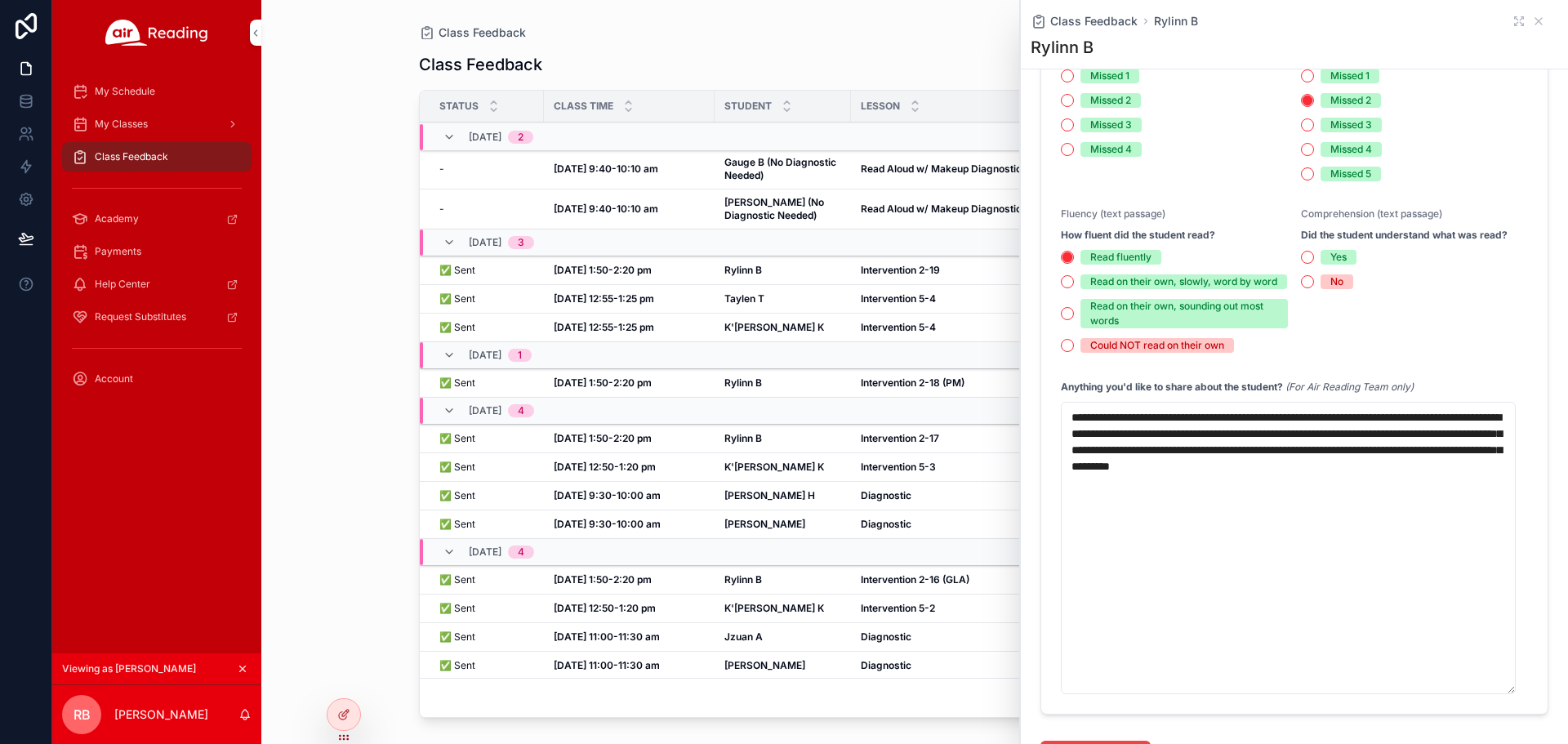
click at [780, 397] on td "Rylinn B Rylinn B" at bounding box center [782, 383] width 136 height 29
click at [781, 390] on div "Rylinn B Rylinn B" at bounding box center [783, 383] width 117 height 13
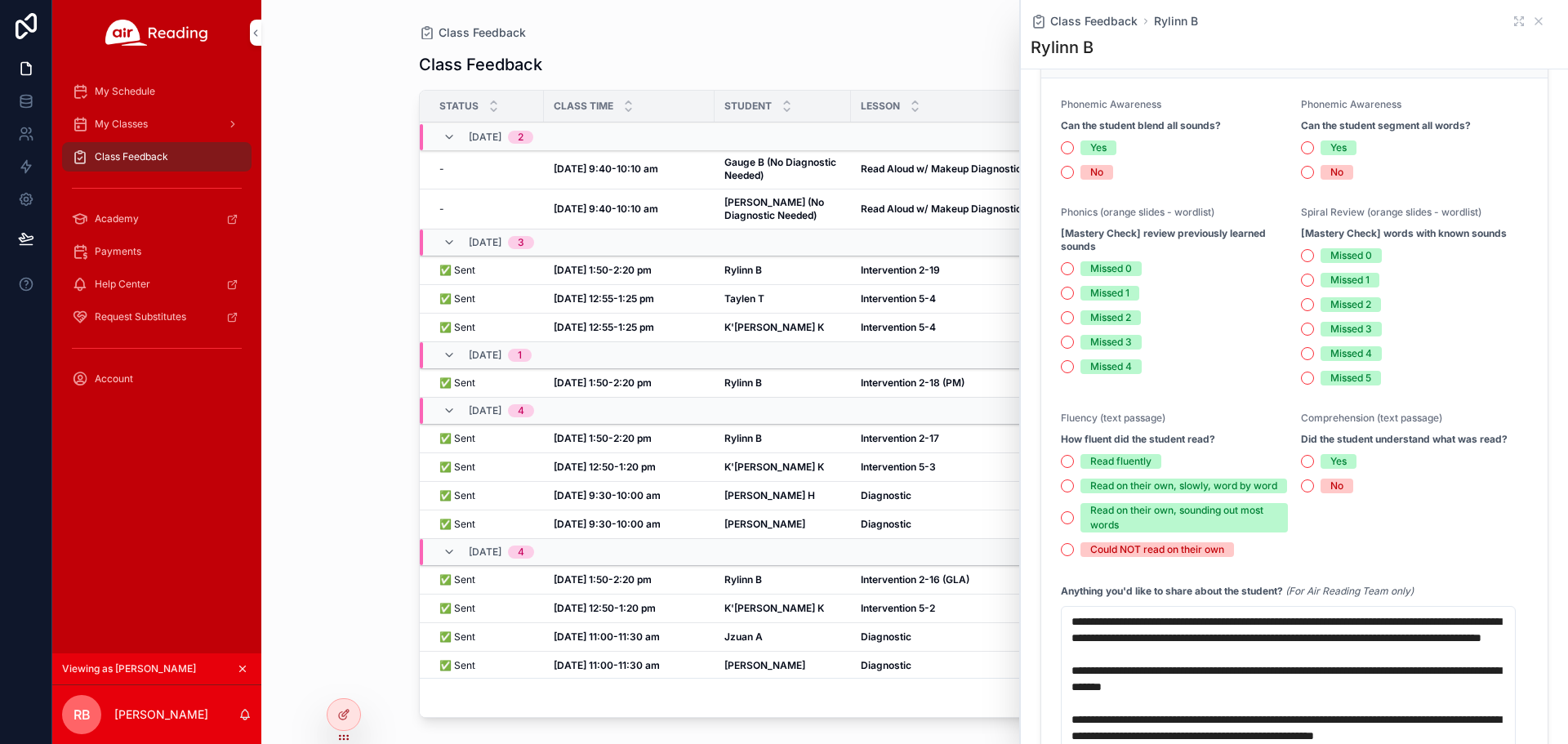
scroll to position [1135, 0]
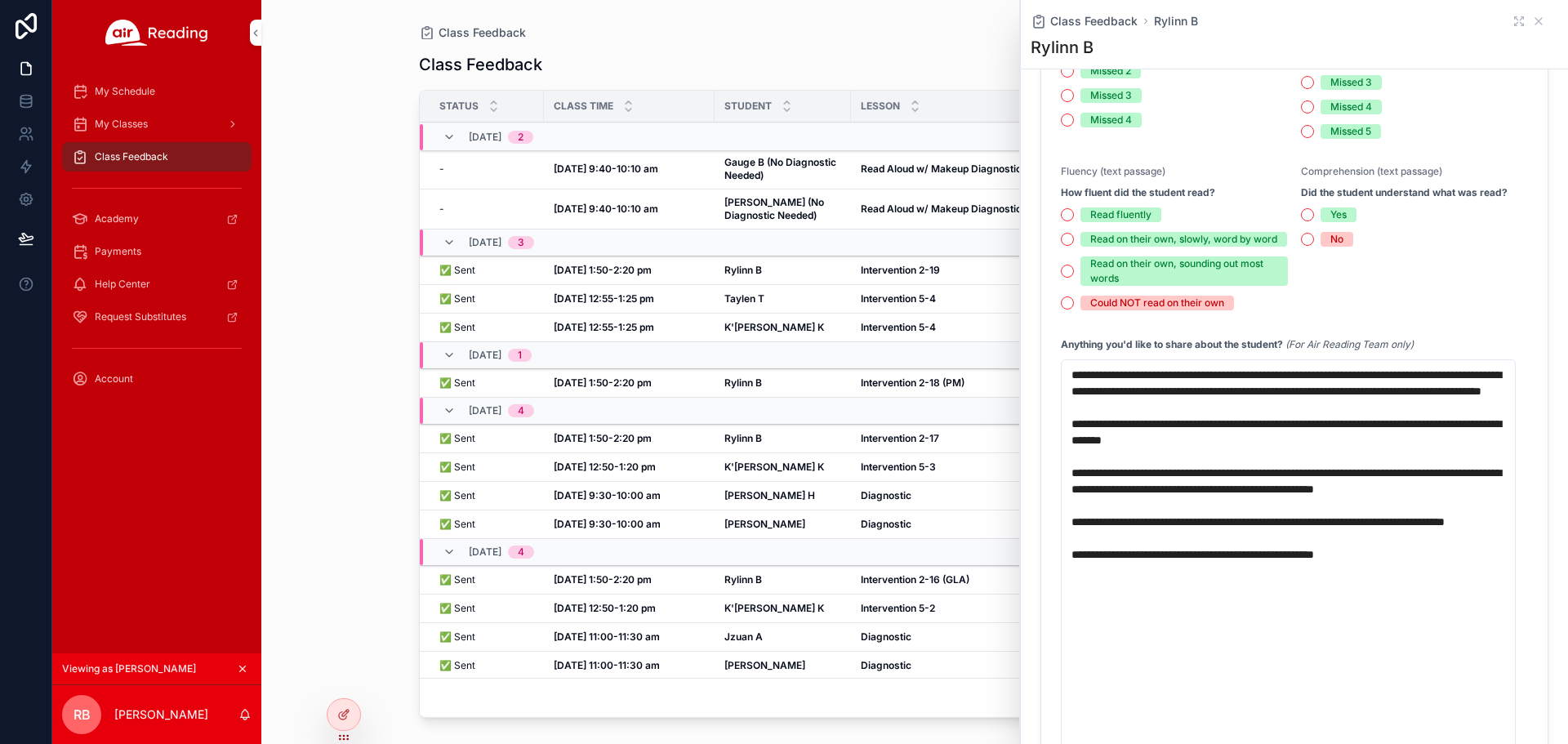
click at [798, 445] on div "Rylinn B Rylinn B" at bounding box center [783, 438] width 117 height 13
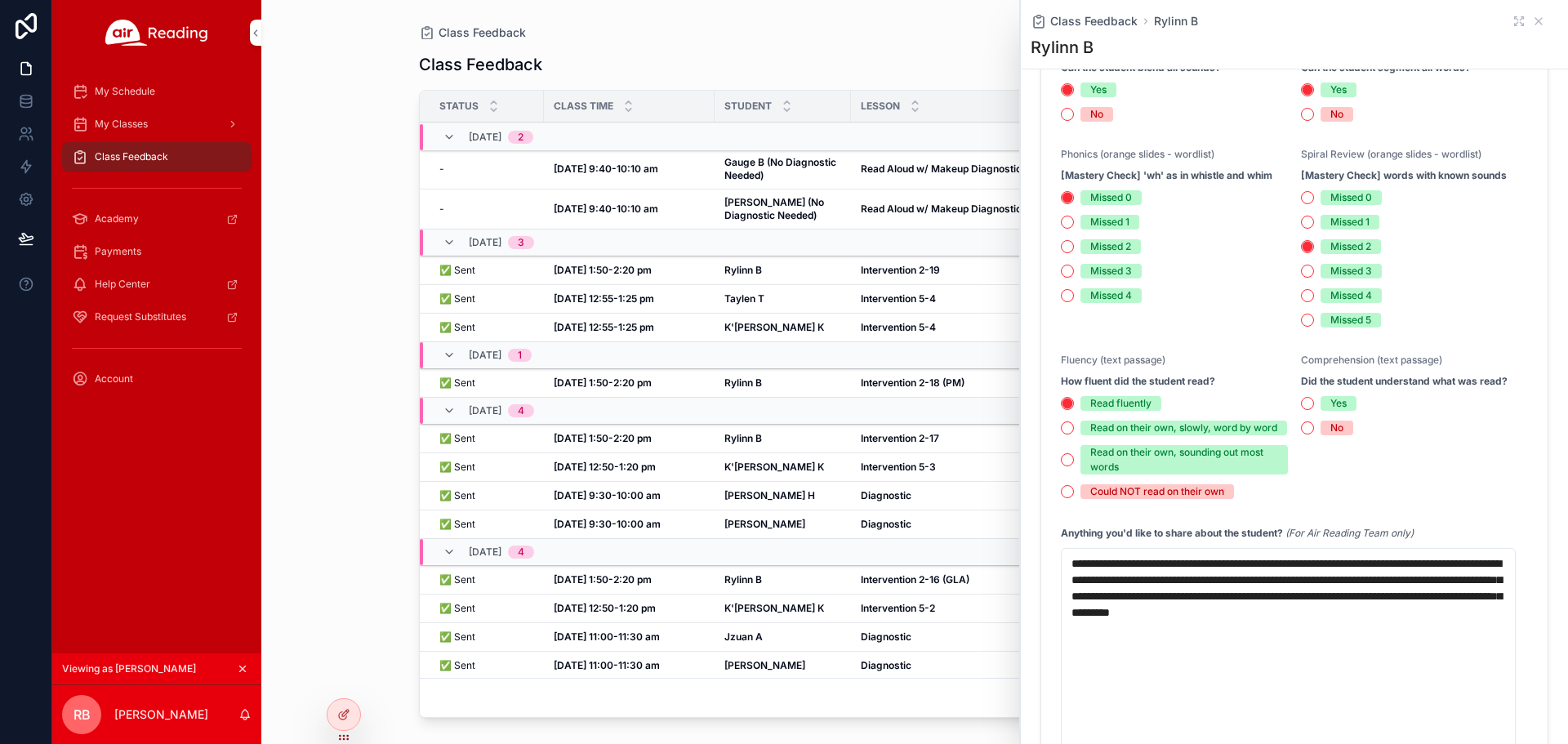
scroll to position [82, 0]
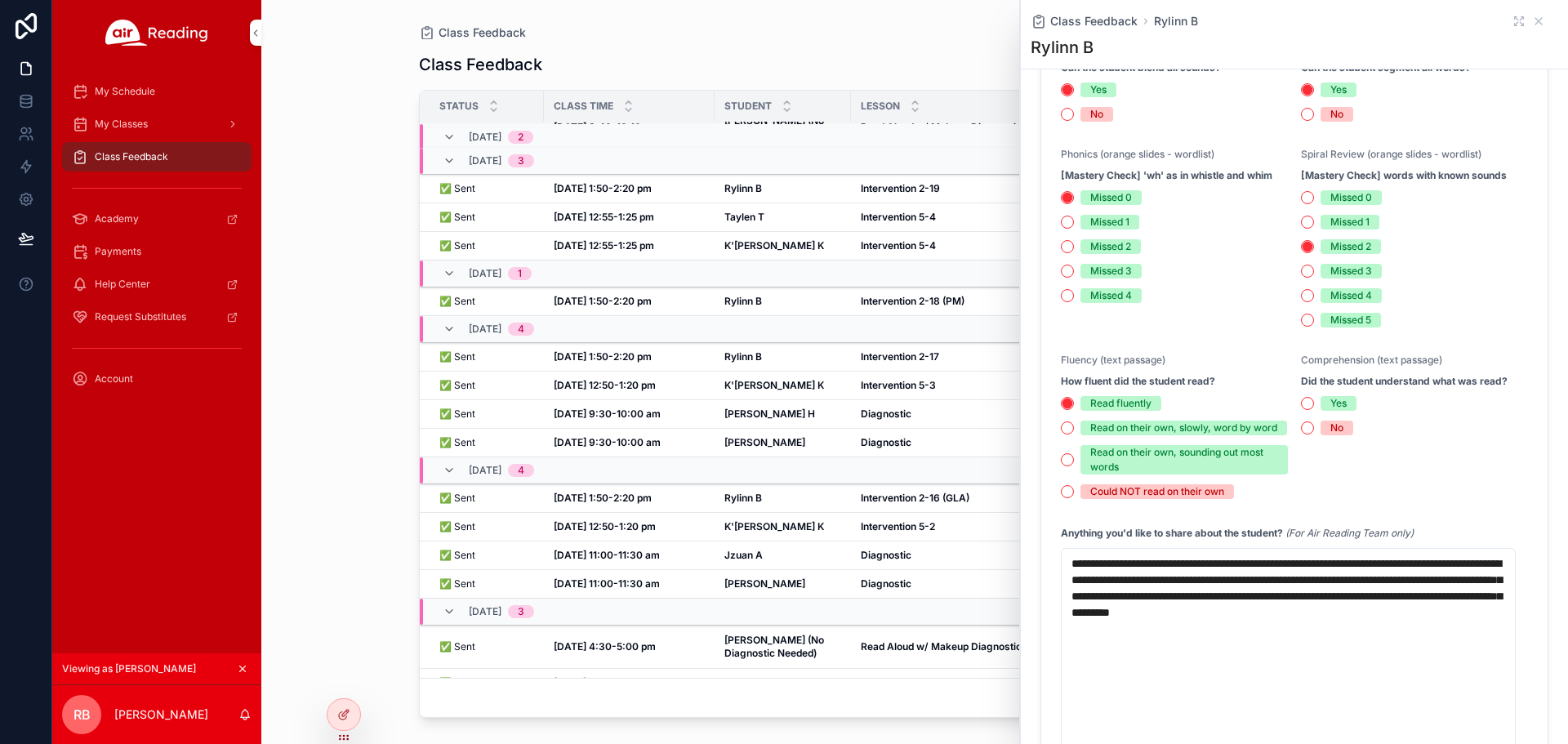
click at [945, 505] on strong "Intervention 2-16 (GLA)" at bounding box center [915, 498] width 109 height 12
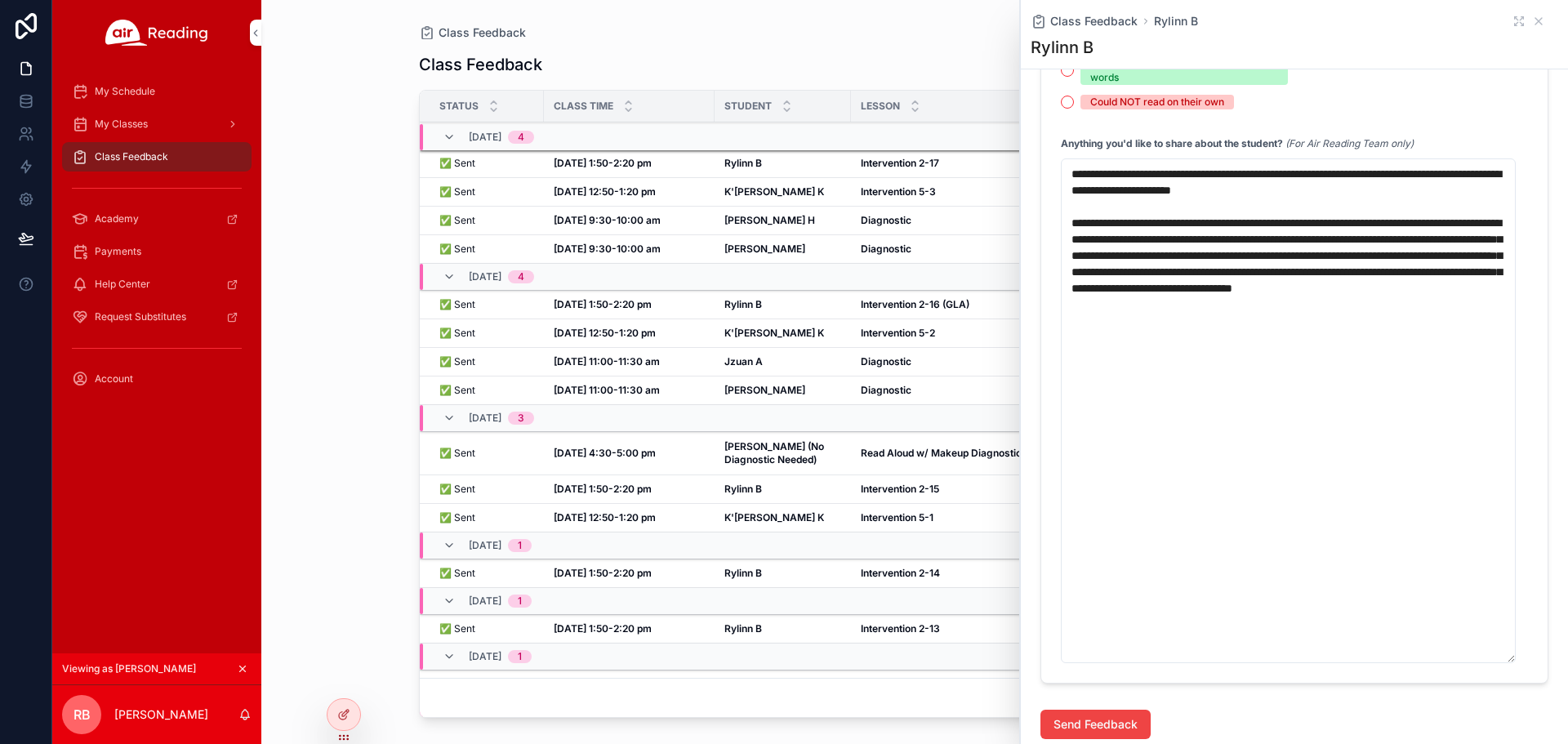
scroll to position [327, 0]
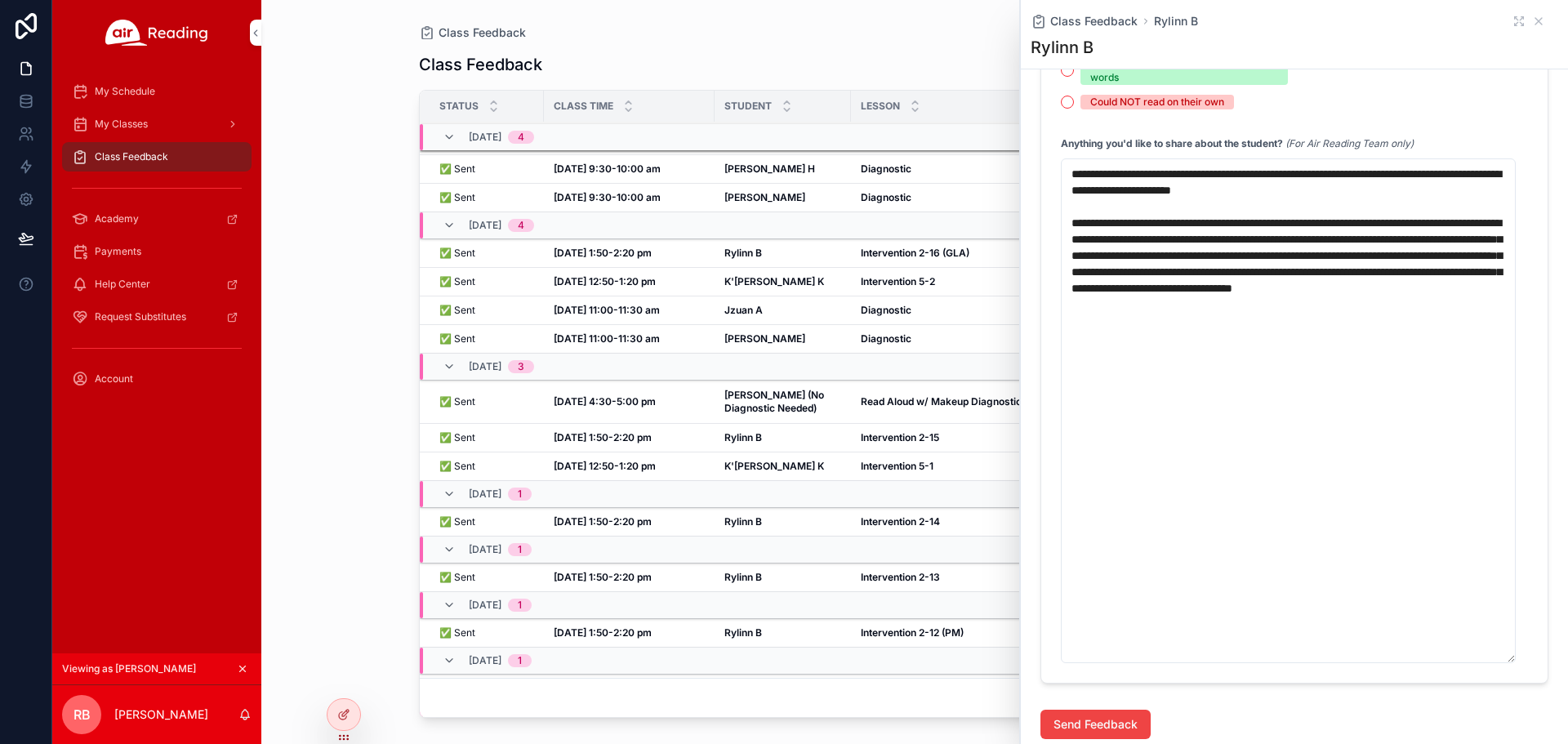
click at [856, 453] on td "Intervention 2-15 Intervention 2-15" at bounding box center [949, 438] width 196 height 29
click at [904, 443] on strong "Intervention 2-15" at bounding box center [900, 437] width 78 height 12
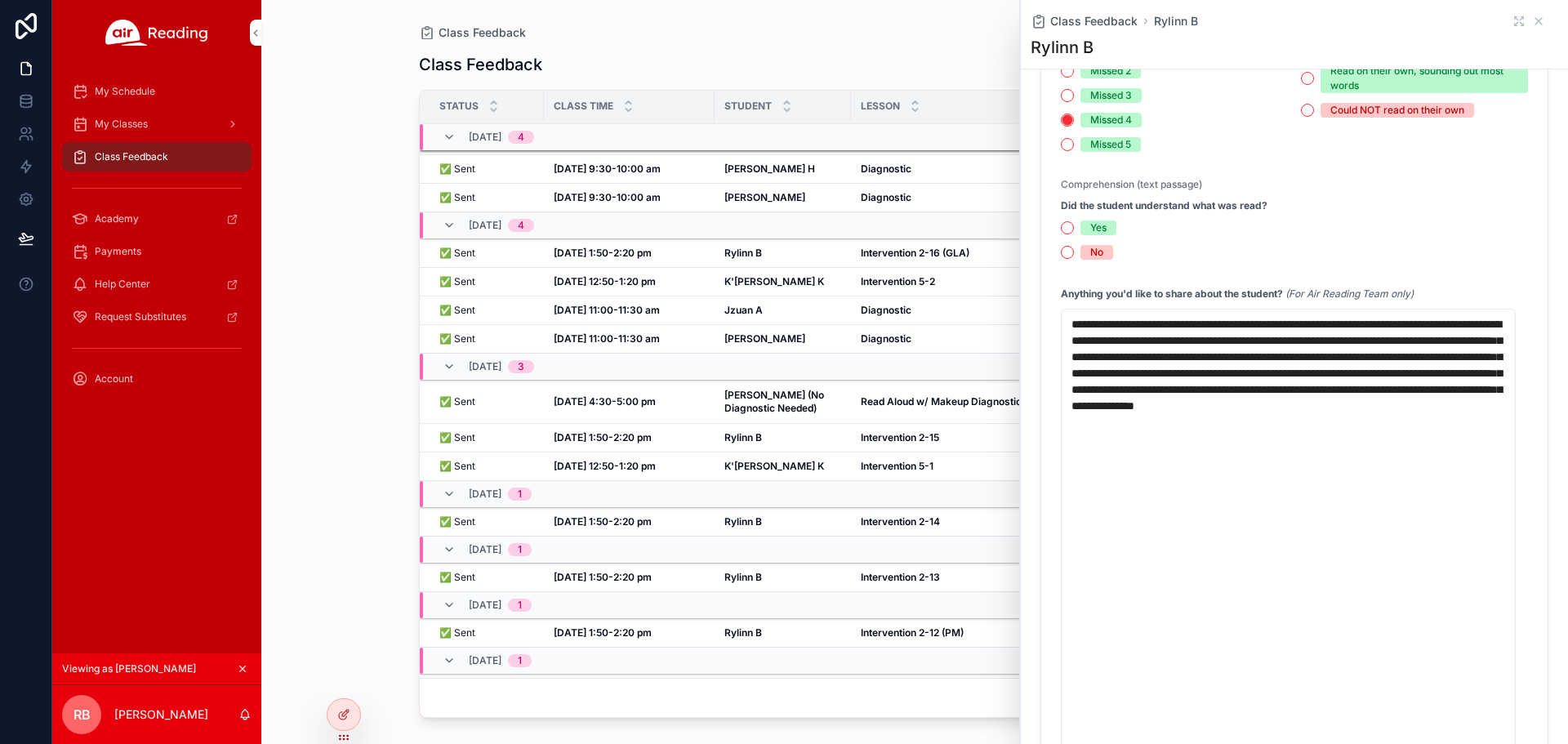
scroll to position [851, 0]
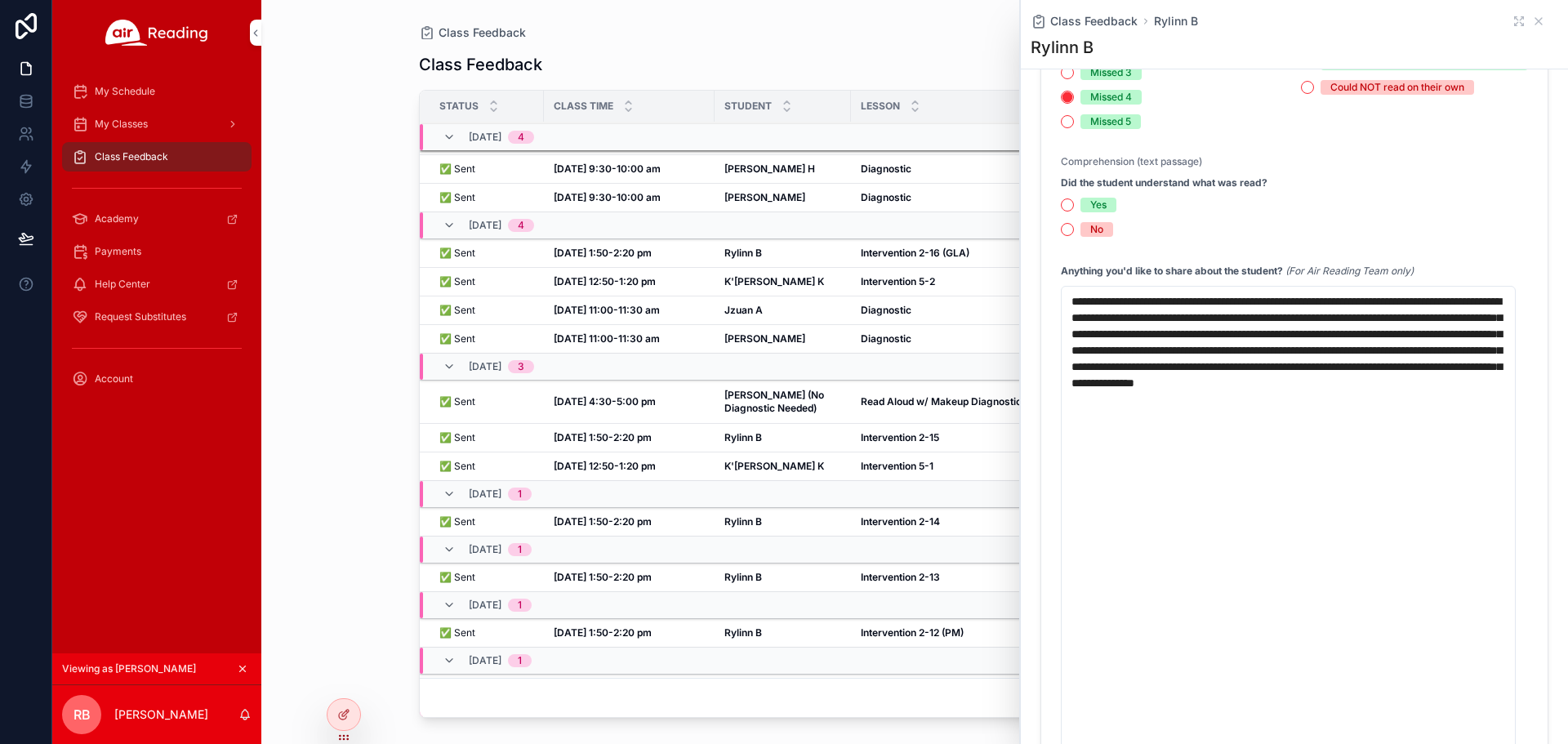
click at [890, 528] on strong "Intervention 2-14" at bounding box center [900, 521] width 79 height 12
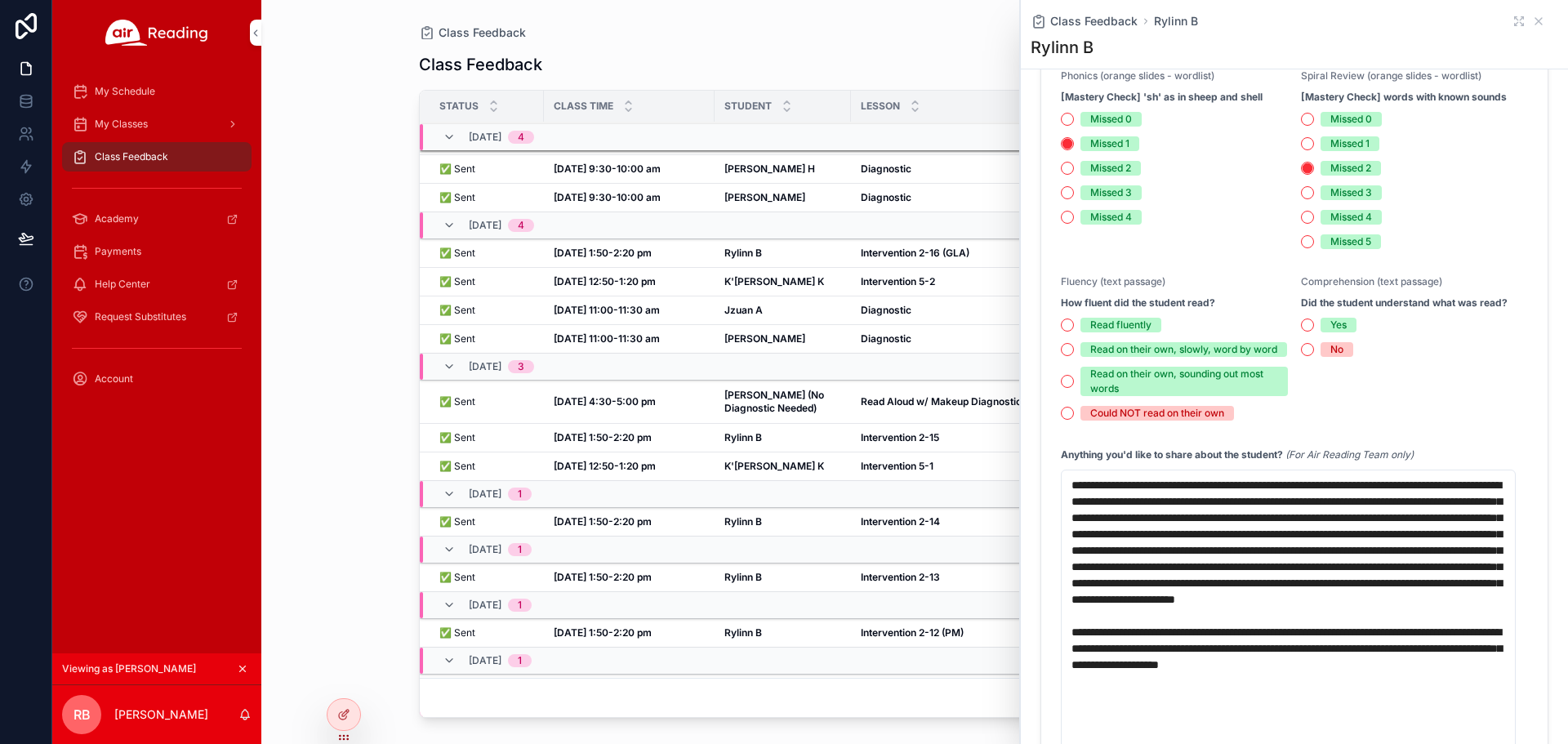
scroll to position [587, 0]
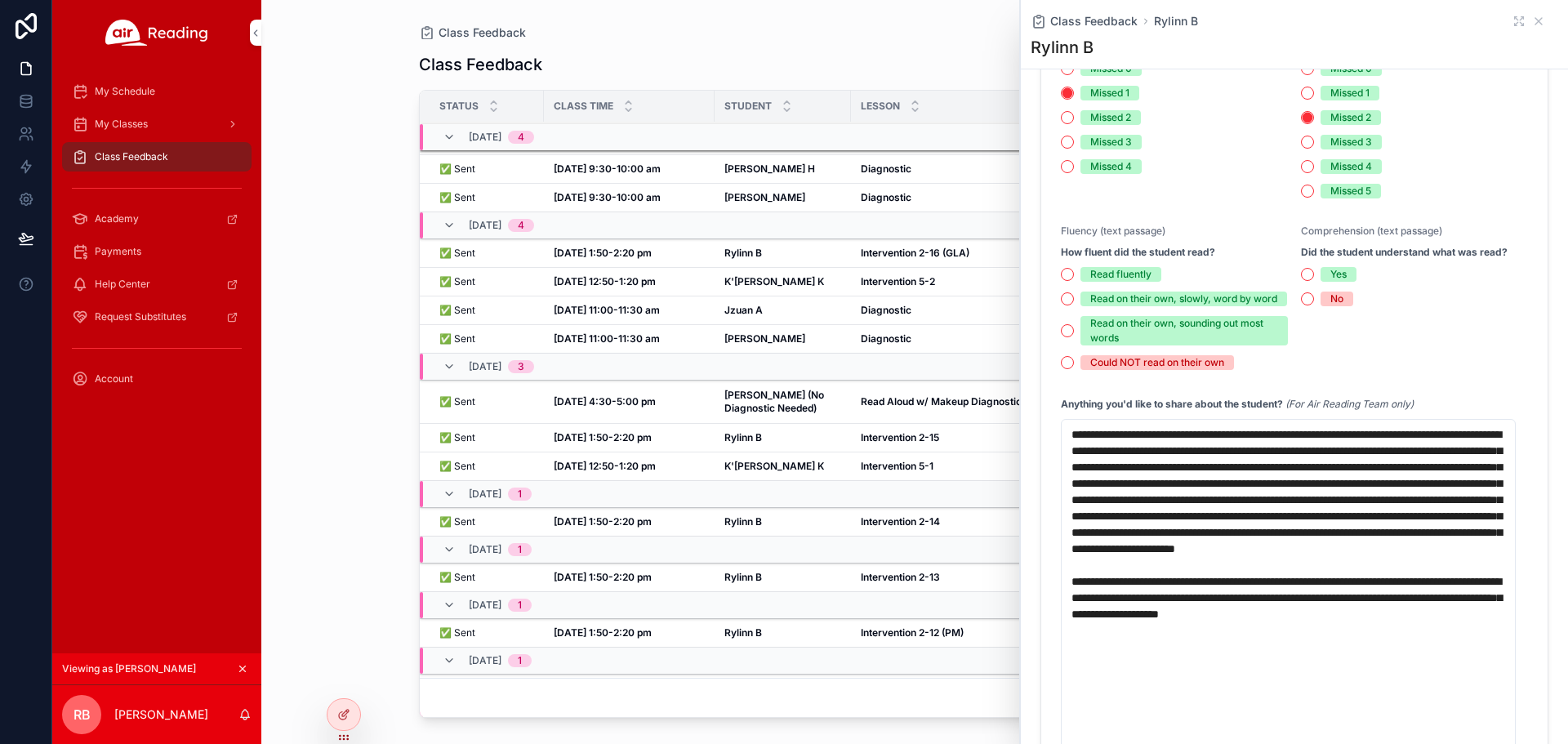
click at [885, 443] on strong "Intervention 2-15" at bounding box center [900, 437] width 78 height 12
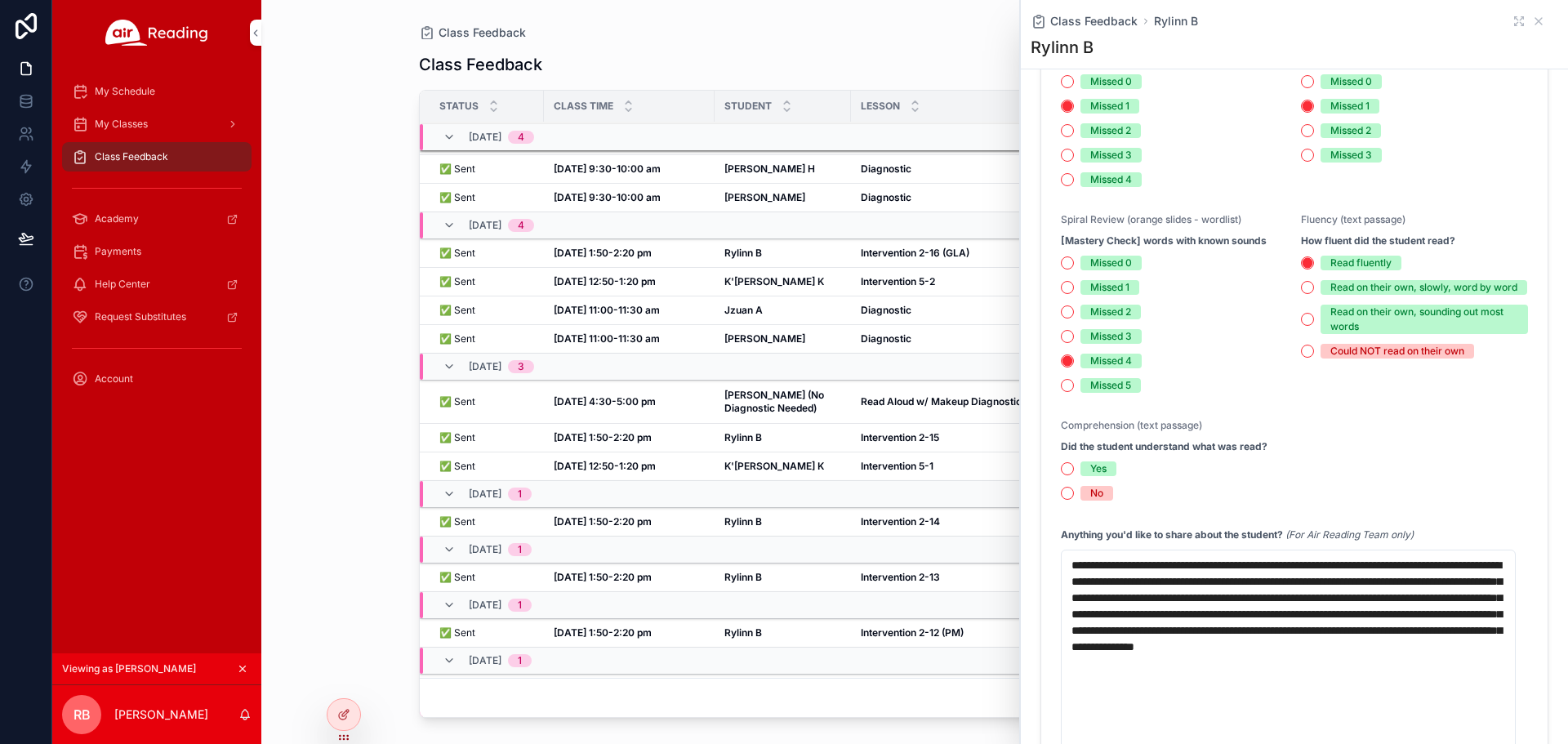
click at [758, 259] on strong "Rylinn B" at bounding box center [744, 253] width 38 height 12
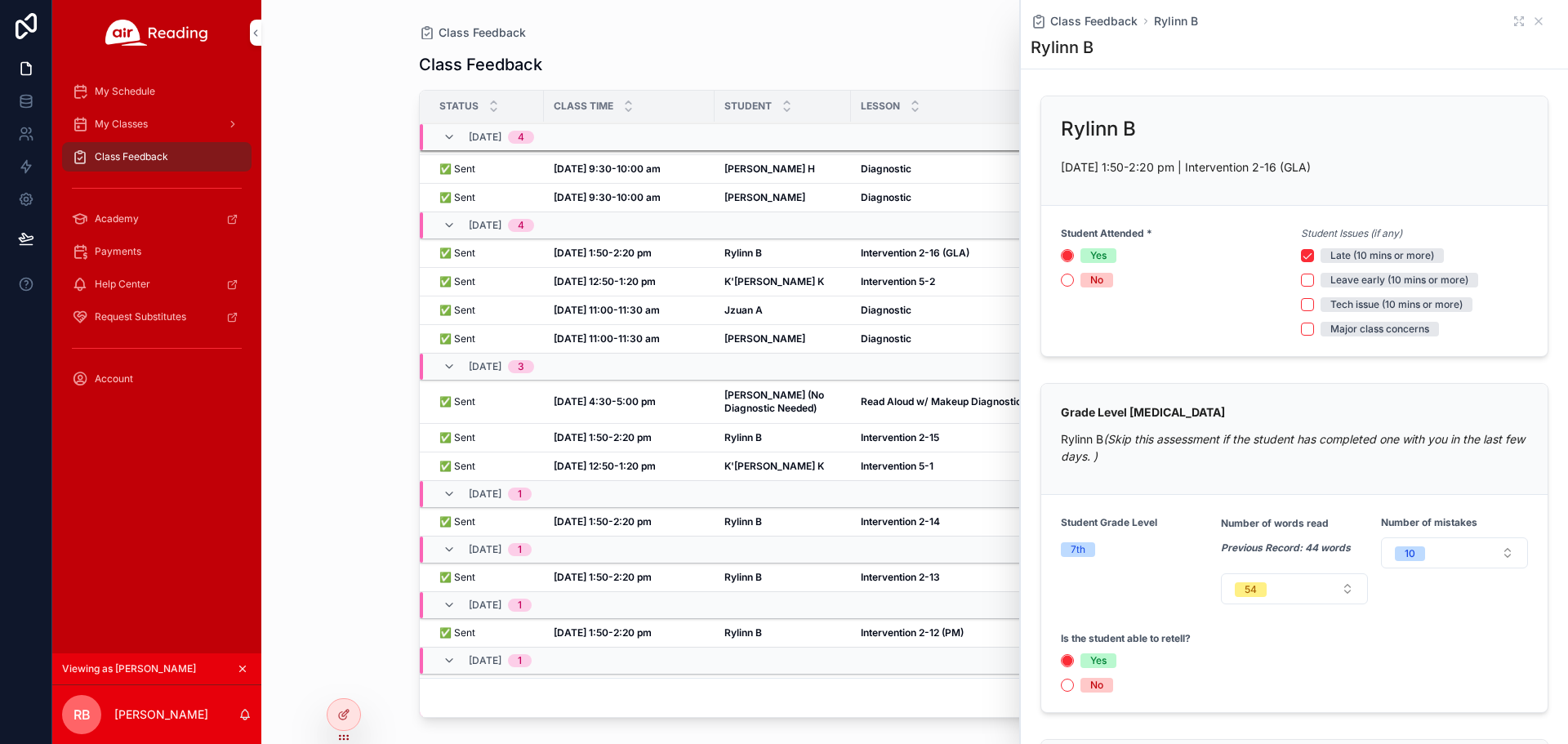
click at [762, 259] on strong "Rylinn B" at bounding box center [744, 253] width 38 height 12
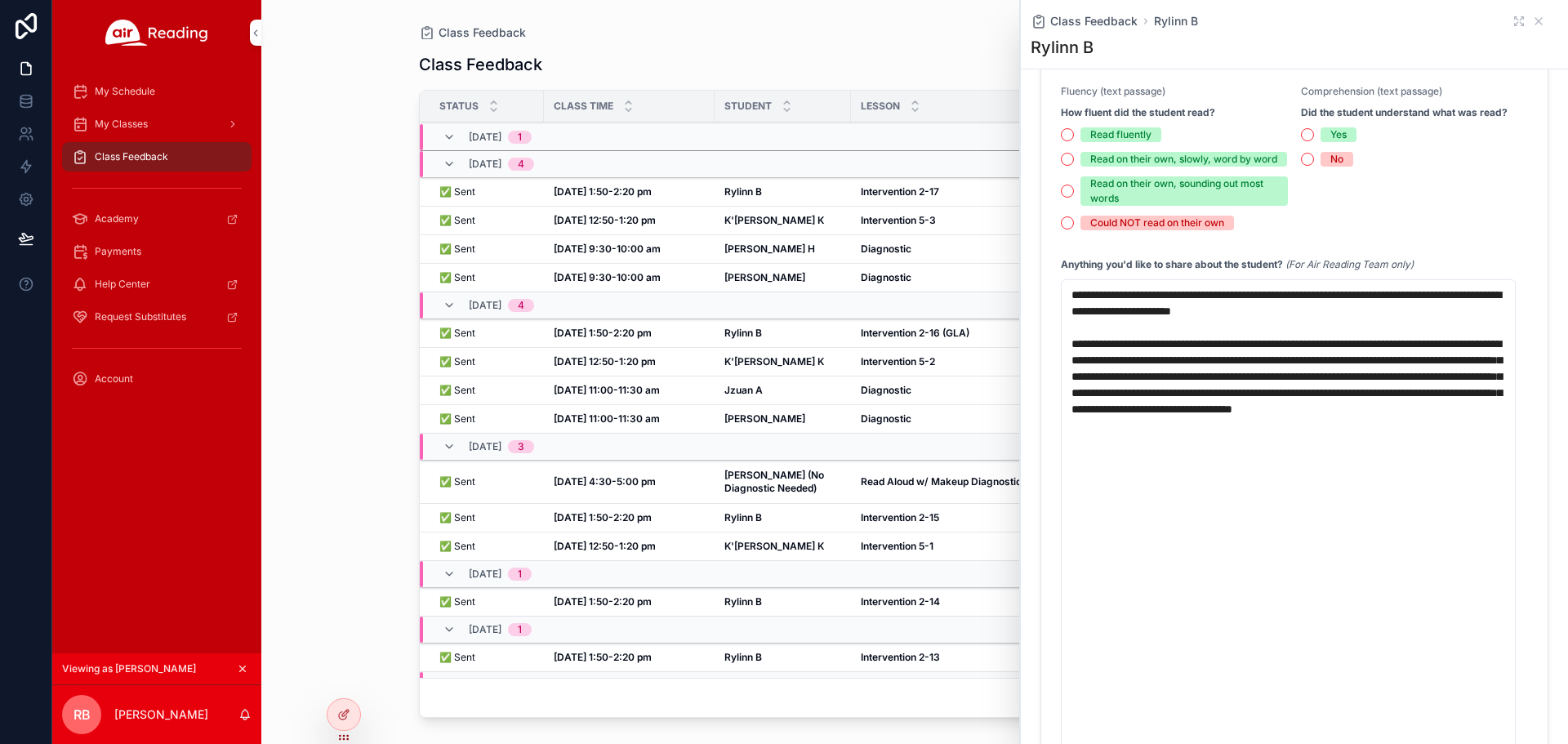
scroll to position [163, 0]
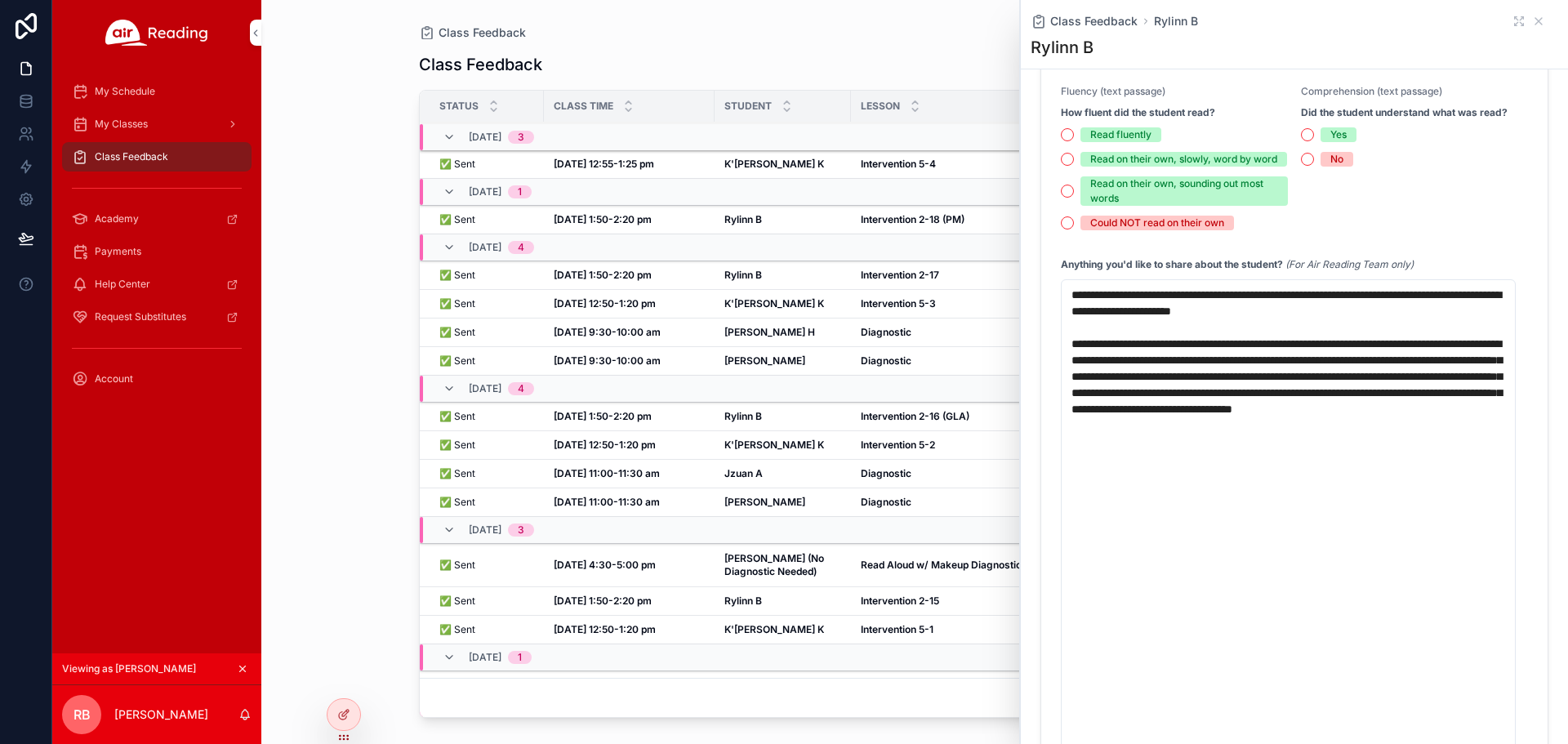
click at [744, 281] on strong "Rylinn B" at bounding box center [744, 275] width 38 height 12
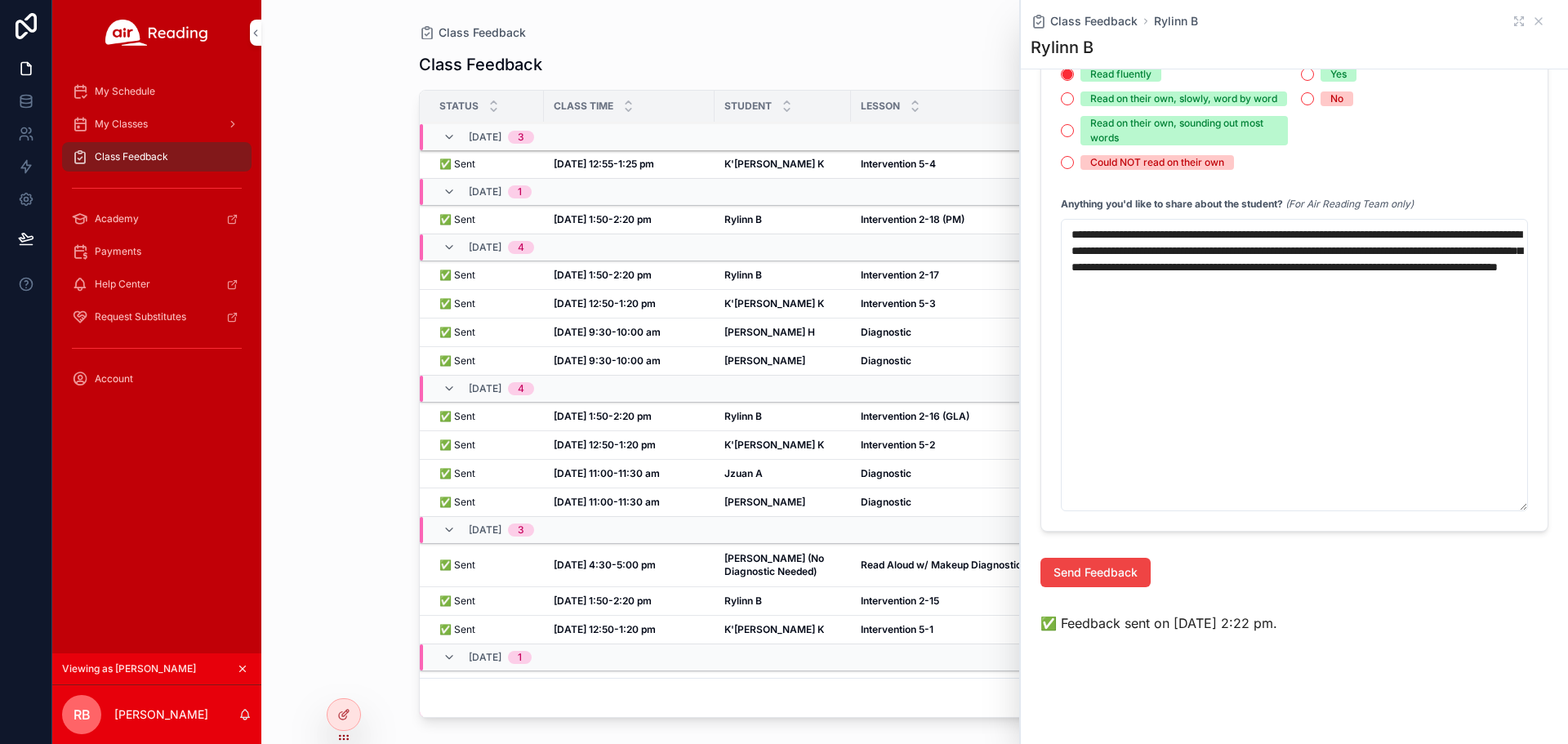
scroll to position [727, 0]
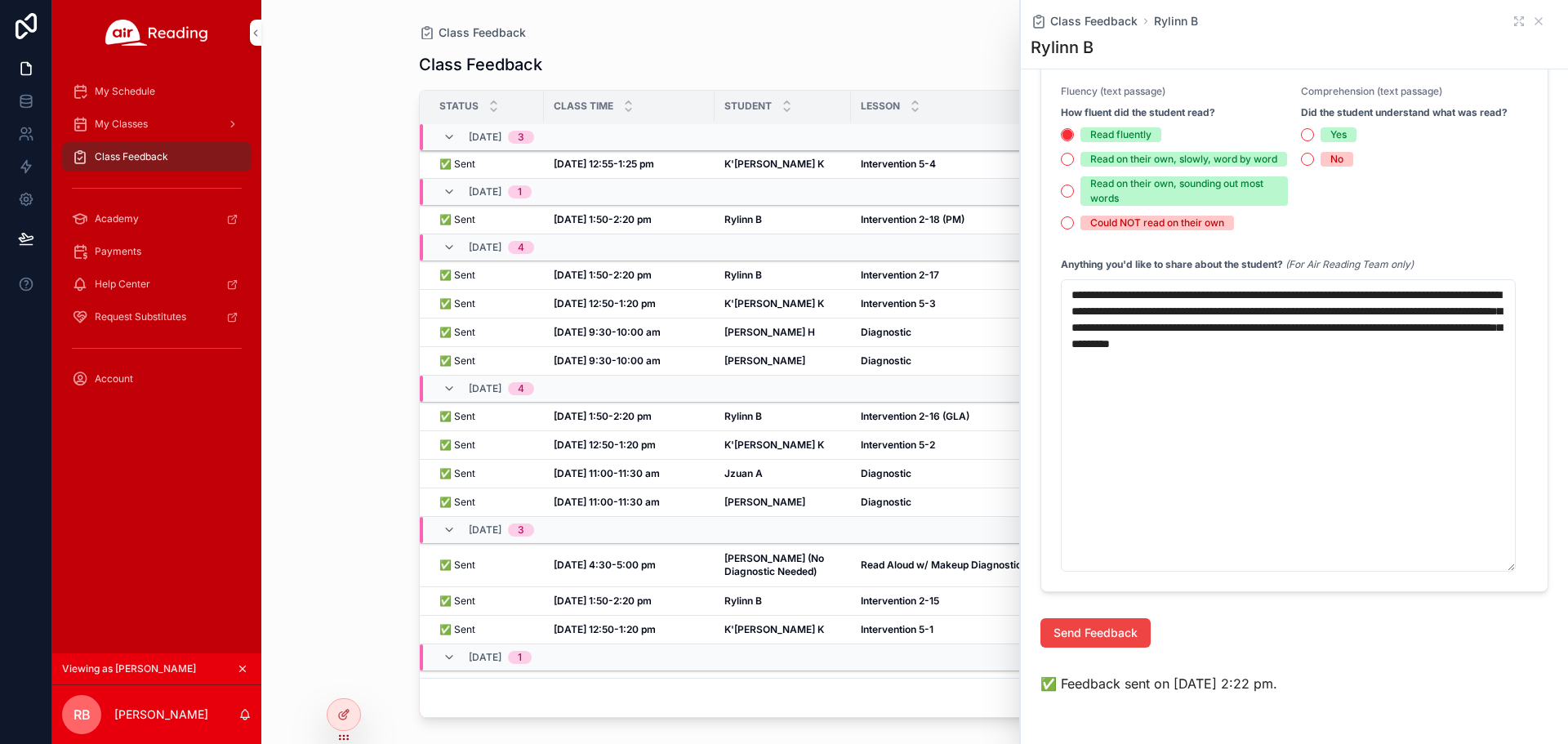
click at [729, 225] on strong "Rylinn B" at bounding box center [744, 219] width 38 height 12
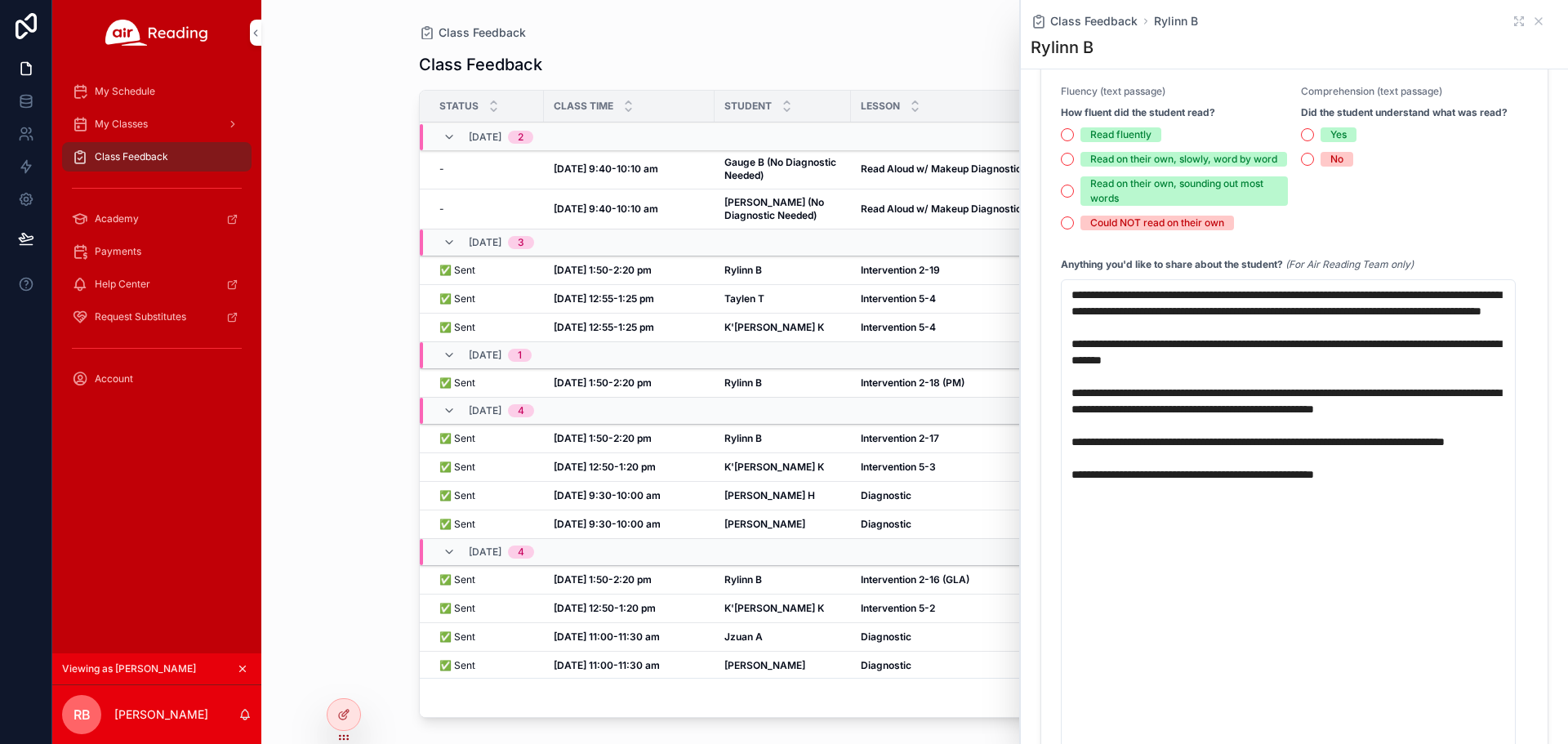
click at [753, 276] on strong "Rylinn B" at bounding box center [744, 270] width 38 height 12
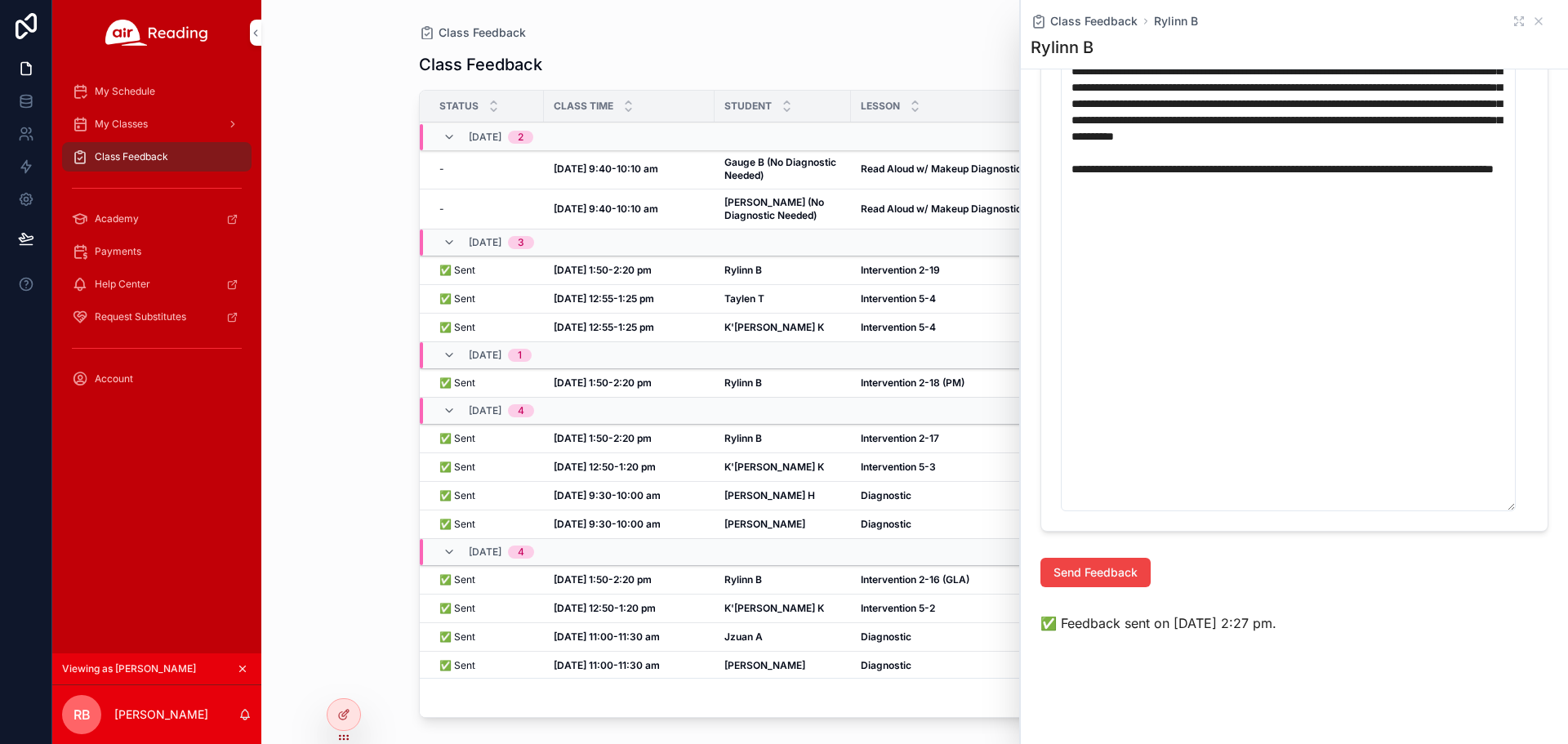
scroll to position [727, 0]
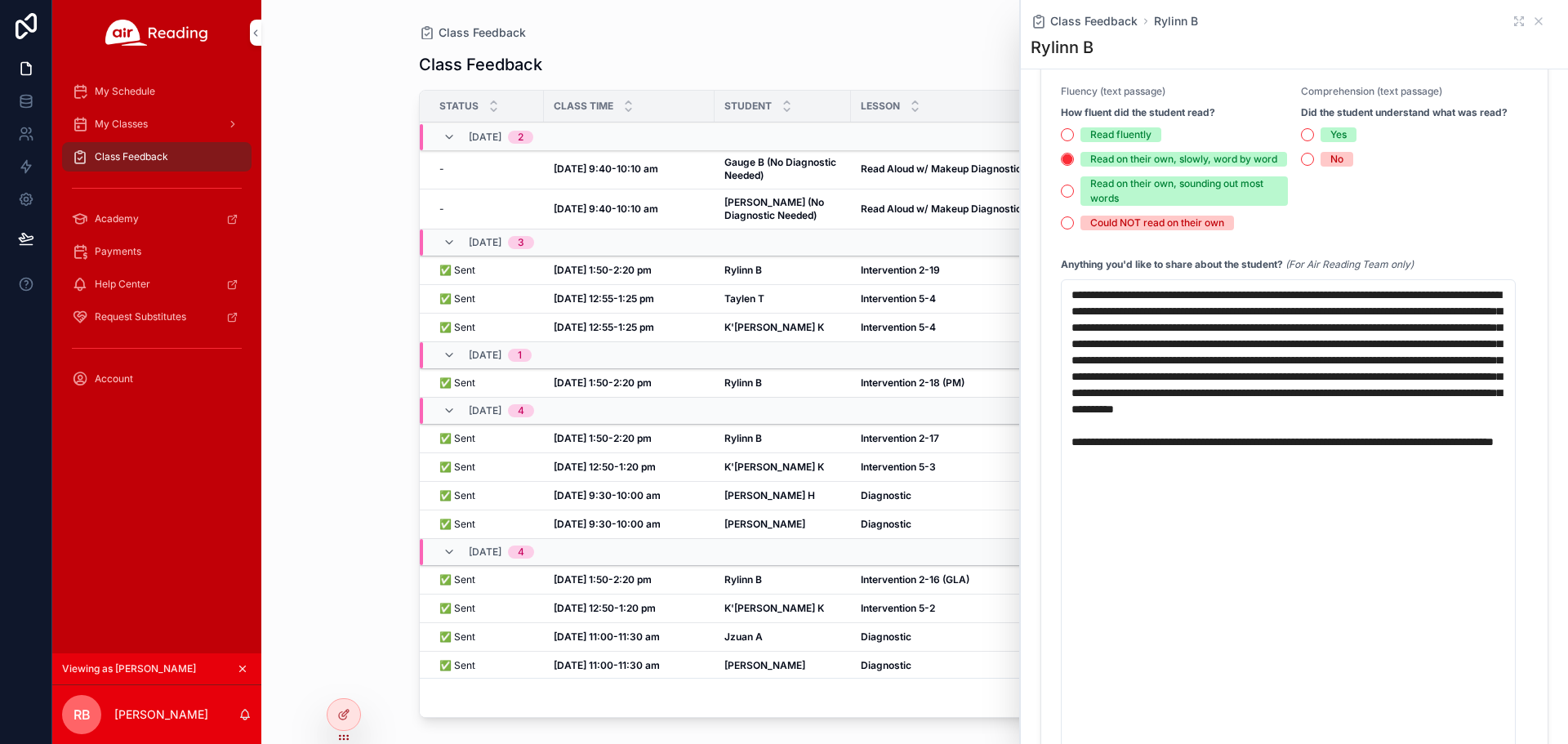
click at [1532, 22] on icon "scrollable content" at bounding box center [1538, 21] width 13 height 13
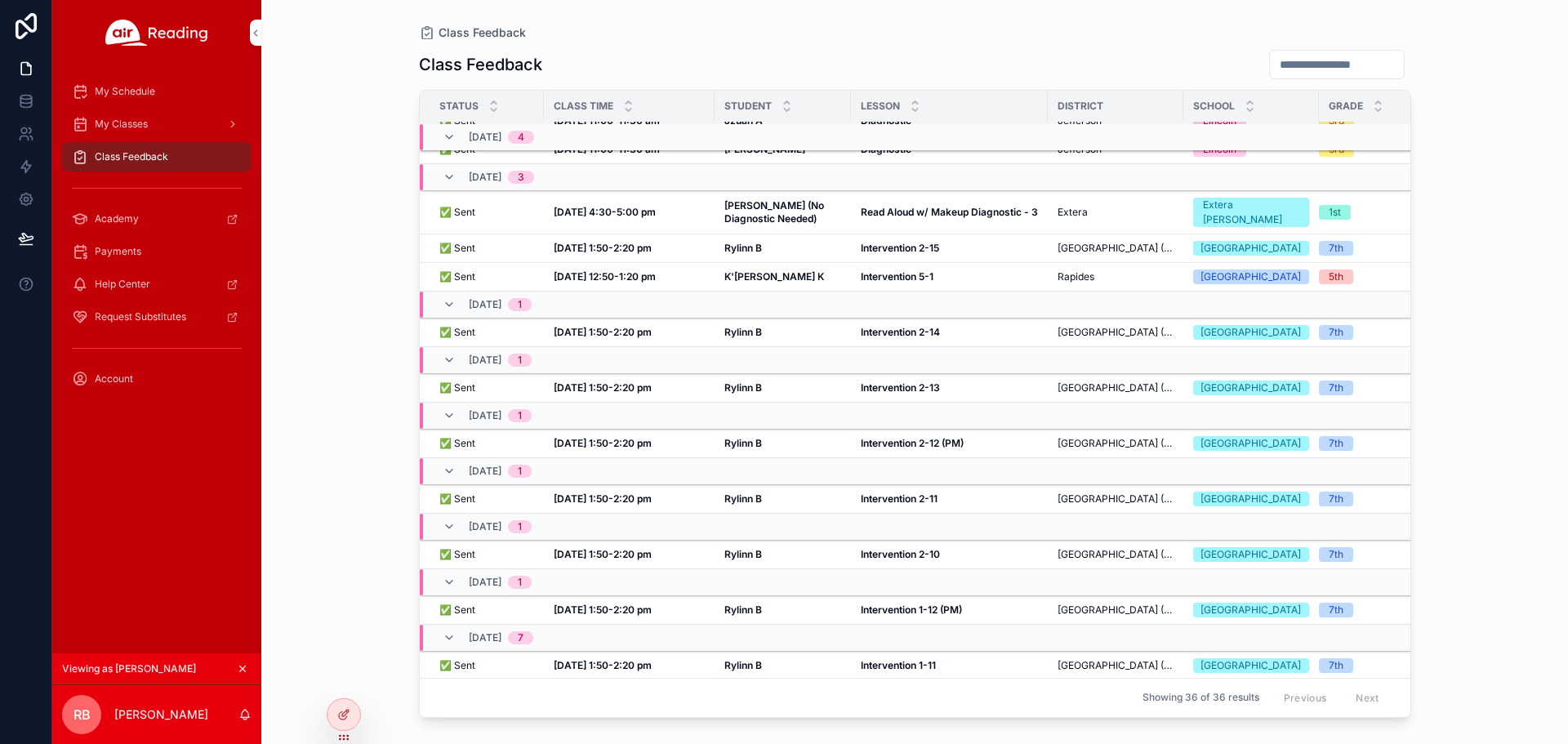
scroll to position [665, 0]
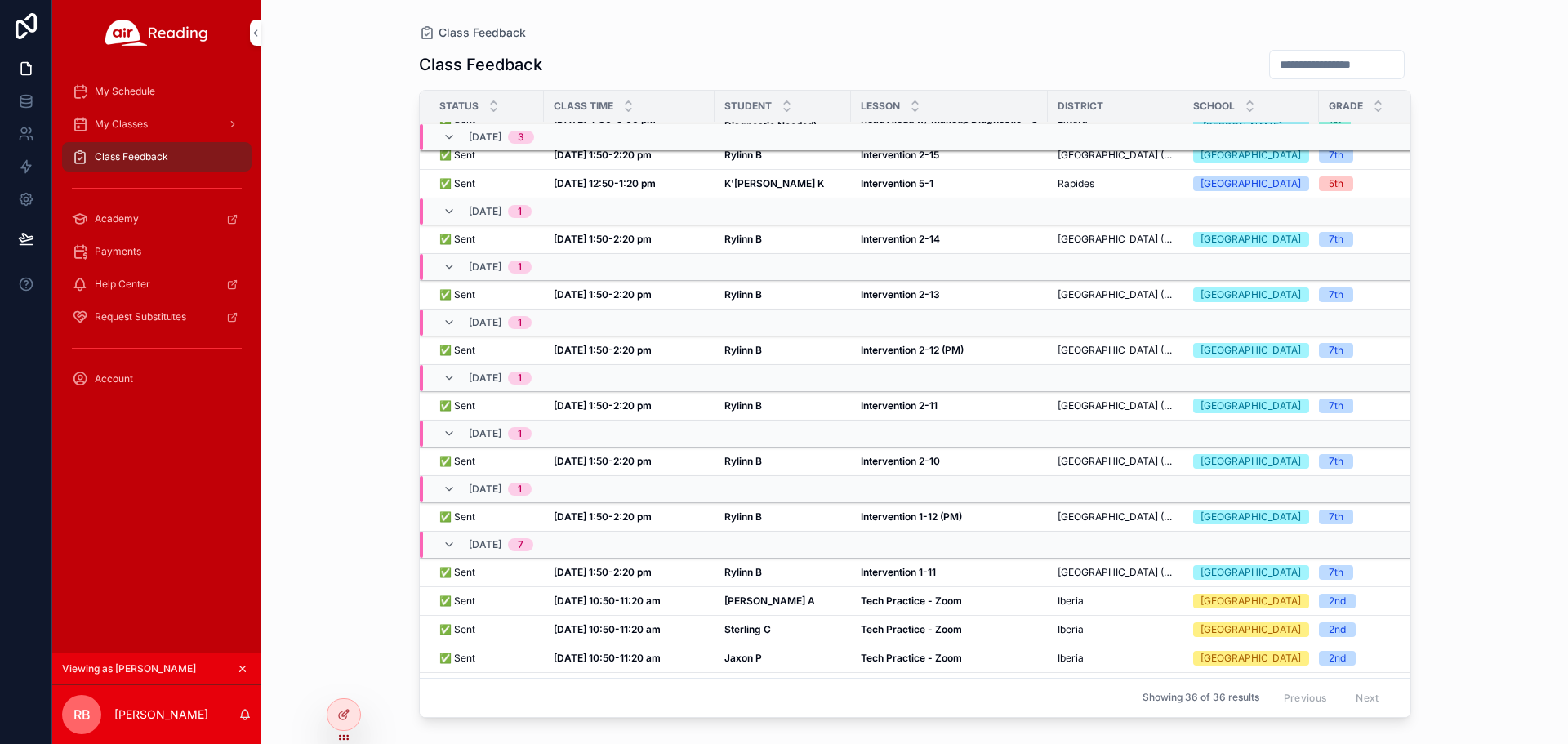
click at [734, 356] on strong "Rylinn B" at bounding box center [744, 350] width 38 height 12
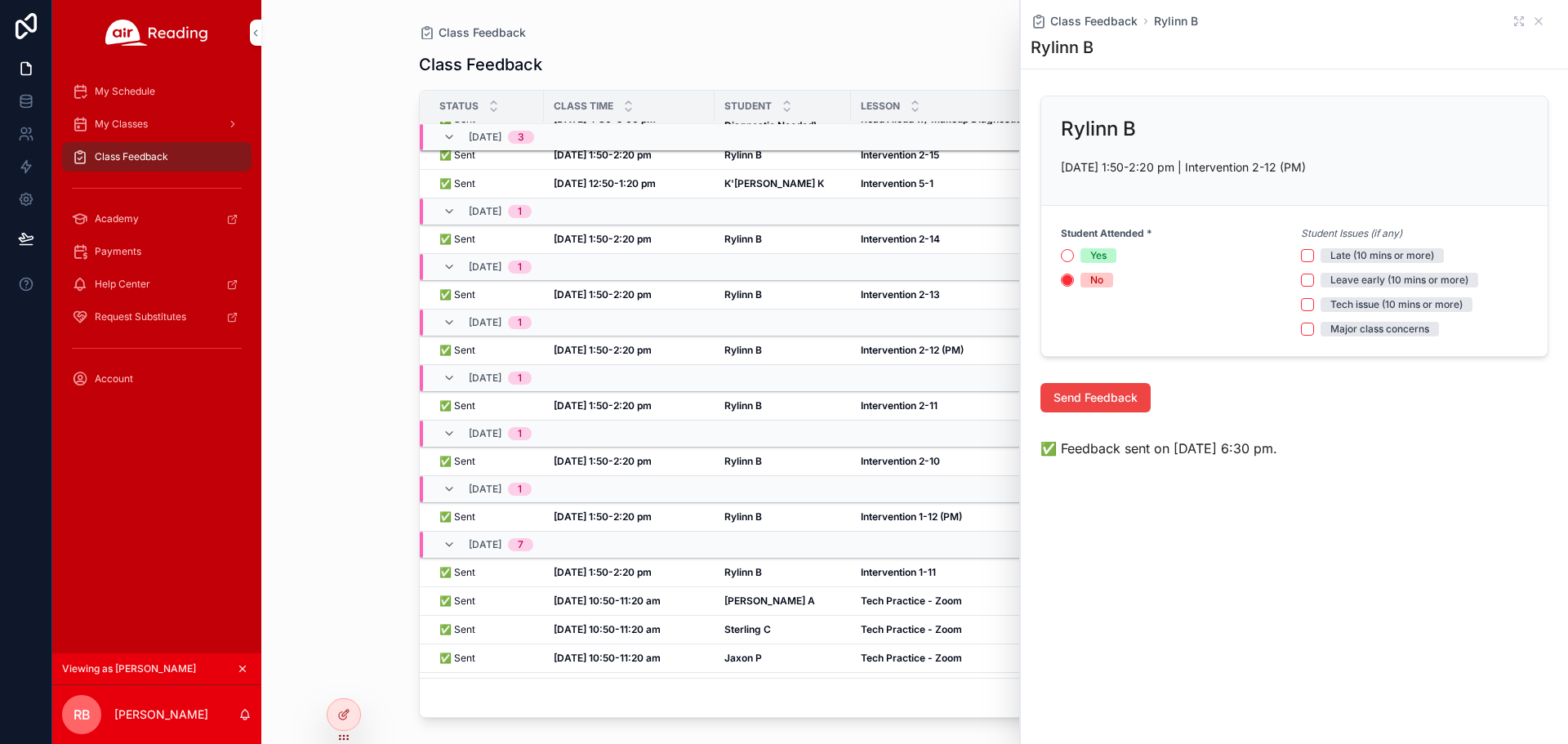
click at [735, 412] on strong "Rylinn B" at bounding box center [744, 405] width 38 height 12
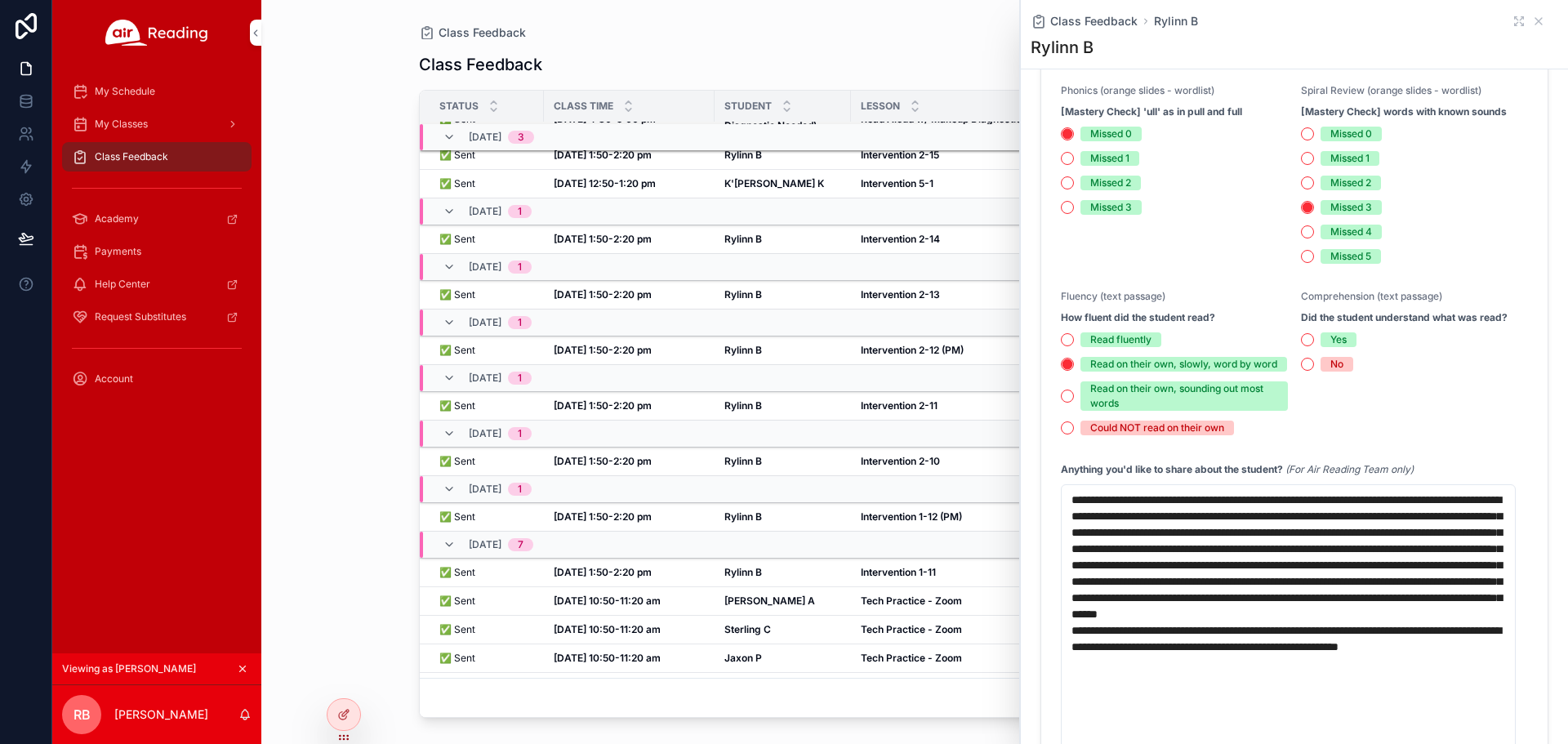
scroll to position [726, 0]
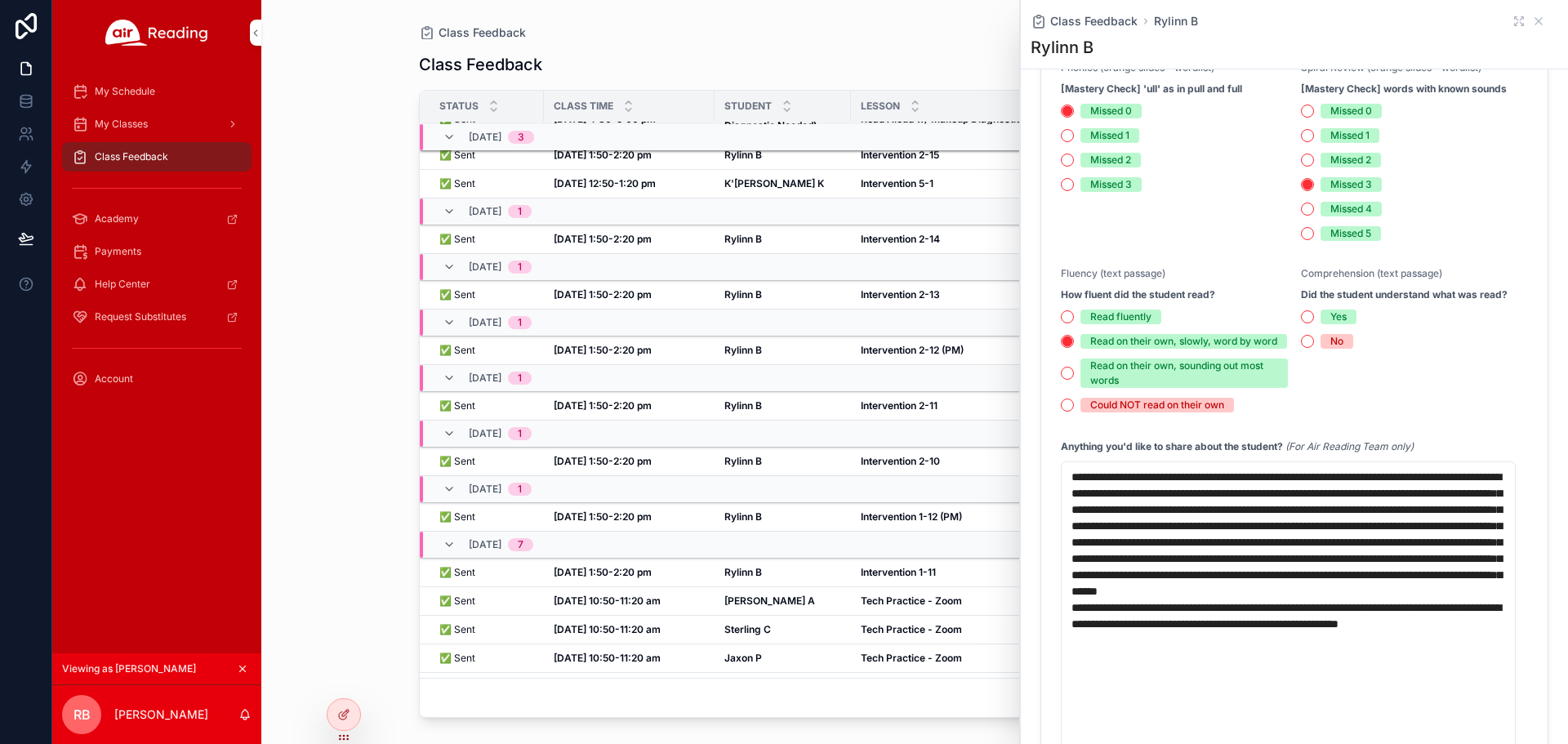
click at [831, 468] on div "Rylinn B Rylinn B" at bounding box center [783, 462] width 117 height 13
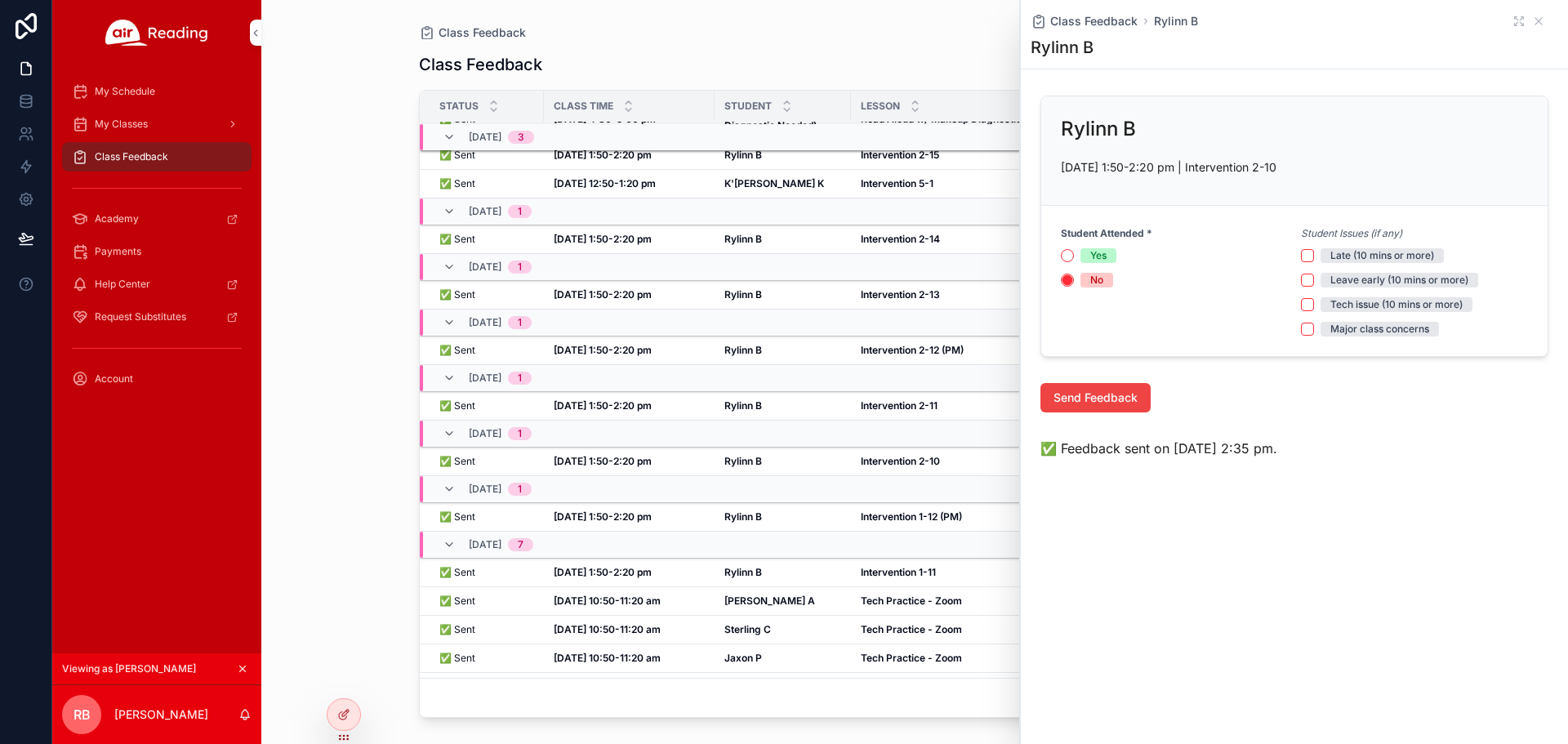
click at [760, 523] on strong "Rylinn B" at bounding box center [744, 516] width 38 height 12
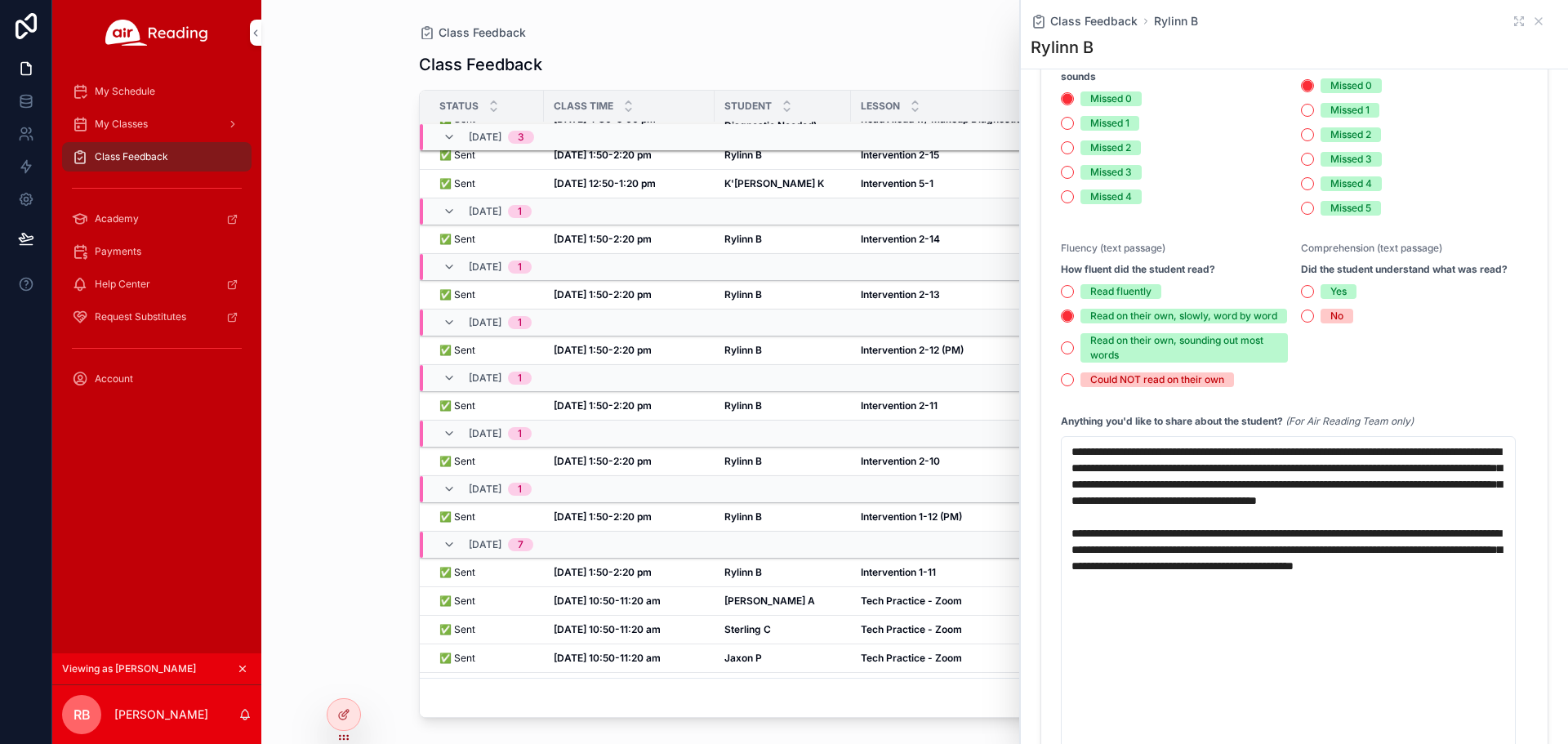
scroll to position [367, 0]
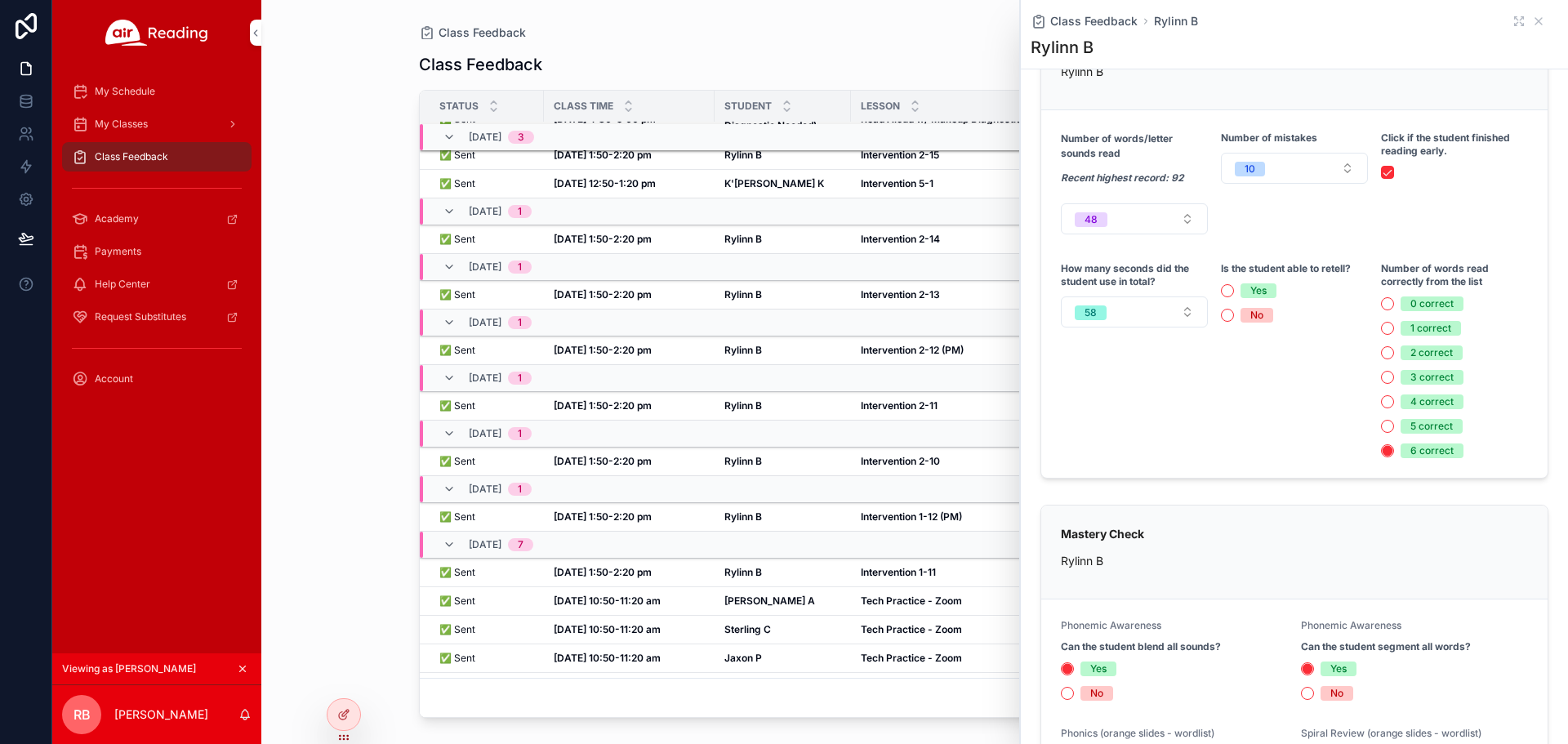
click at [1514, 21] on div "Class Feedback Rylinn B" at bounding box center [1294, 21] width 527 height 17
click at [1532, 19] on icon "scrollable content" at bounding box center [1538, 21] width 13 height 13
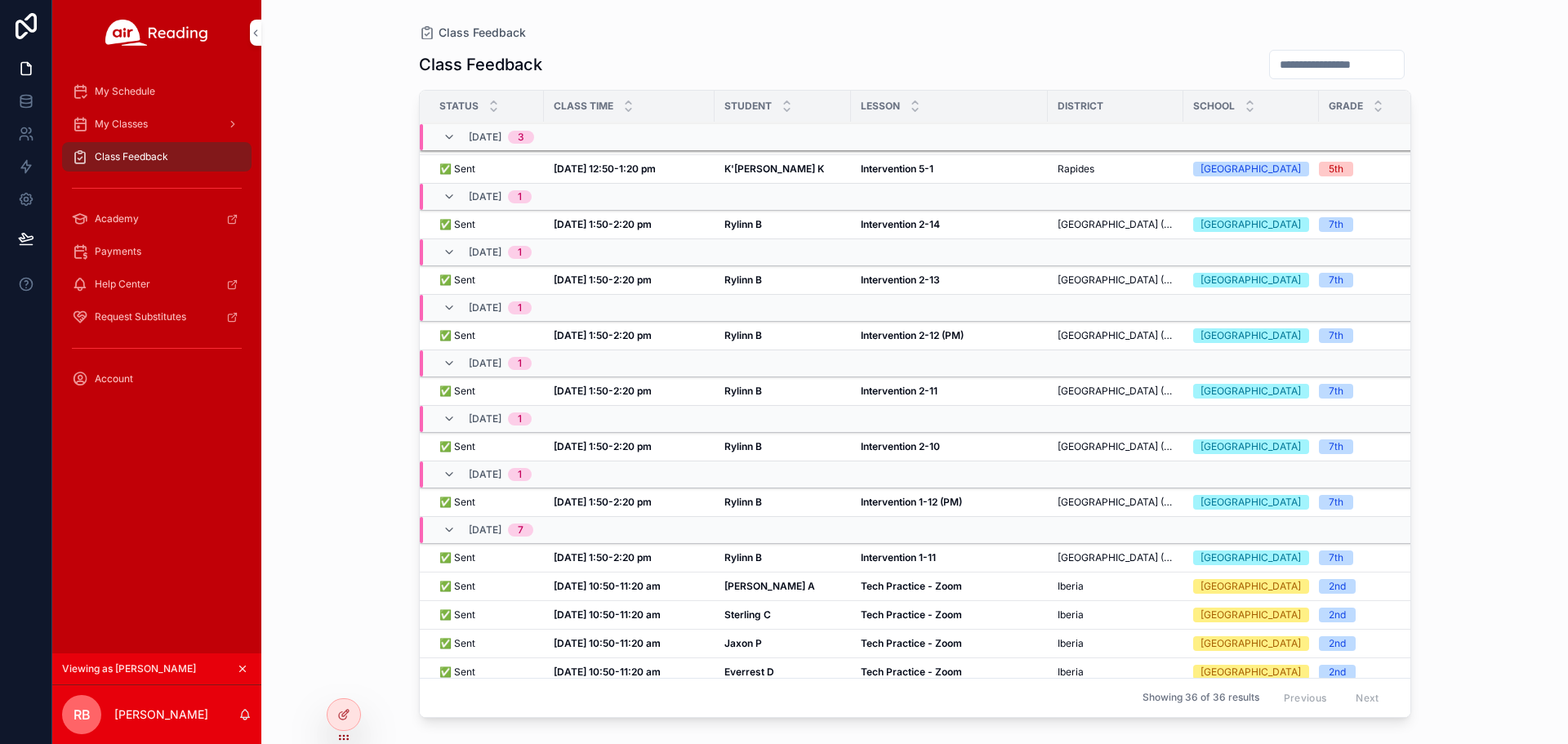
scroll to position [587, 0]
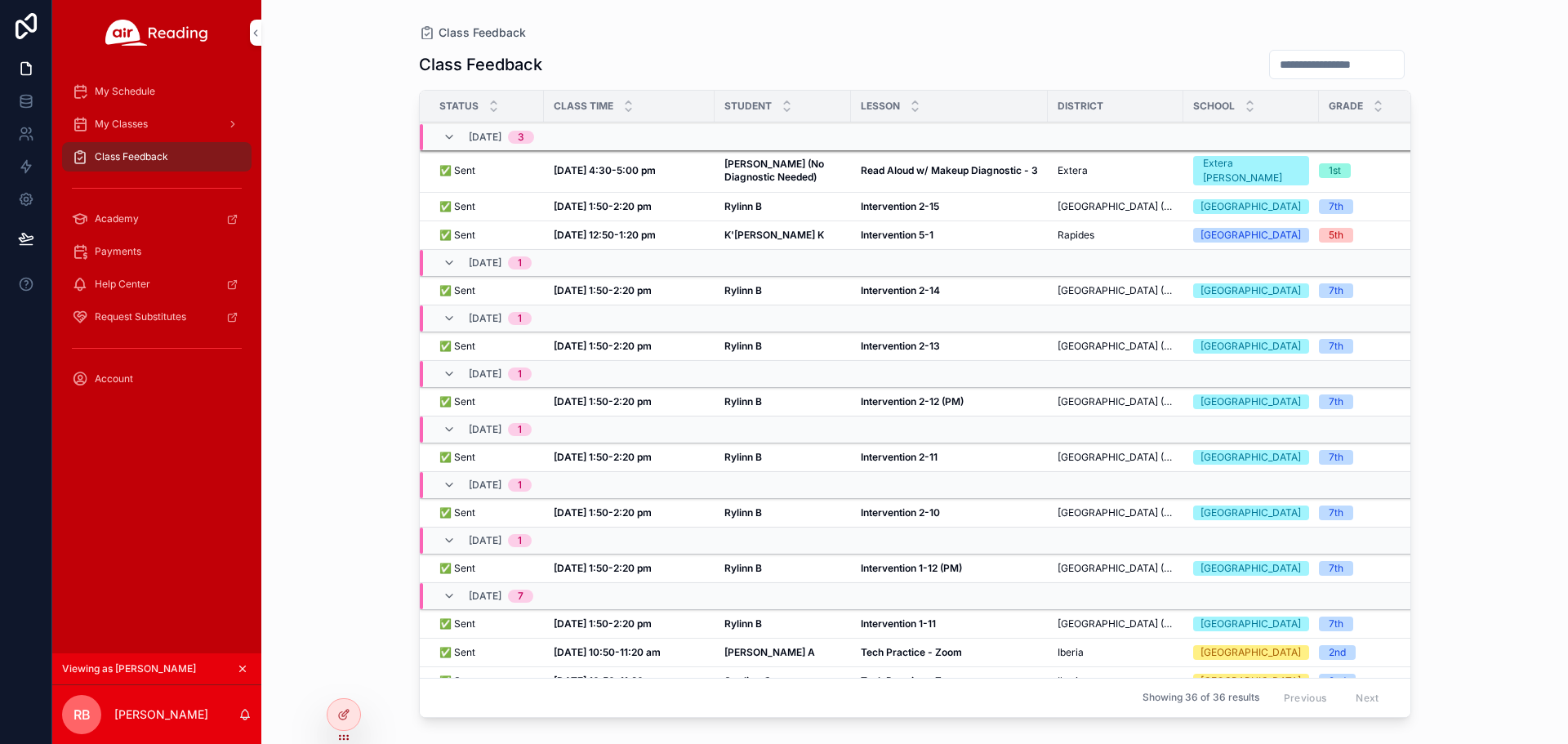
click at [752, 296] on strong "Rylinn B" at bounding box center [744, 290] width 38 height 12
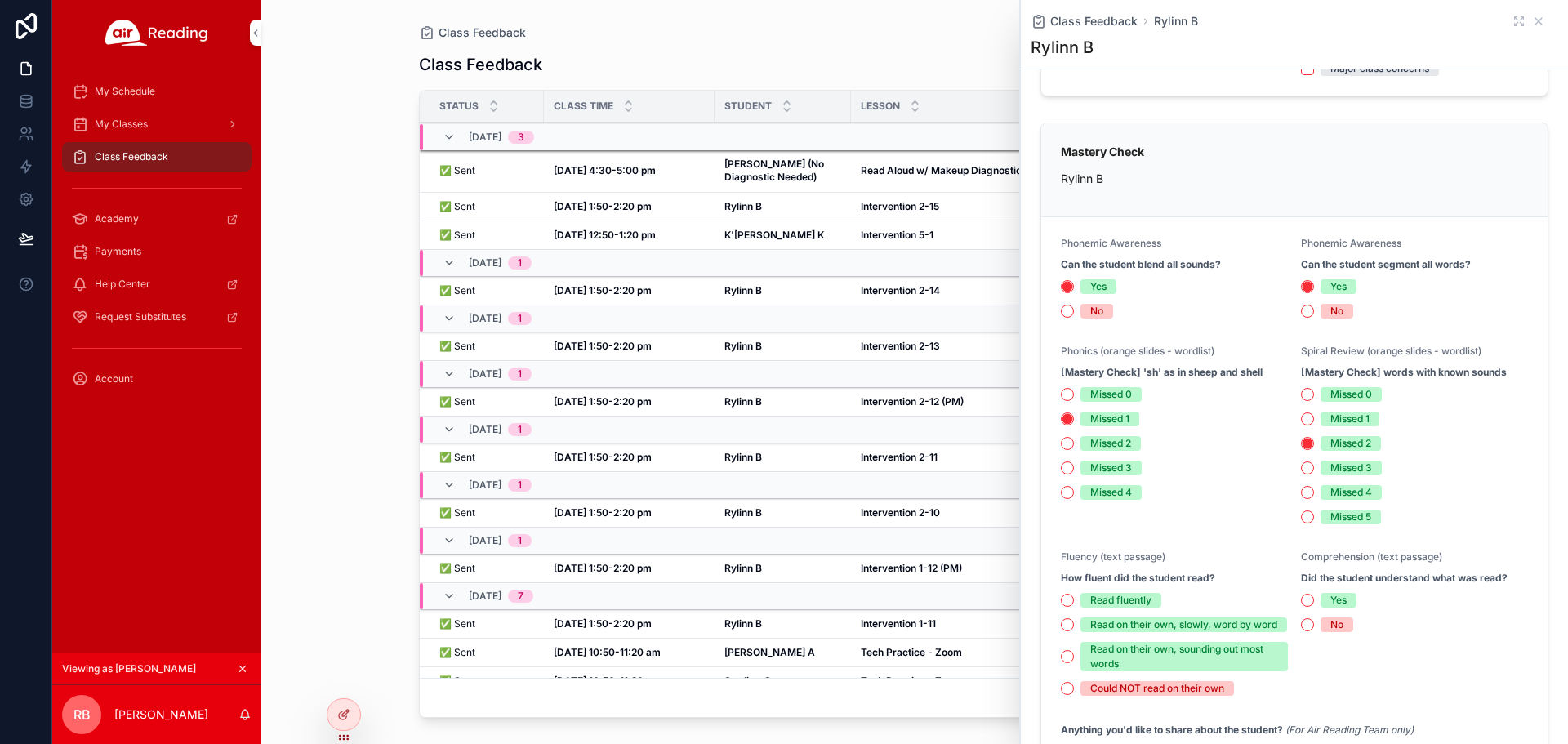
scroll to position [372, 0]
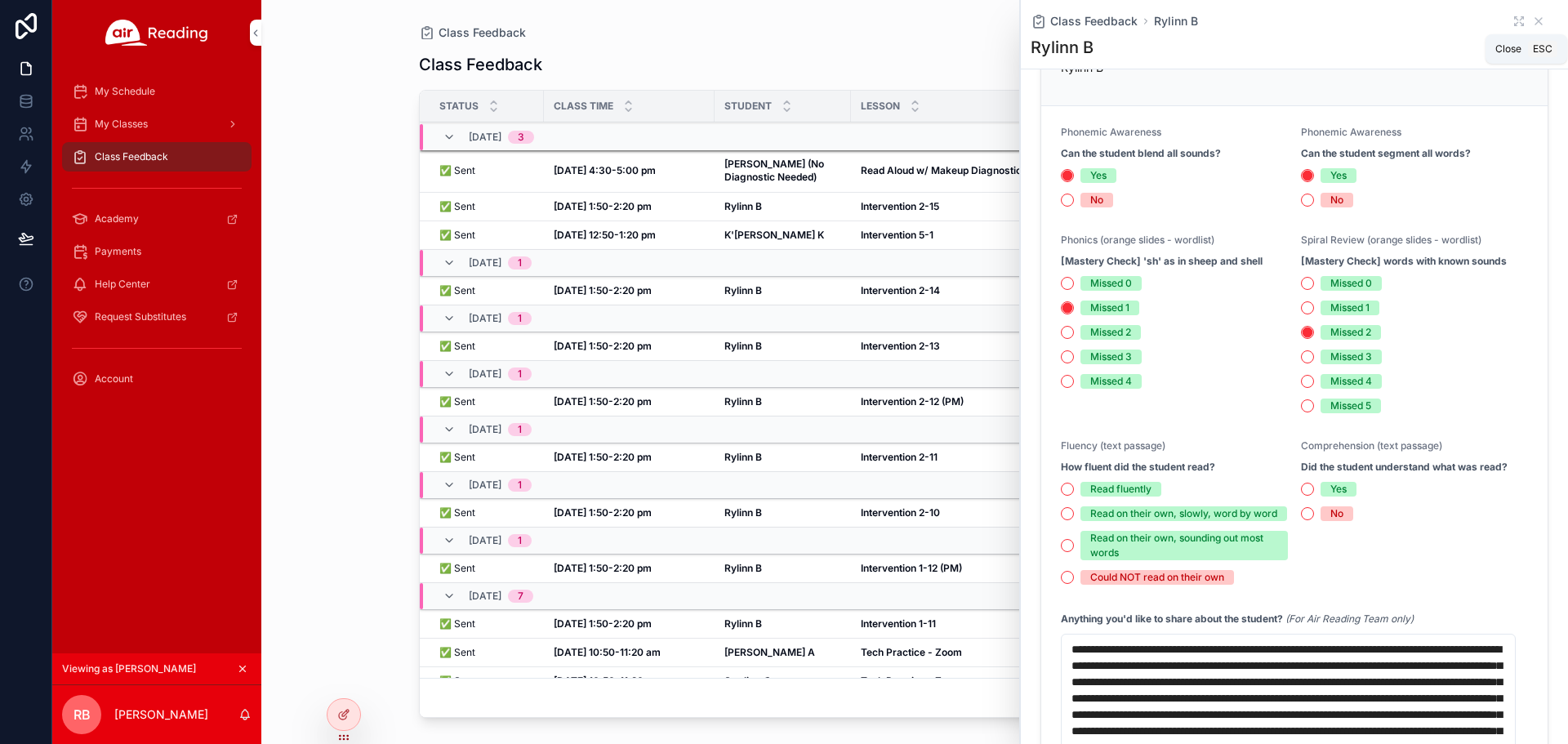
click at [1532, 23] on icon "scrollable content" at bounding box center [1538, 21] width 13 height 13
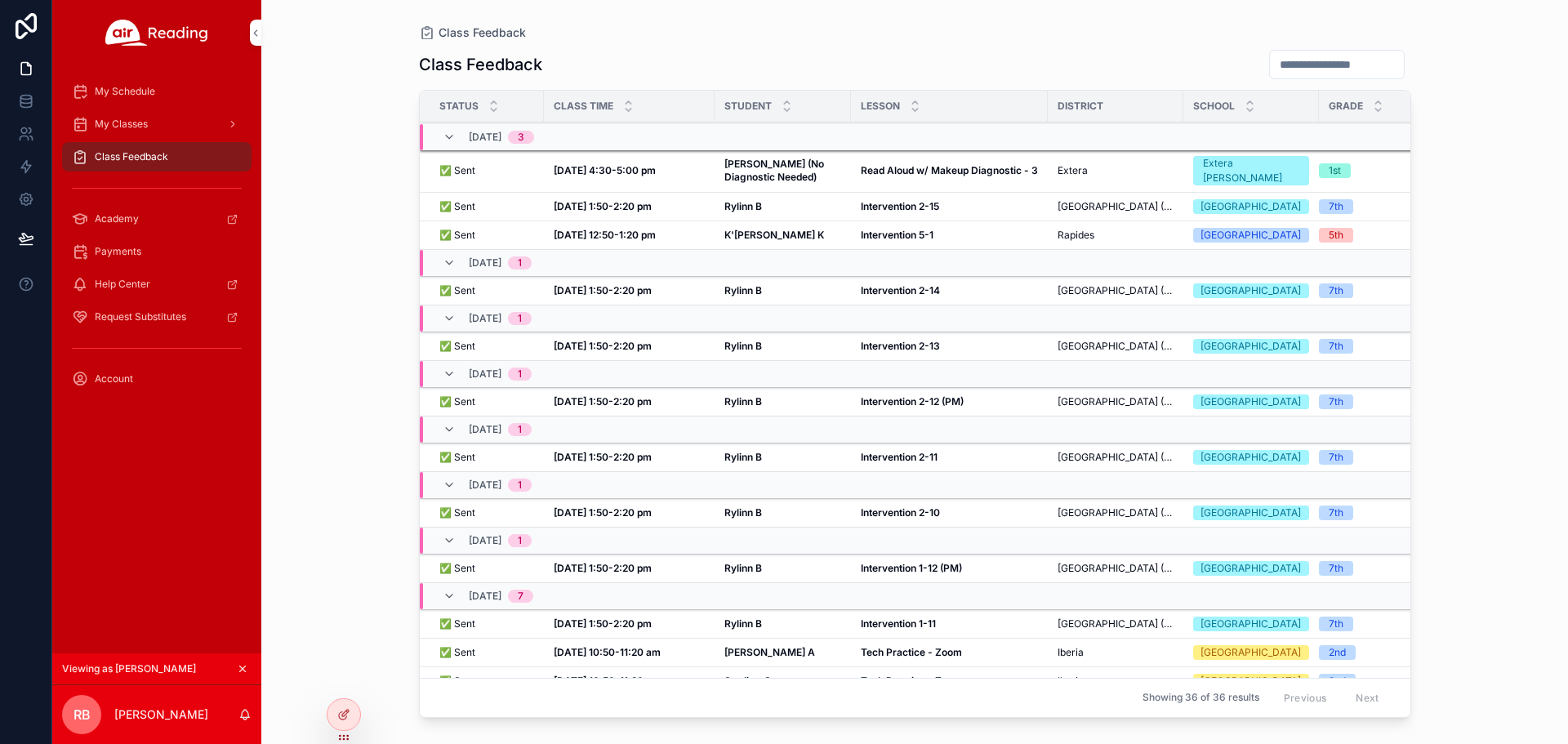
click at [728, 361] on td "Rylinn B Rylinn B" at bounding box center [782, 347] width 136 height 29
click at [745, 353] on strong "Rylinn B" at bounding box center [744, 346] width 38 height 12
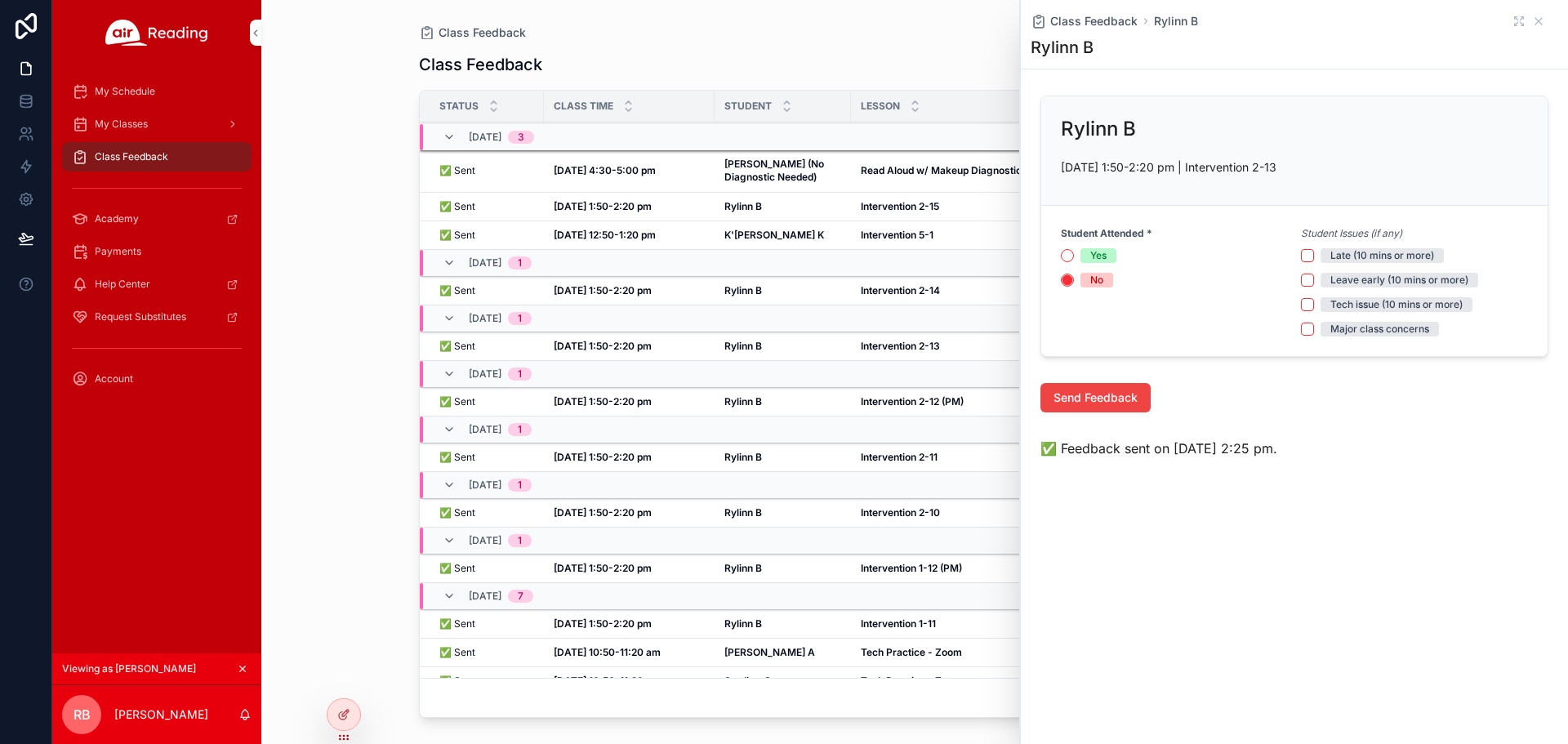
click at [1539, 20] on icon "scrollable content" at bounding box center [1538, 21] width 13 height 13
